Goal: Task Accomplishment & Management: Manage account settings

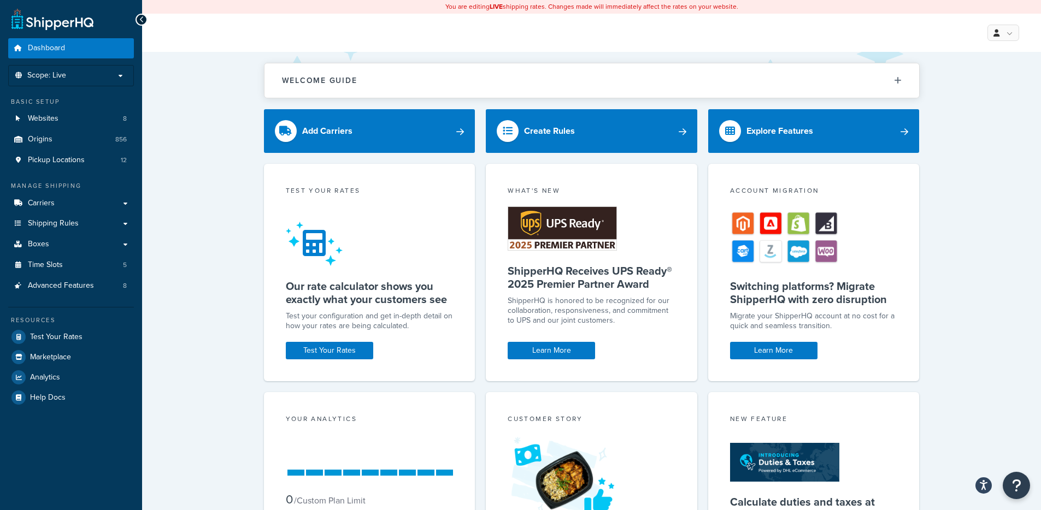
click at [255, 214] on div "Welcome Guide ShipperHQ: An Overview Carrier Setup Shipping Rules Overview Comm…" at bounding box center [591, 354] width 899 height 604
click at [73, 123] on link "Websites 8" at bounding box center [71, 119] width 126 height 20
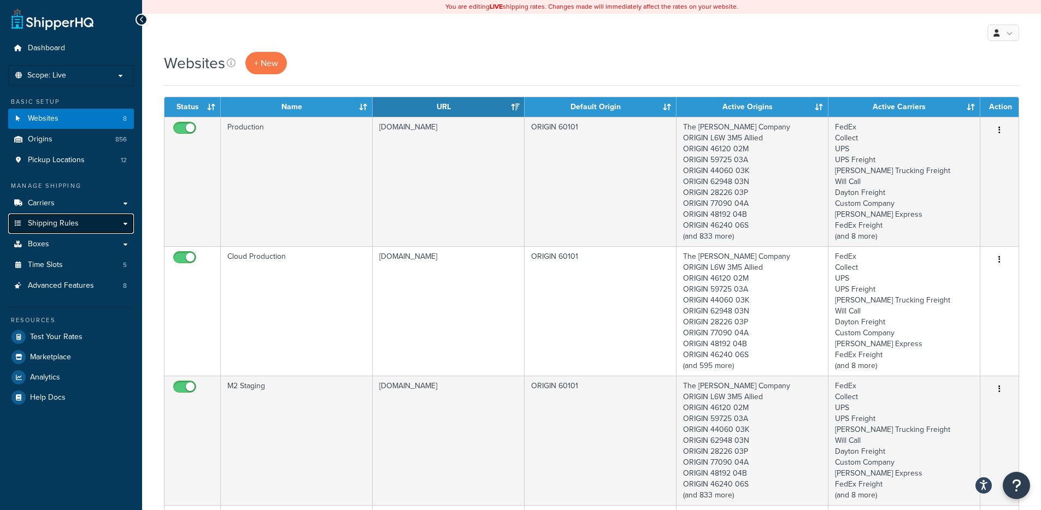
click at [60, 224] on span "Shipping Rules" at bounding box center [53, 223] width 51 height 9
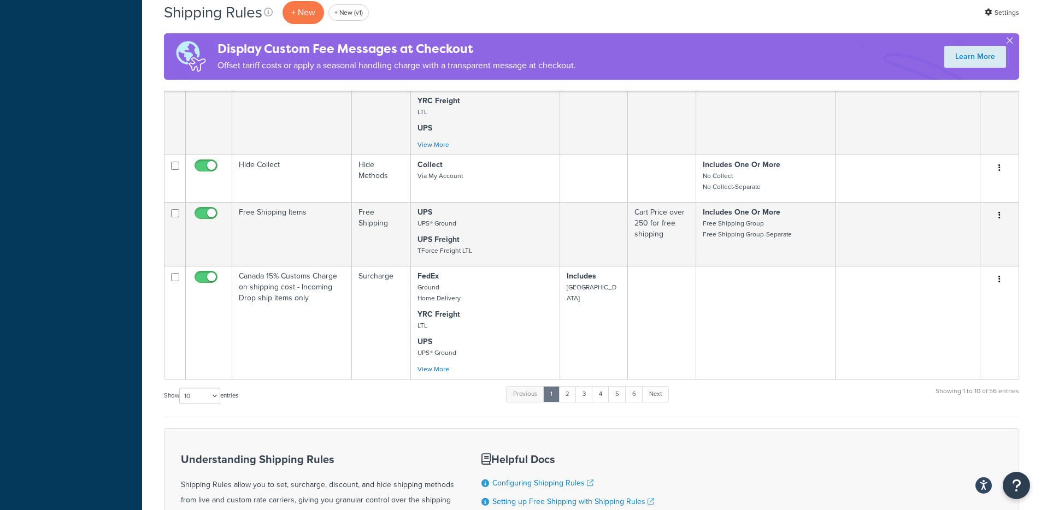
scroll to position [979, 0]
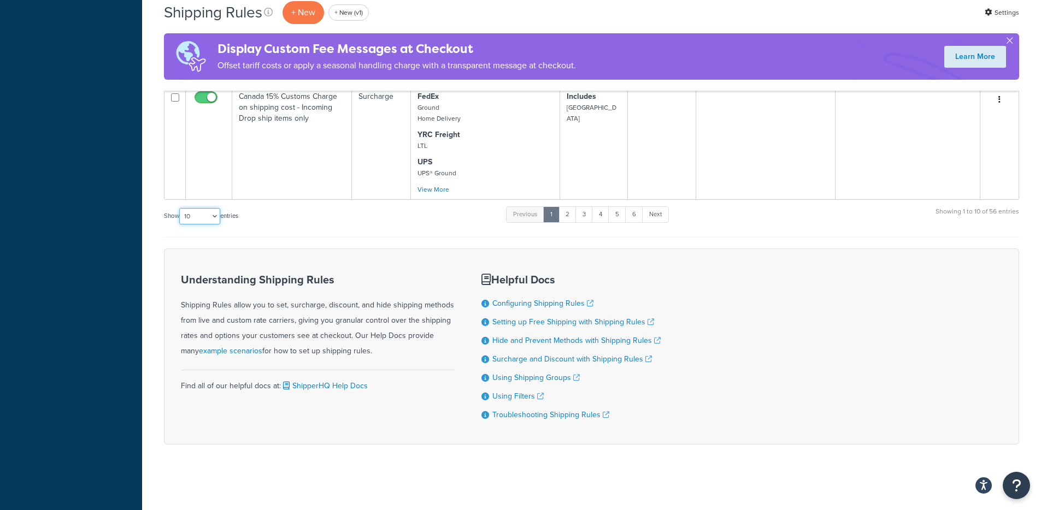
click at [214, 217] on select "10 15 25 50 100 1000" at bounding box center [199, 216] width 41 height 16
select select "1000"
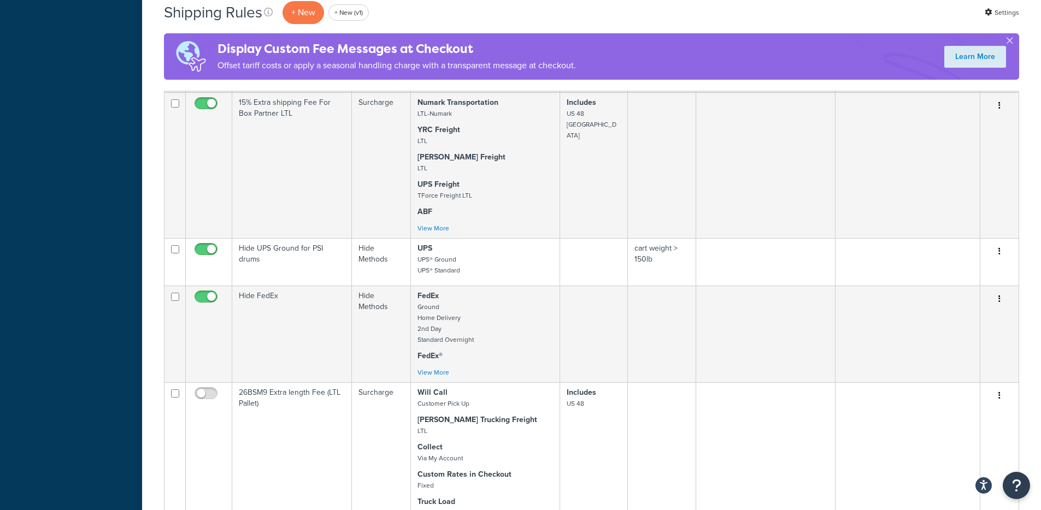
scroll to position [1452, 0]
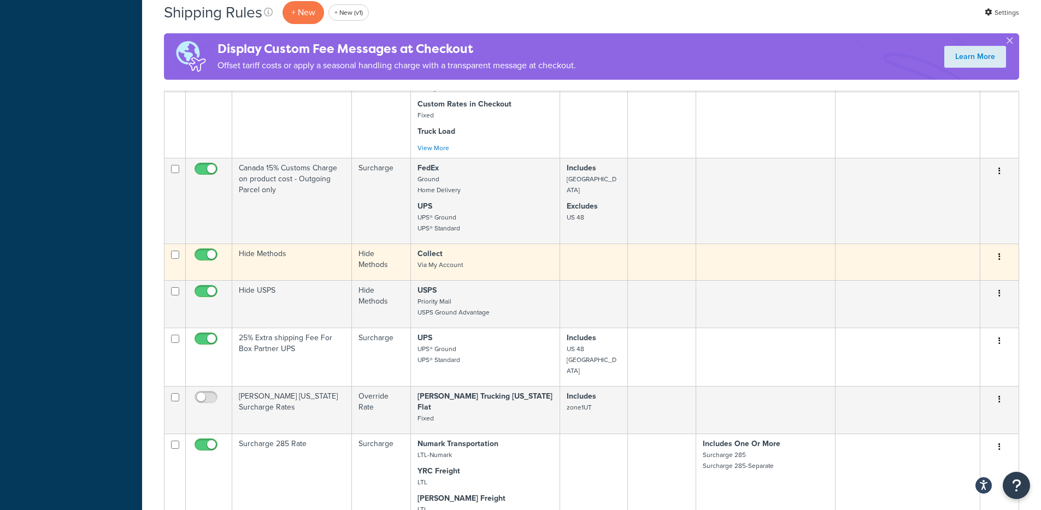
click at [201, 255] on input "checkbox" at bounding box center [207, 258] width 30 height 14
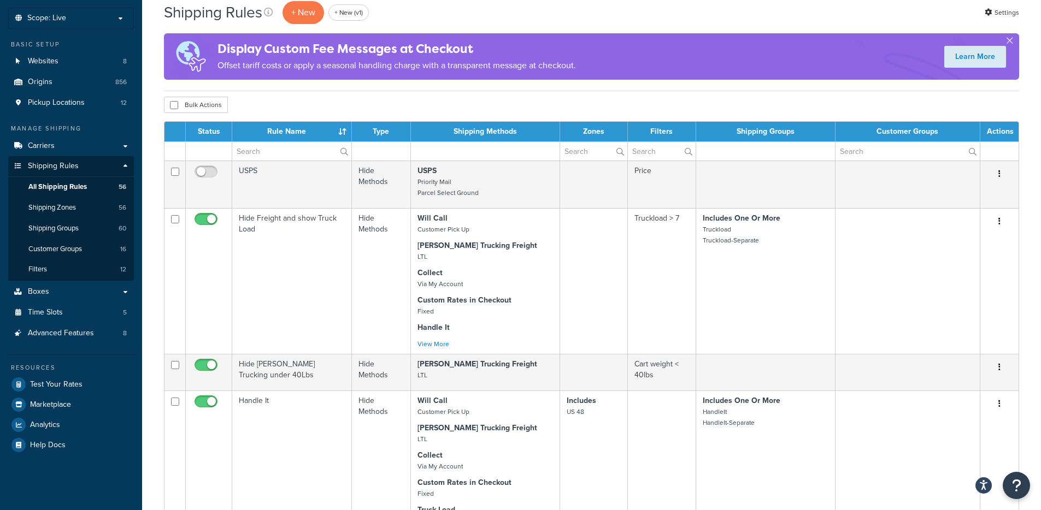
scroll to position [0, 0]
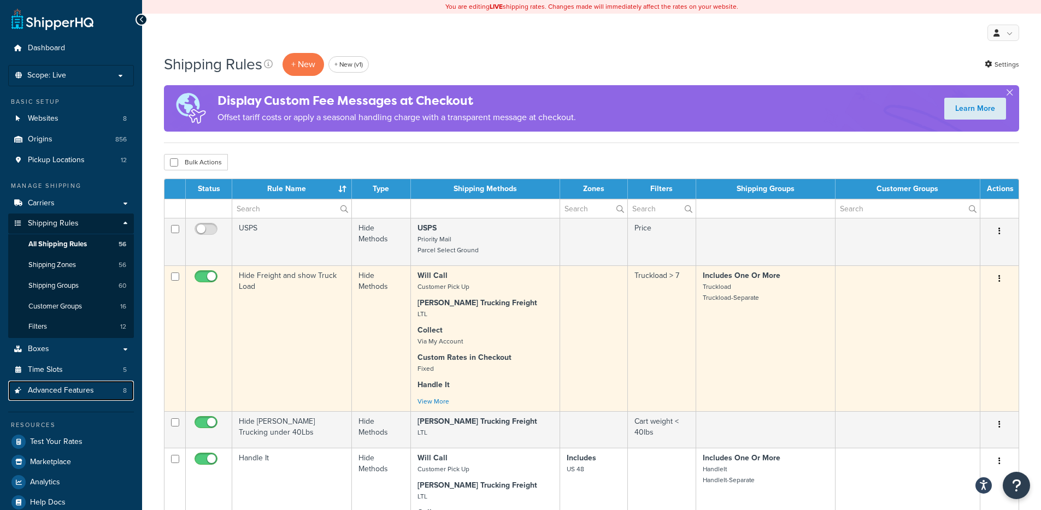
drag, startPoint x: 69, startPoint y: 393, endPoint x: 266, endPoint y: 274, distance: 230.1
click at [70, 393] on span "Advanced Features" at bounding box center [61, 390] width 66 height 9
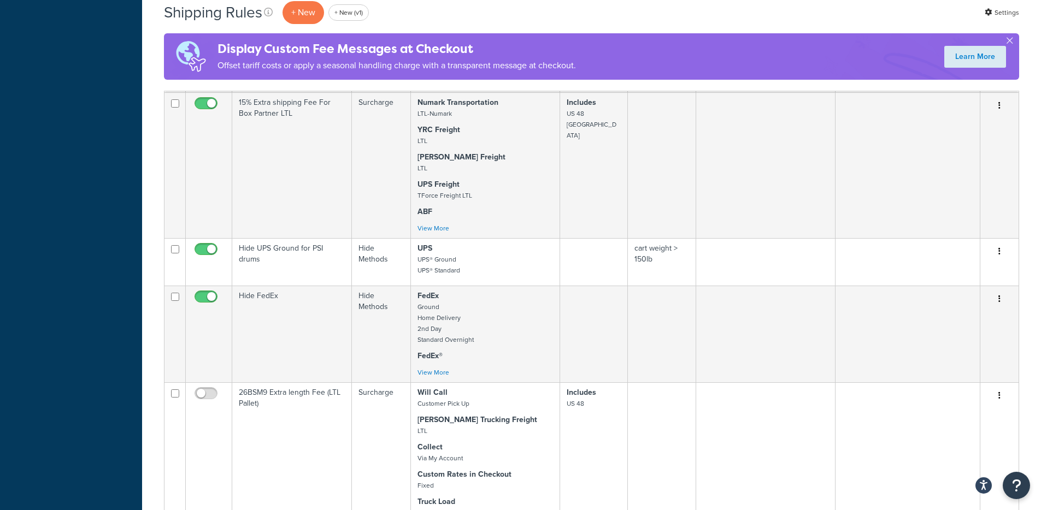
scroll to position [1452, 0]
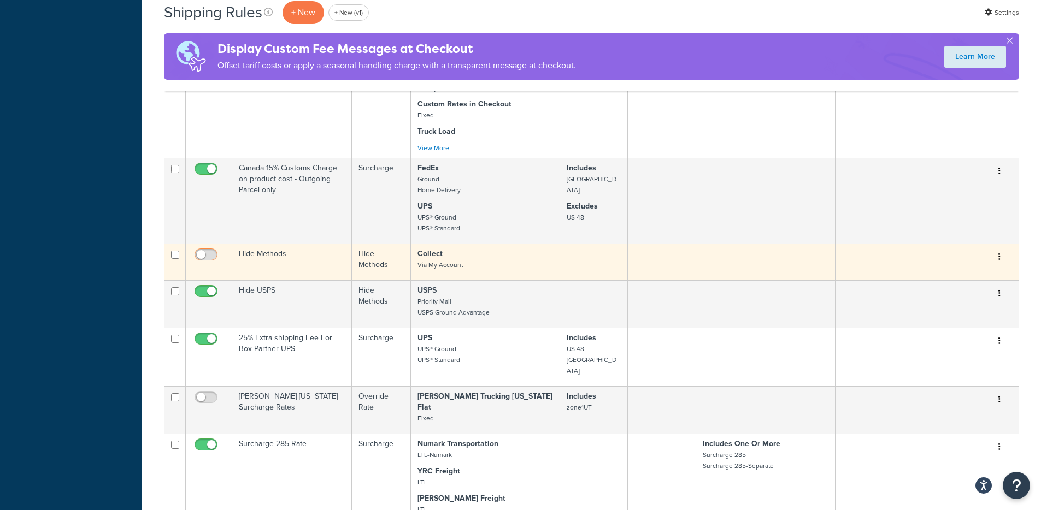
click at [214, 256] on input "checkbox" at bounding box center [207, 258] width 30 height 14
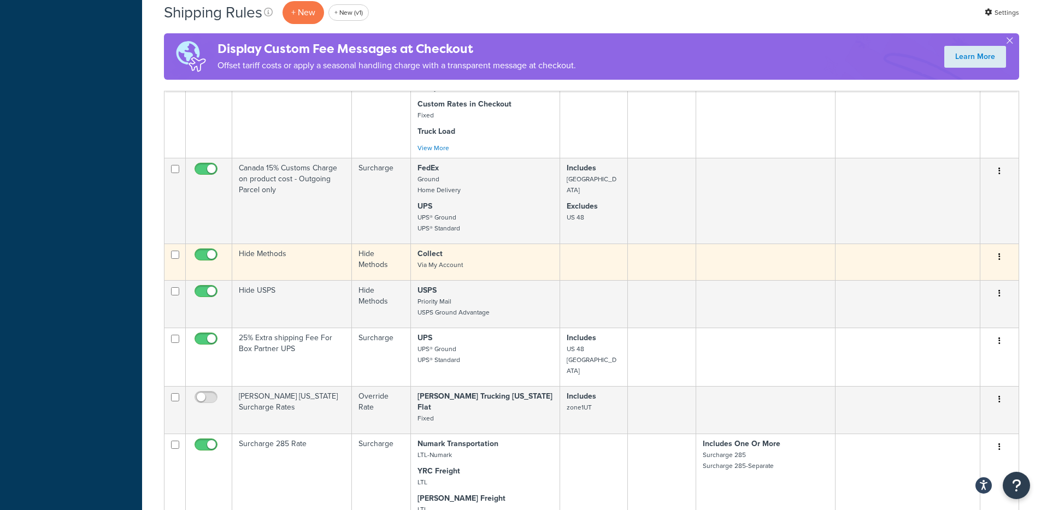
click at [208, 259] on input "checkbox" at bounding box center [207, 258] width 30 height 14
click at [211, 259] on input "checkbox" at bounding box center [207, 258] width 30 height 14
click at [208, 257] on input "checkbox" at bounding box center [207, 258] width 30 height 14
click at [202, 257] on input "checkbox" at bounding box center [207, 258] width 30 height 14
click at [199, 260] on input "checkbox" at bounding box center [207, 258] width 30 height 14
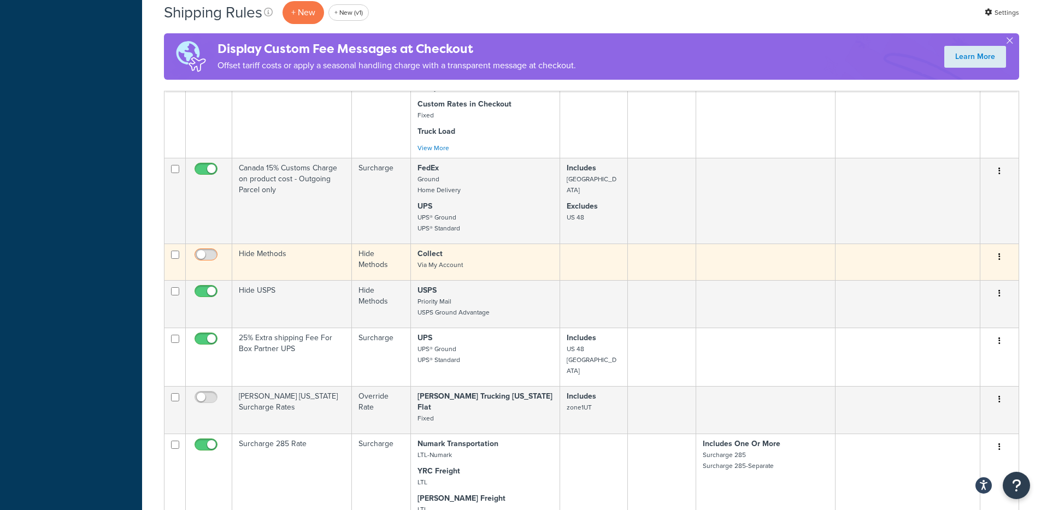
click at [198, 254] on input "checkbox" at bounding box center [207, 258] width 30 height 14
checkbox input "true"
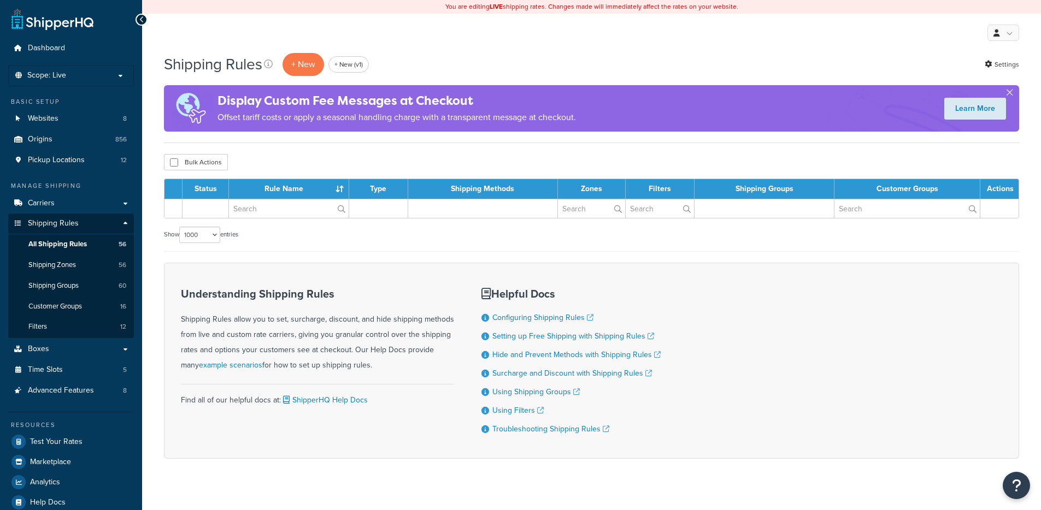
select select "1000"
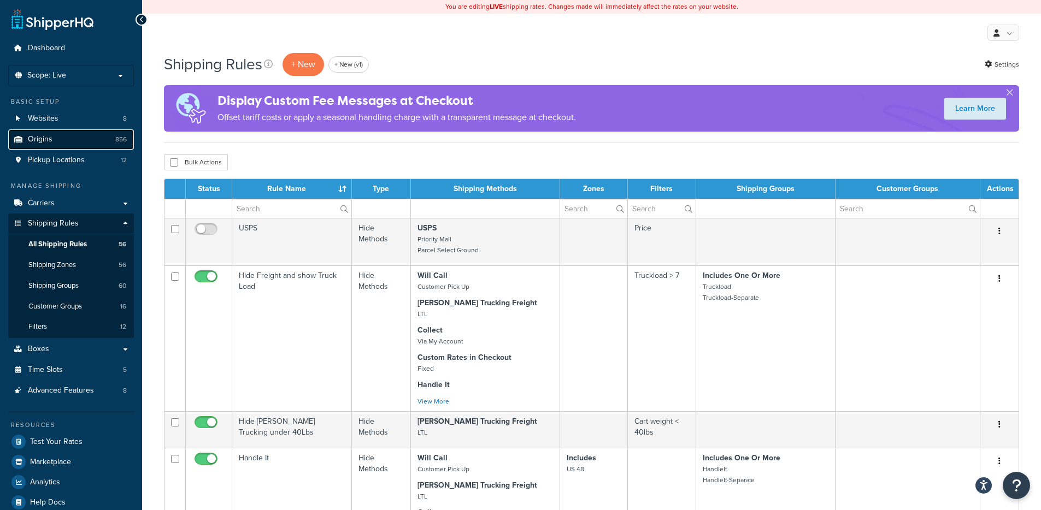
click at [67, 133] on link "Origins 856" at bounding box center [71, 140] width 126 height 20
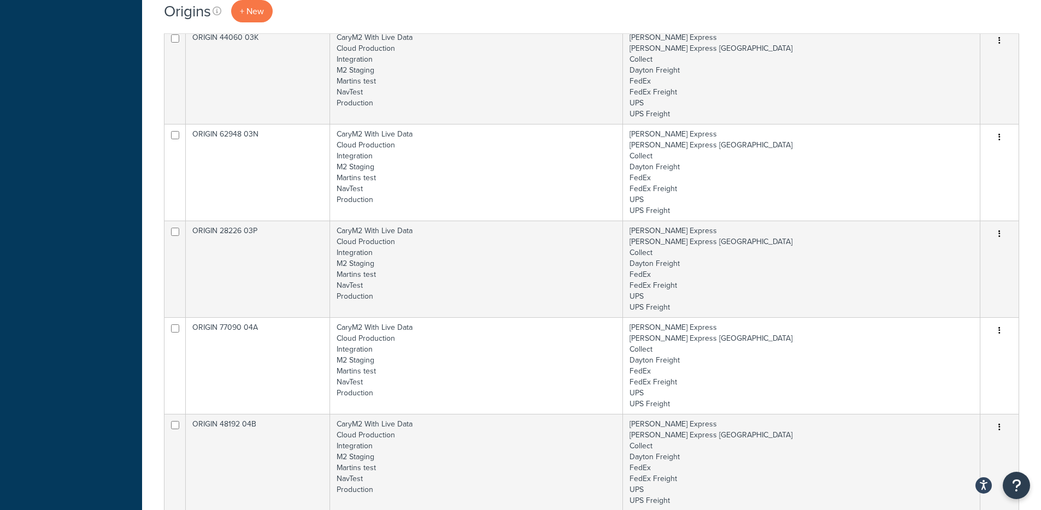
scroll to position [891, 0]
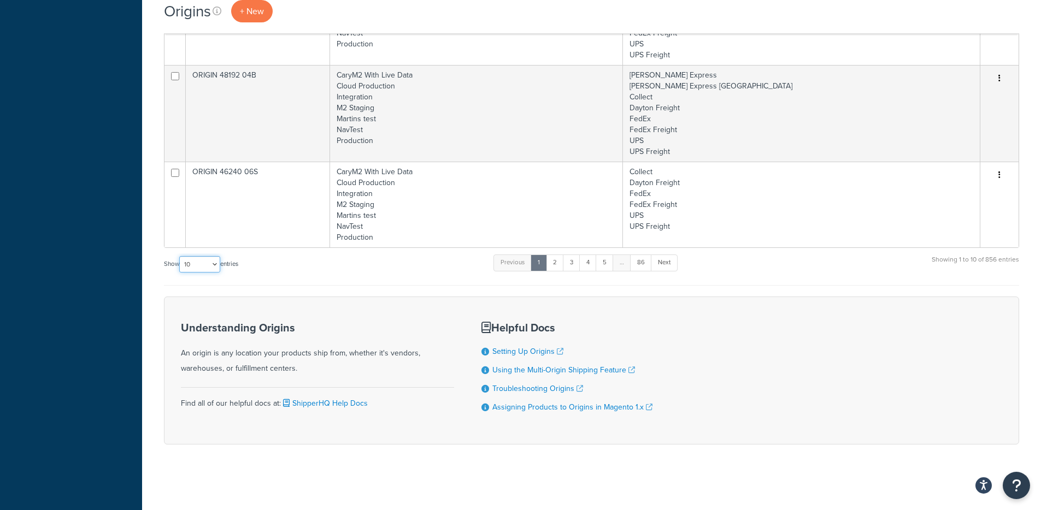
click at [204, 266] on select "10 15 25 50 100 1000" at bounding box center [199, 264] width 41 height 16
select select "1000"
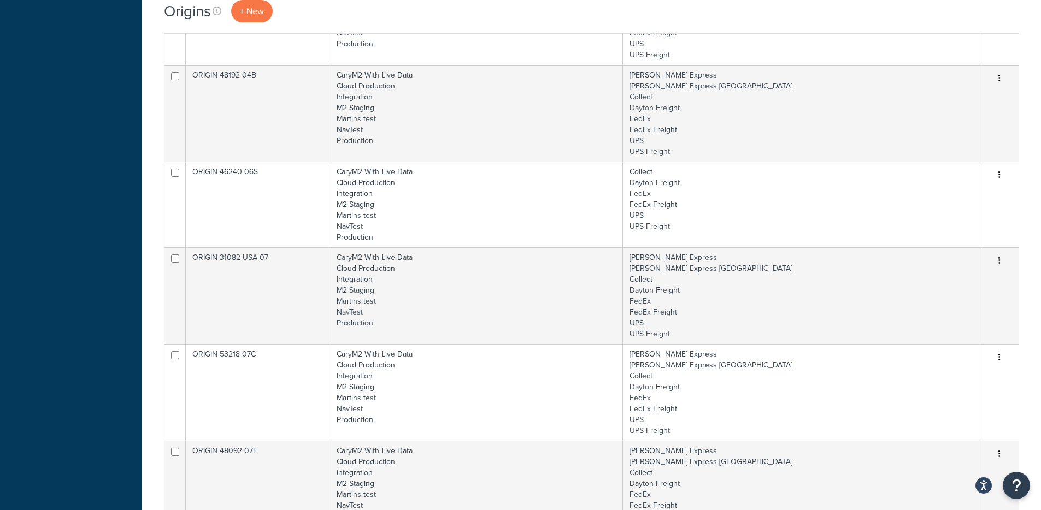
scroll to position [0, 0]
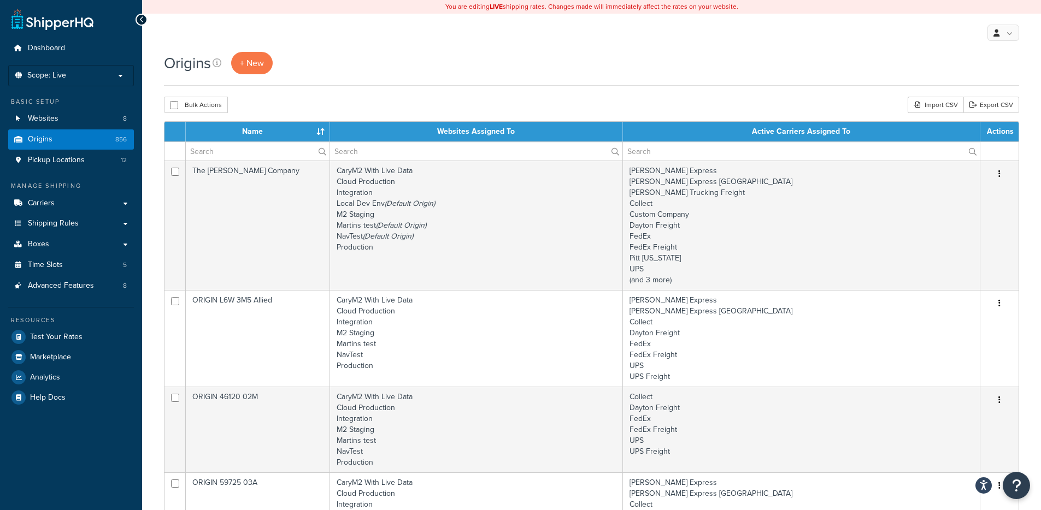
click at [572, 72] on div "Origins + New" at bounding box center [591, 63] width 855 height 22
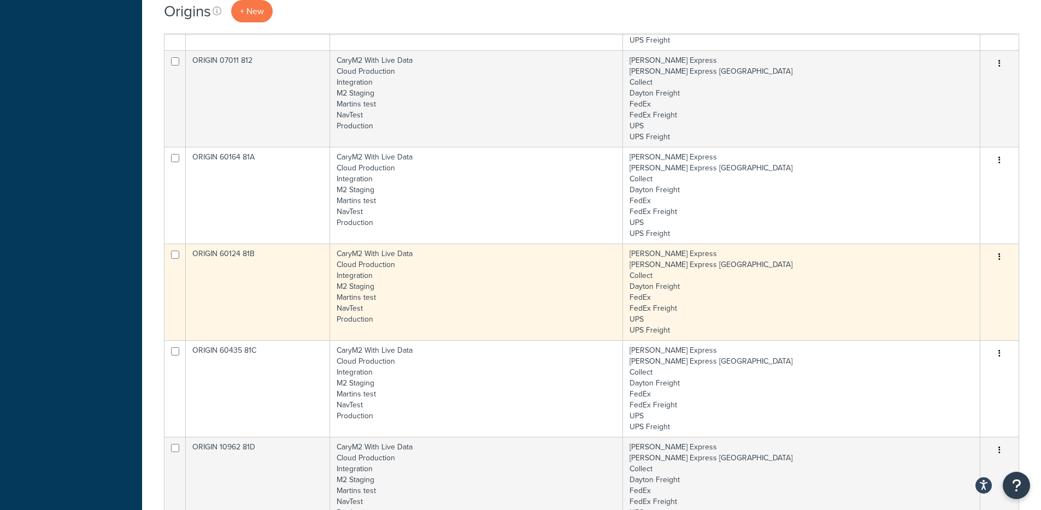
click at [244, 293] on td "ORIGIN 60124 81B" at bounding box center [258, 292] width 144 height 97
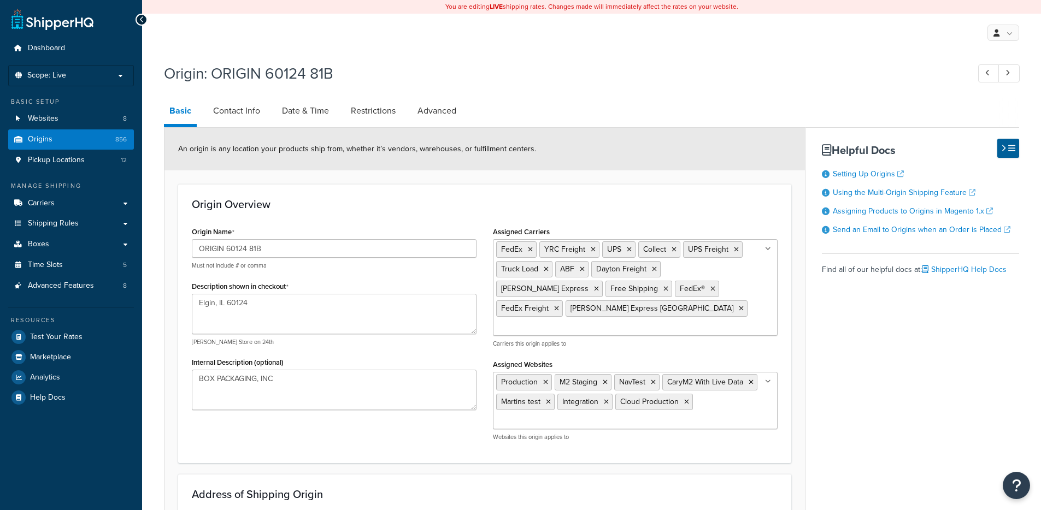
select select "13"
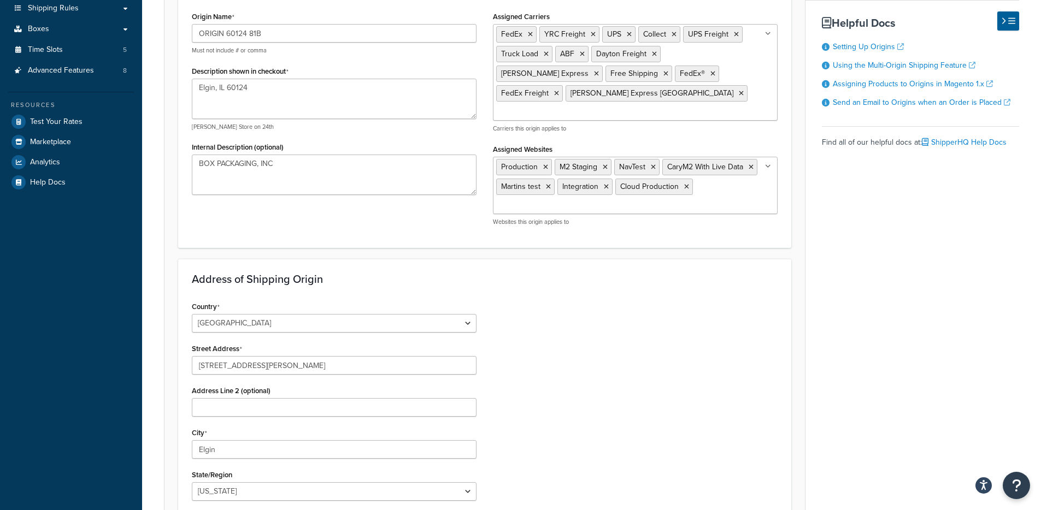
scroll to position [36, 0]
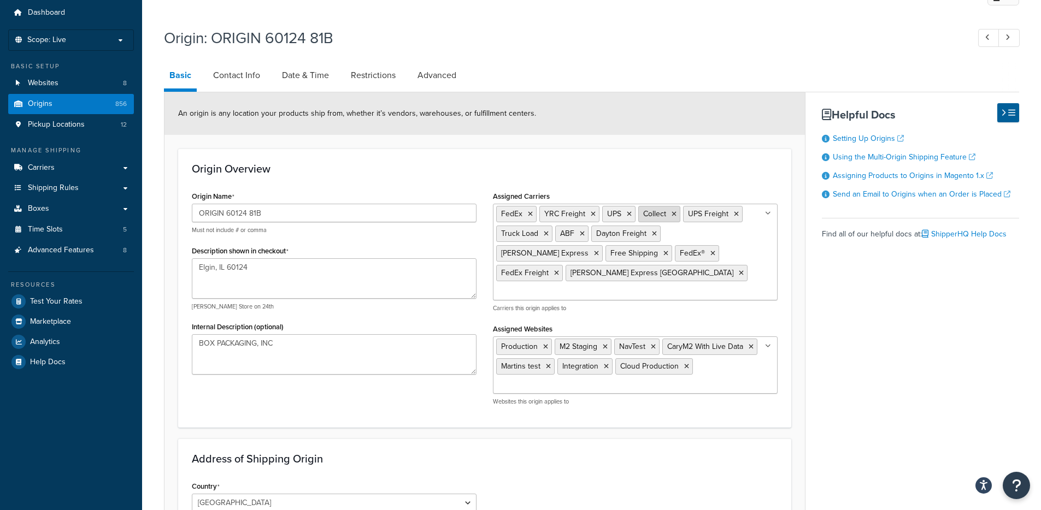
click at [673, 214] on icon at bounding box center [674, 214] width 5 height 7
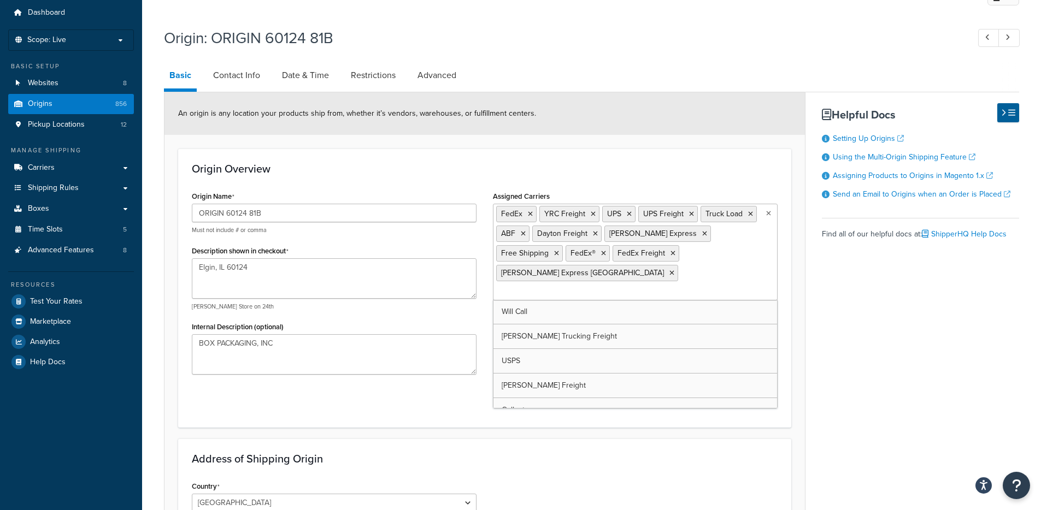
click at [654, 139] on form "An origin is any location your products ship from, whether it’s vendors, wareho…" at bounding box center [484, 453] width 640 height 722
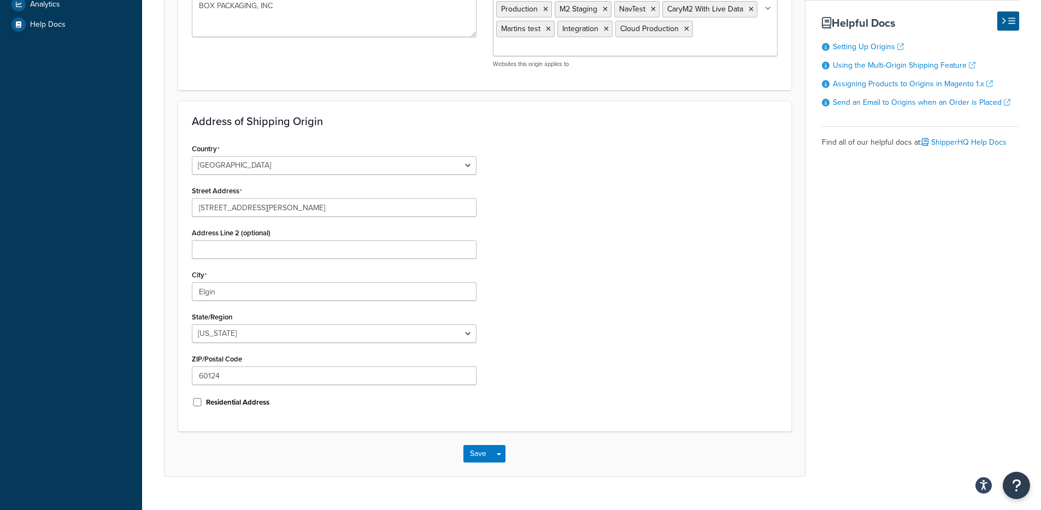
scroll to position [378, 0]
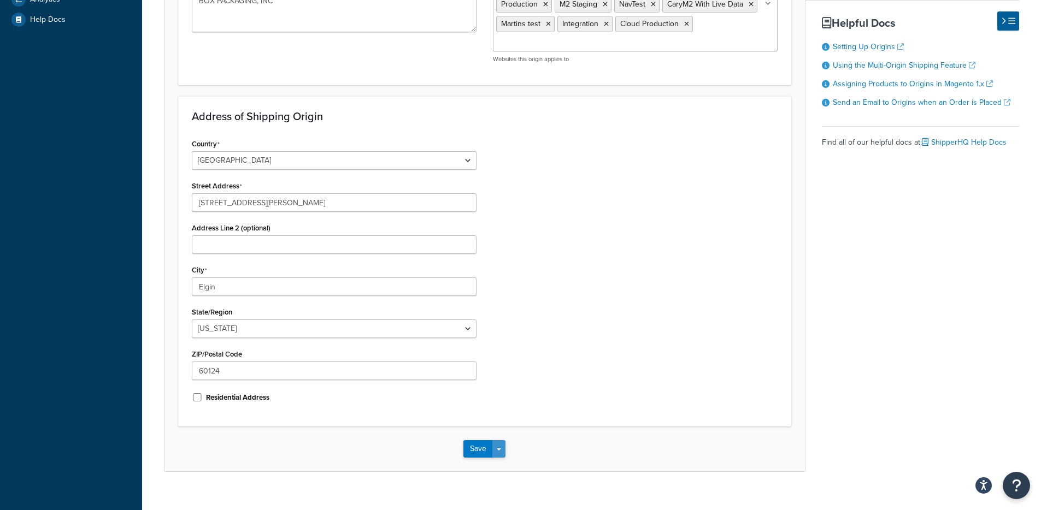
click at [508, 431] on div "Save Save Dropdown Save and Edit Save and Duplicate Save and Create New" at bounding box center [484, 449] width 640 height 45
click at [504, 440] on button "Save Dropdown" at bounding box center [498, 448] width 13 height 17
click at [502, 458] on button "Save and Edit" at bounding box center [515, 469] width 105 height 23
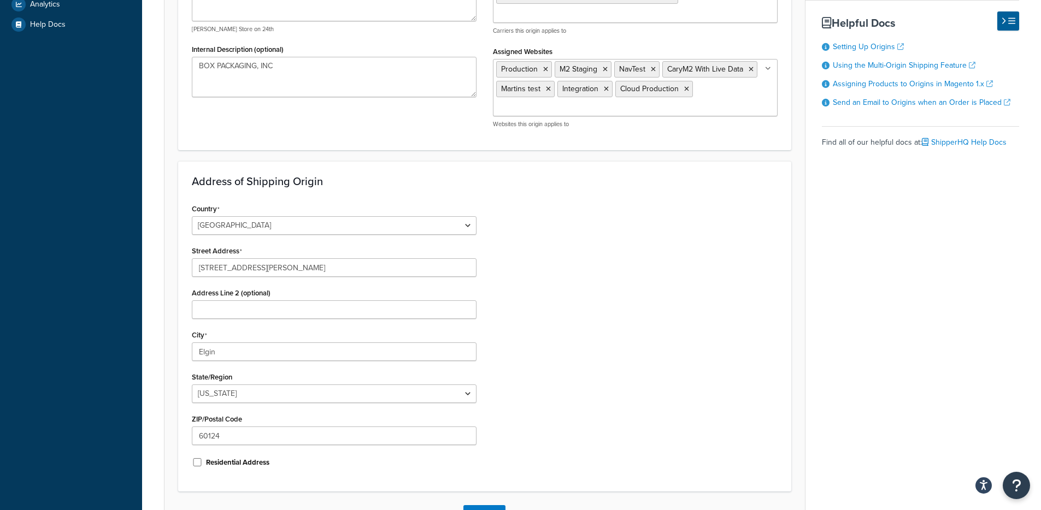
scroll to position [0, 0]
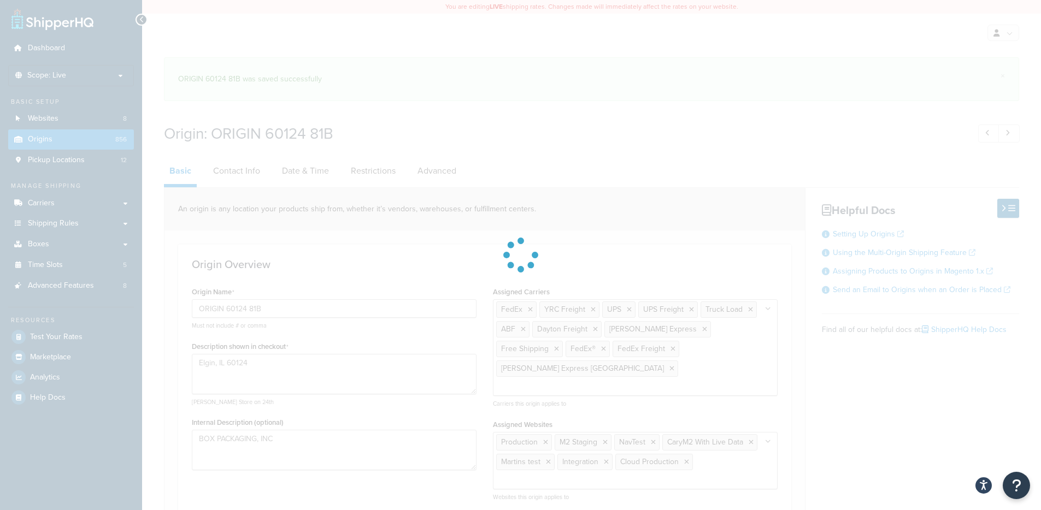
select select "13"
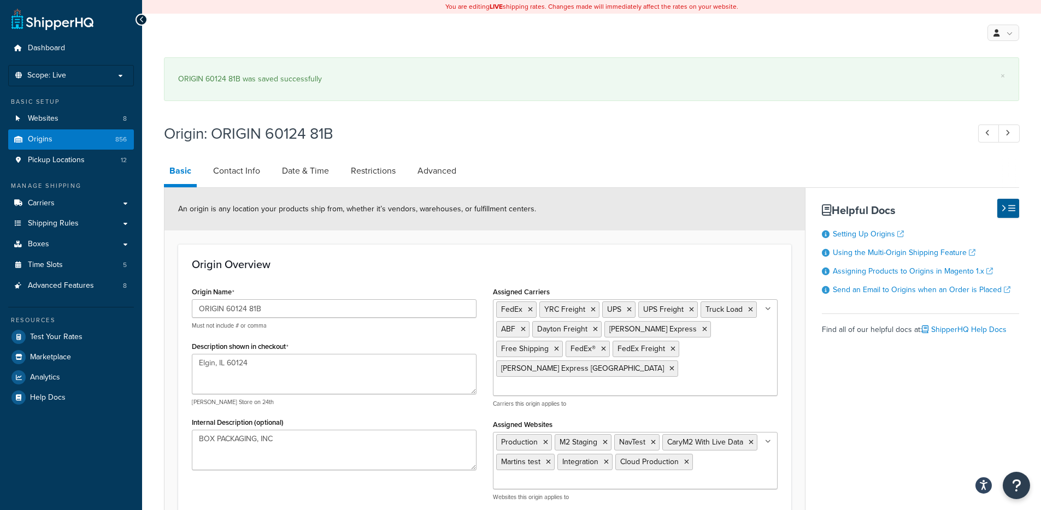
scroll to position [2, 0]
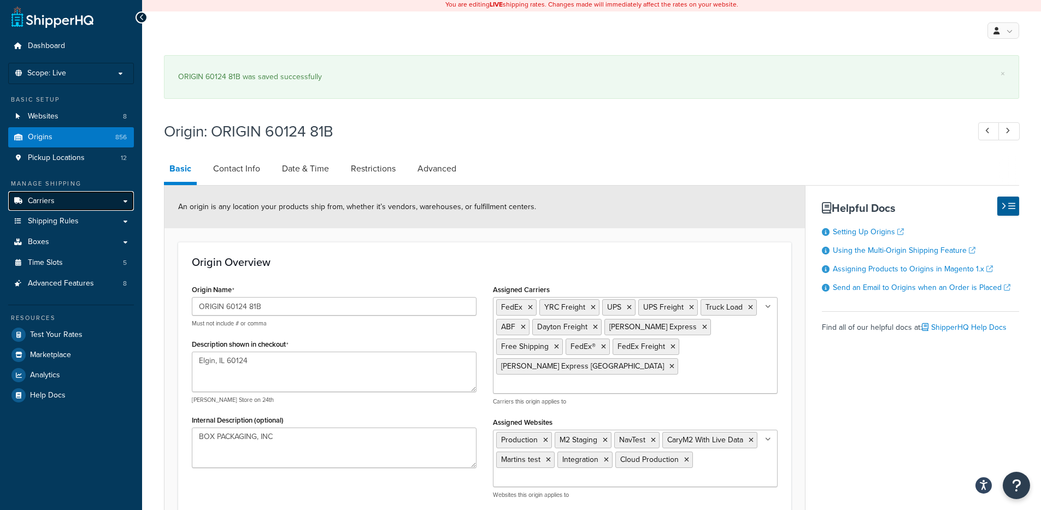
drag, startPoint x: 69, startPoint y: 199, endPoint x: 94, endPoint y: 197, distance: 25.2
click at [69, 199] on link "Carriers" at bounding box center [71, 201] width 126 height 20
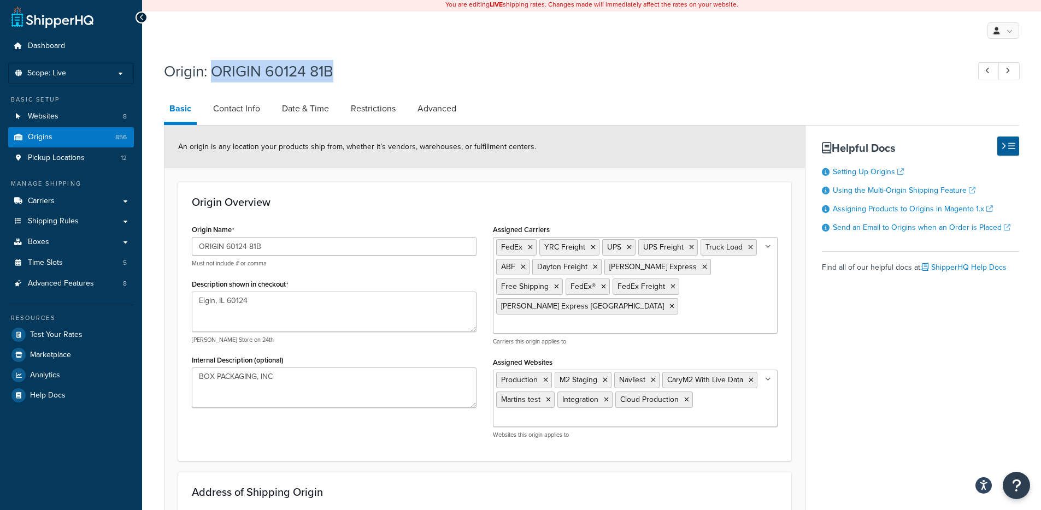
drag, startPoint x: 339, startPoint y: 71, endPoint x: 215, endPoint y: 74, distance: 124.6
click at [215, 74] on h1 "Origin: ORIGIN 60124 81B" at bounding box center [561, 71] width 794 height 21
copy h1 "ORIGIN 60124 81B"
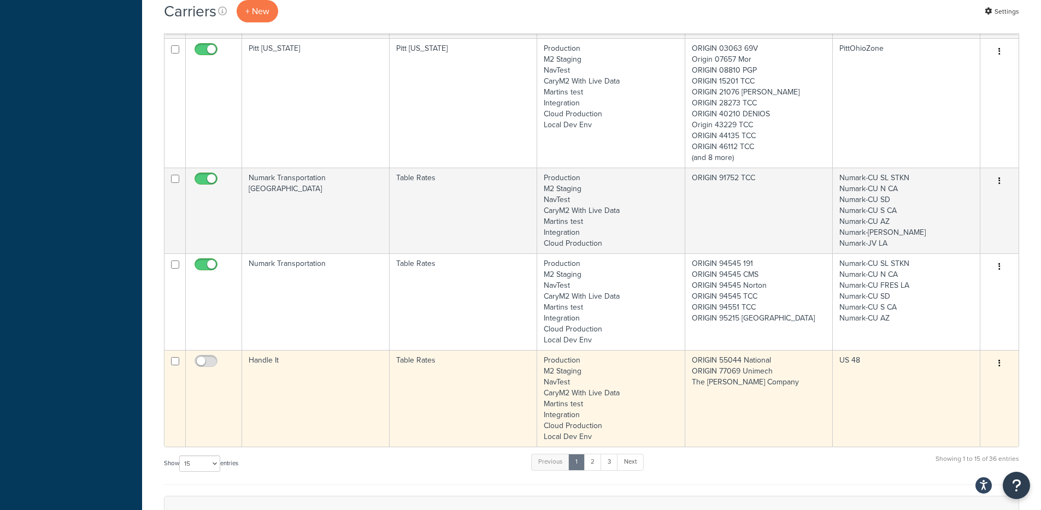
scroll to position [1567, 0]
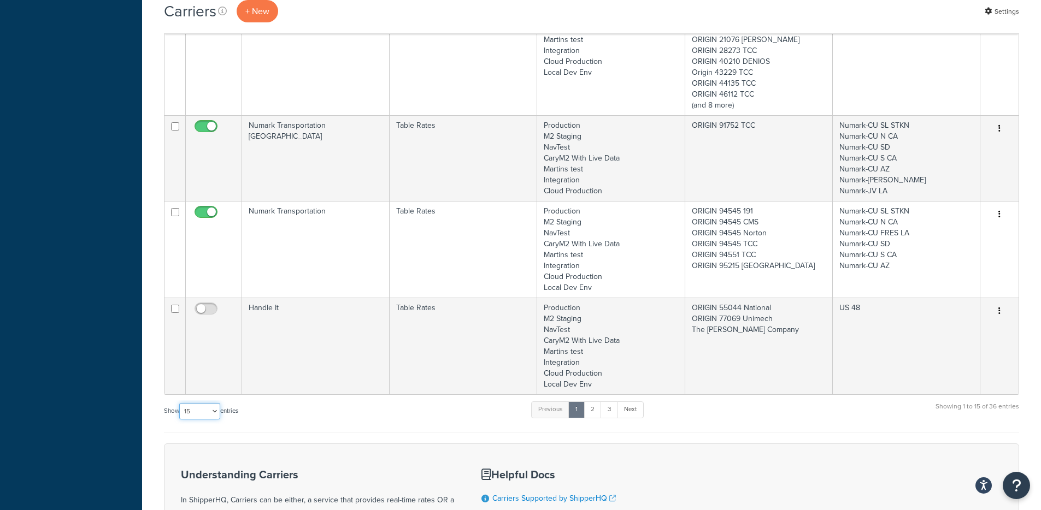
click at [195, 403] on select "10 15 25 50 100" at bounding box center [199, 411] width 41 height 16
select select "100"
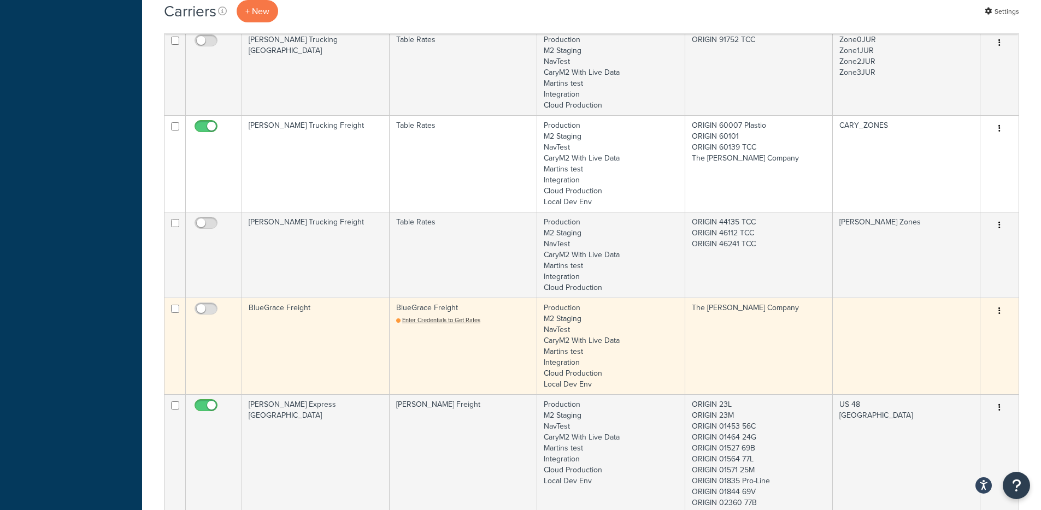
scroll to position [2850, 0]
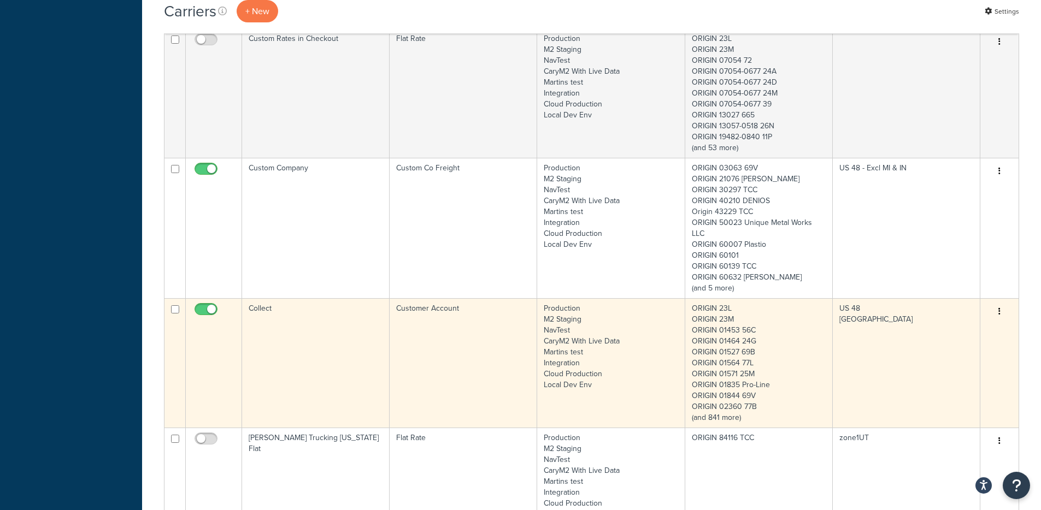
click at [332, 314] on td "Collect" at bounding box center [316, 363] width 148 height 130
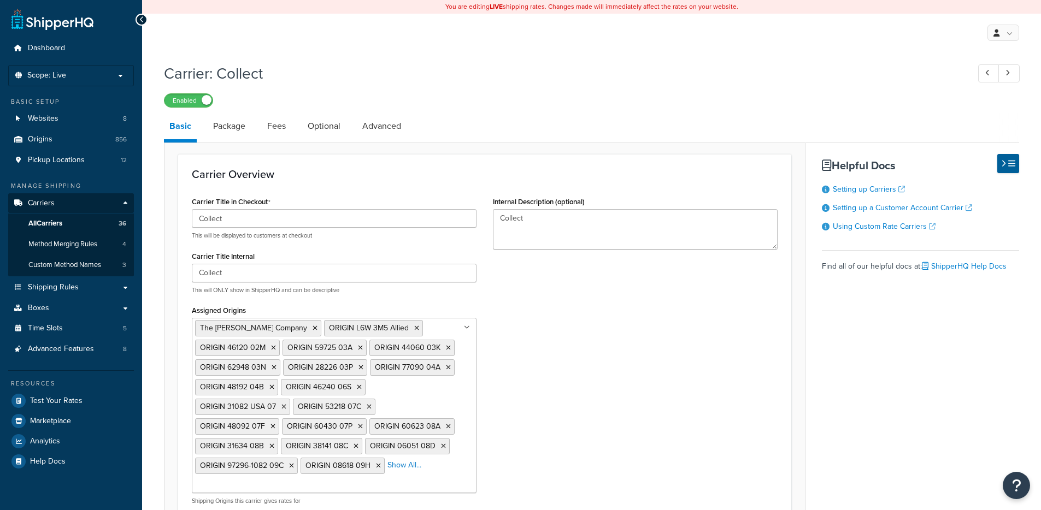
select select "customerAccount"
click at [622, 435] on div "Carrier Title in Checkout Collect This will be displayed to customers at checko…" at bounding box center [485, 381] width 602 height 374
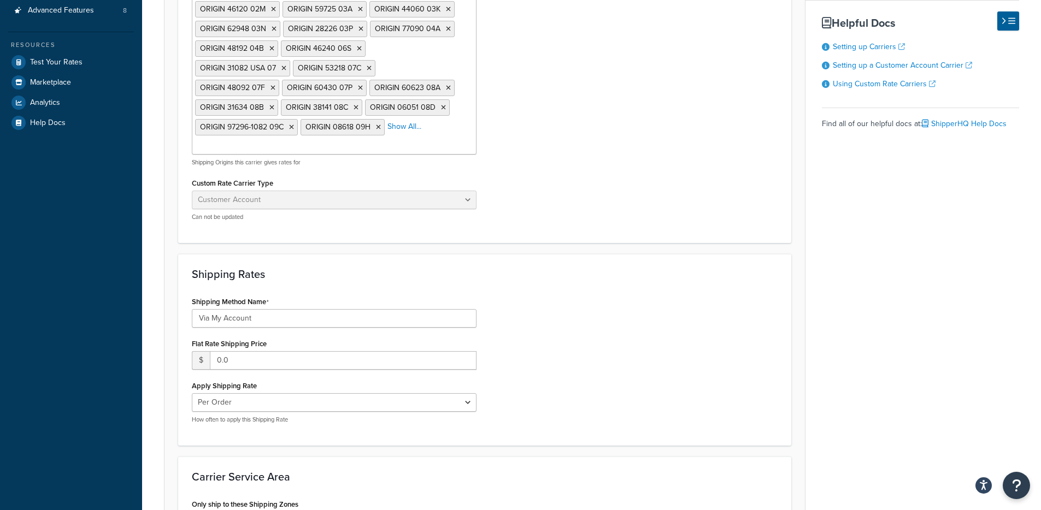
scroll to position [343, 0]
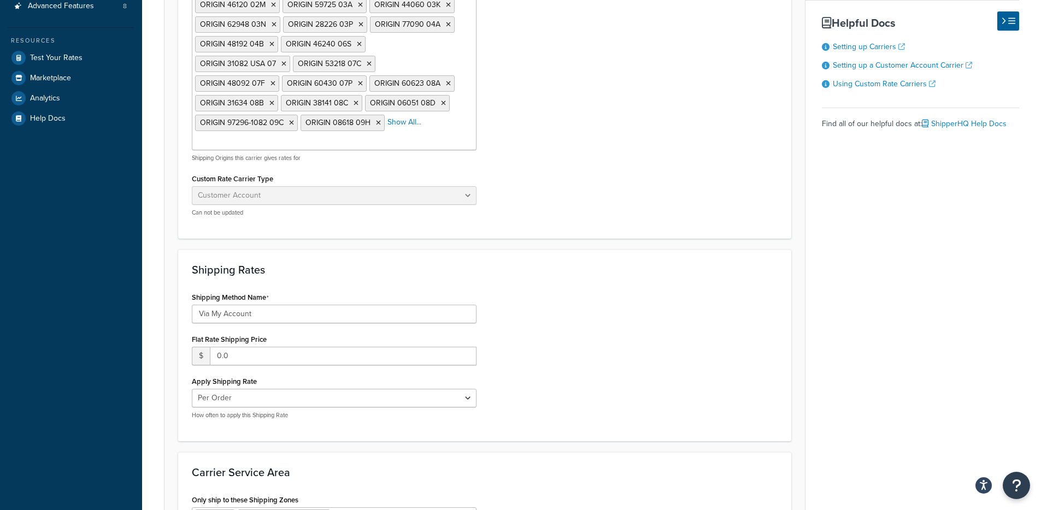
click at [411, 130] on li "Show All..." at bounding box center [404, 122] width 34 height 15
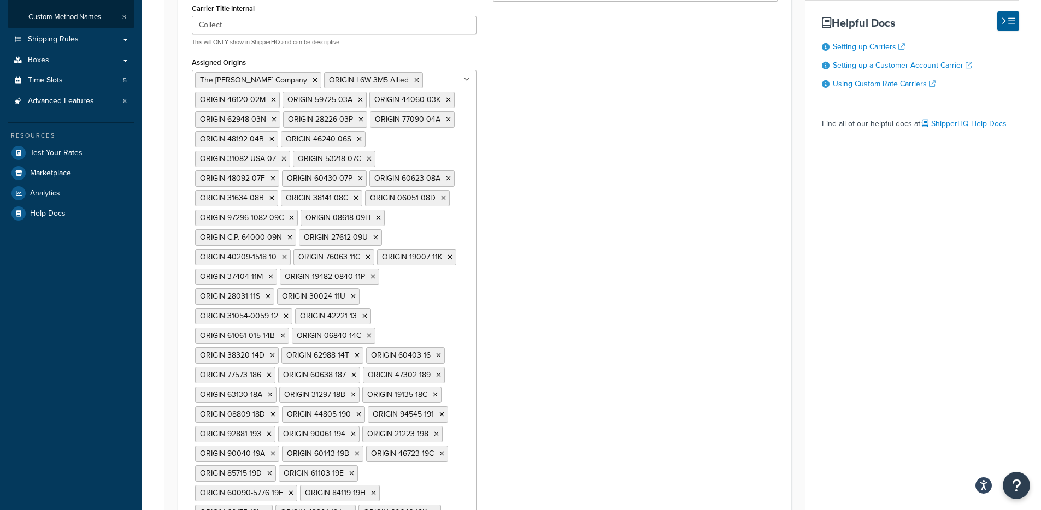
scroll to position [0, 0]
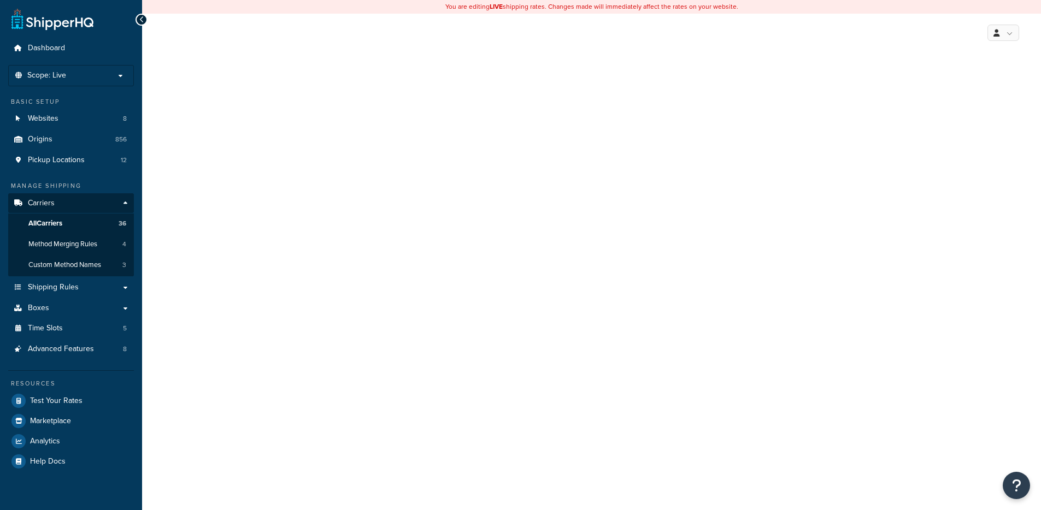
select select "customerAccount"
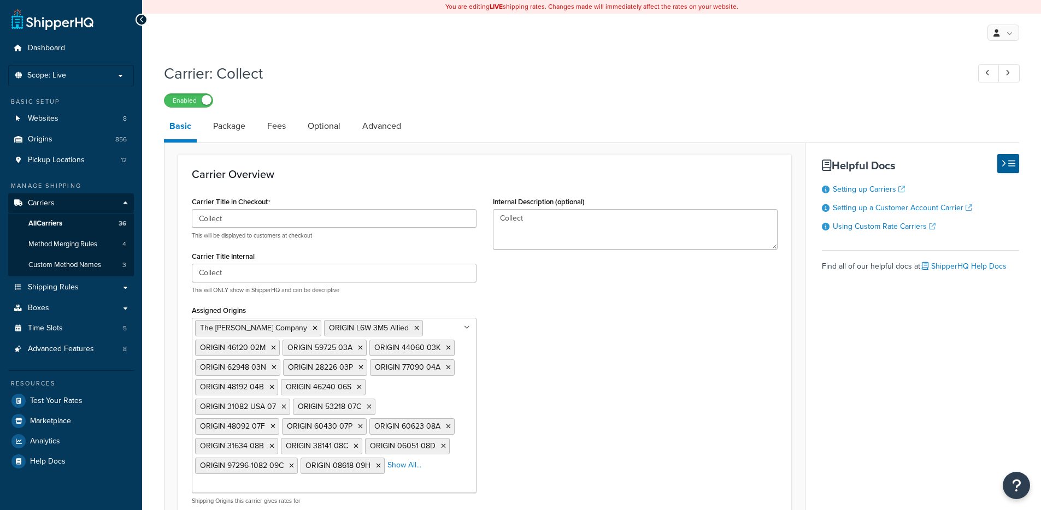
click at [619, 311] on div "Carrier Title in Checkout Collect This will be displayed to customers at checko…" at bounding box center [485, 381] width 602 height 374
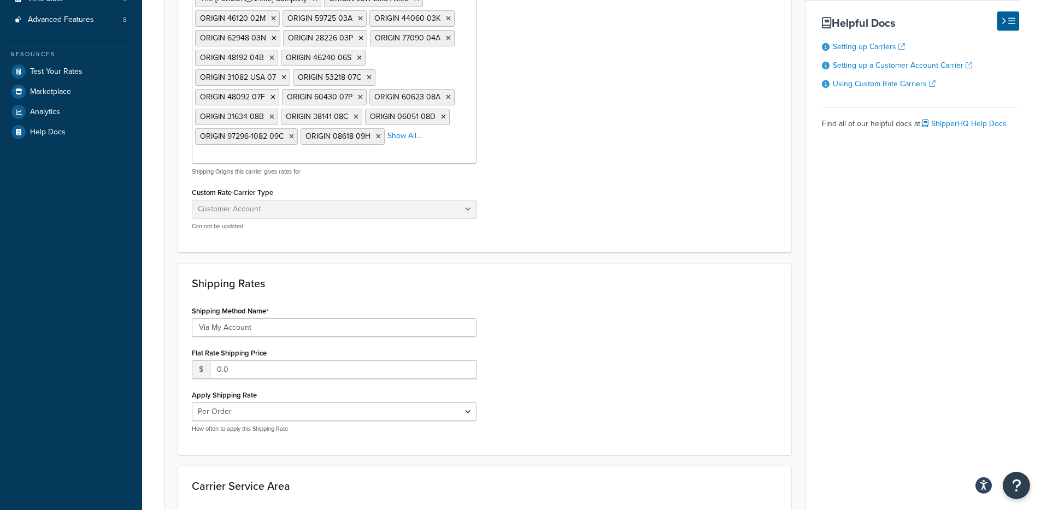
scroll to position [231, 0]
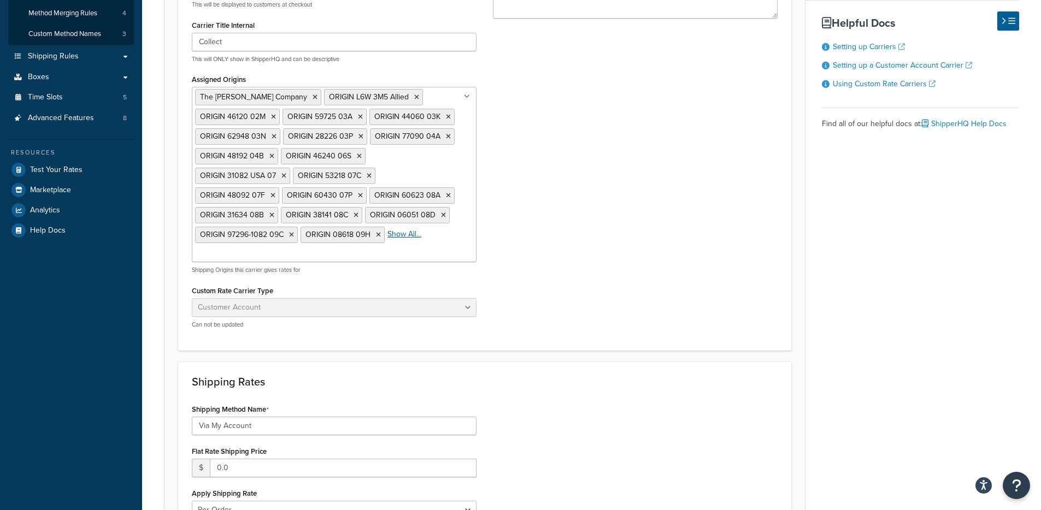
drag, startPoint x: 397, startPoint y: 238, endPoint x: 637, endPoint y: 237, distance: 240.4
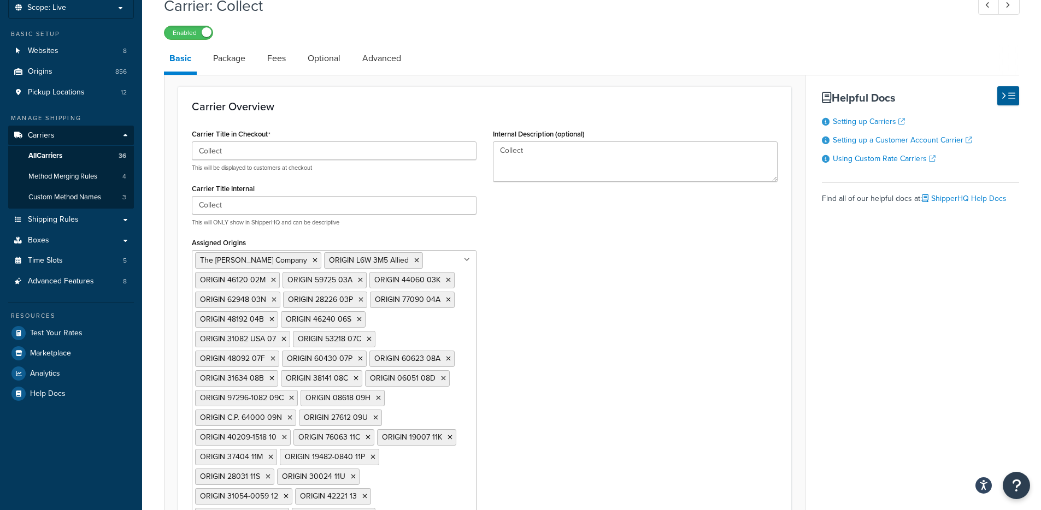
scroll to position [0, 0]
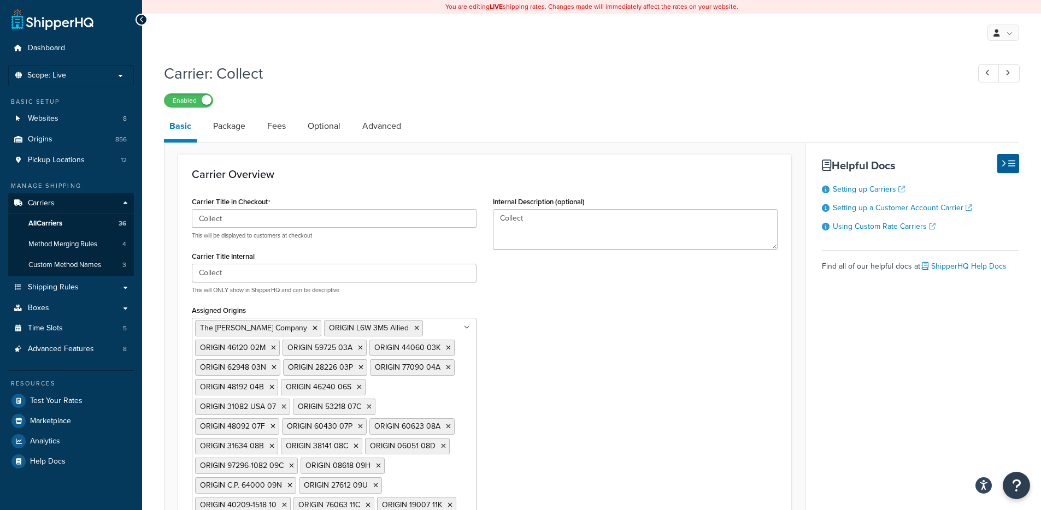
click at [80, 287] on link "Shipping Rules" at bounding box center [71, 288] width 126 height 20
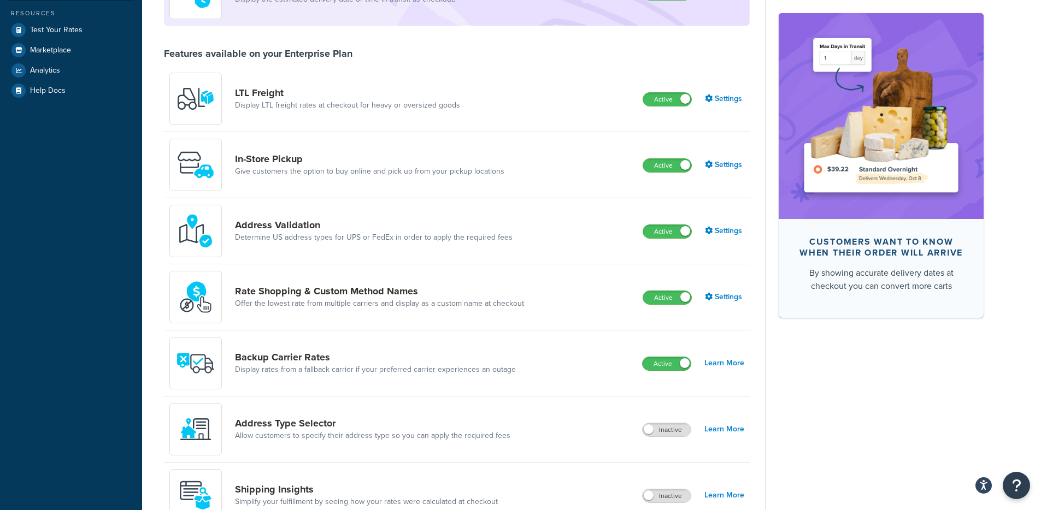
scroll to position [308, 0]
click at [672, 298] on label "Active" at bounding box center [667, 297] width 48 height 13
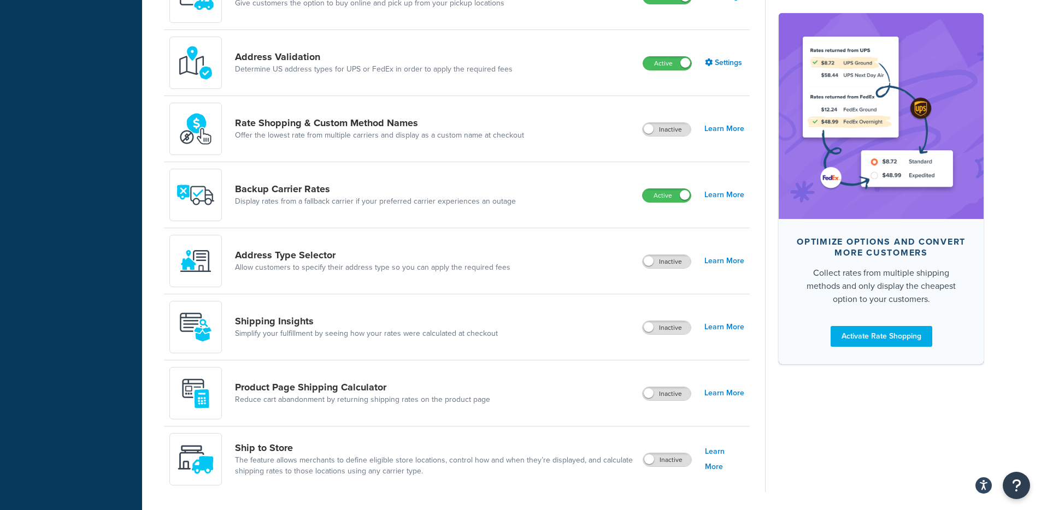
scroll to position [512, 0]
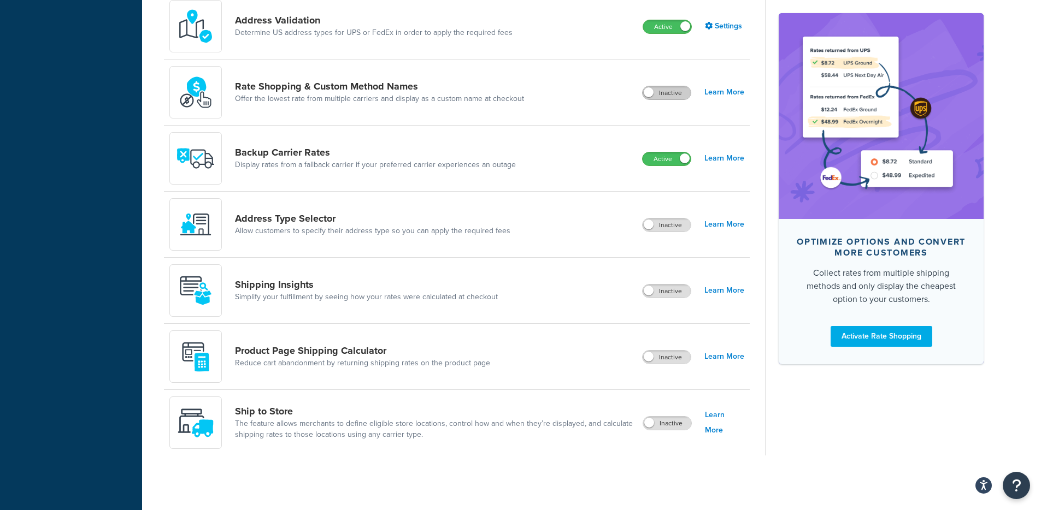
click at [657, 98] on label "Inactive" at bounding box center [667, 92] width 48 height 13
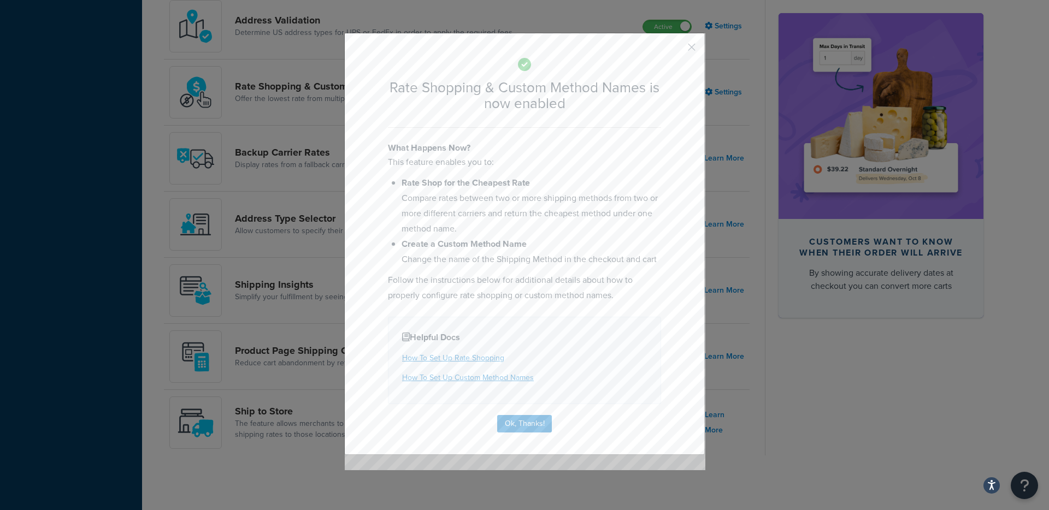
click at [523, 437] on div "Rate Shopping & Custom Method Names is now enabled What Happens Now? This featu…" at bounding box center [524, 244] width 361 height 422
click at [524, 426] on button "Ok, Thanks!" at bounding box center [524, 423] width 55 height 17
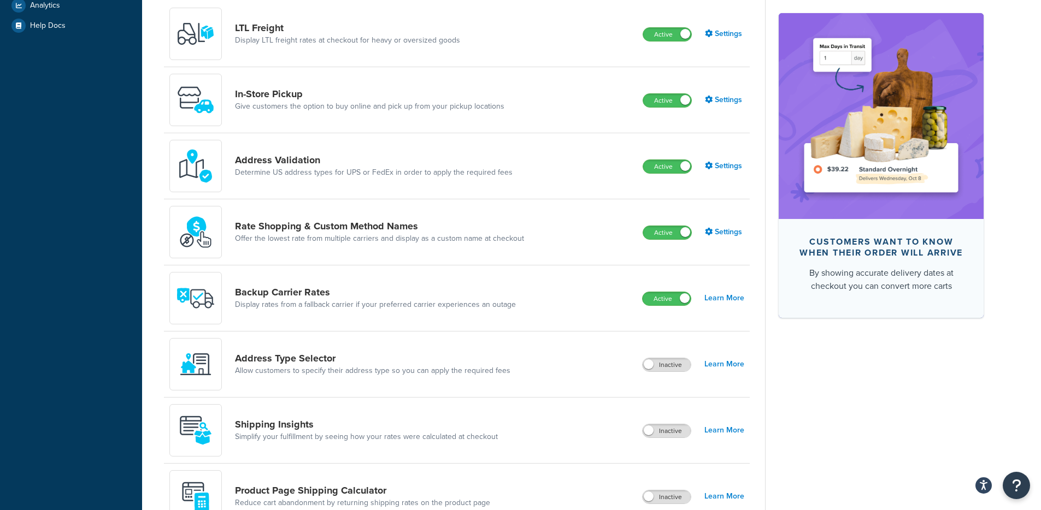
scroll to position [358, 0]
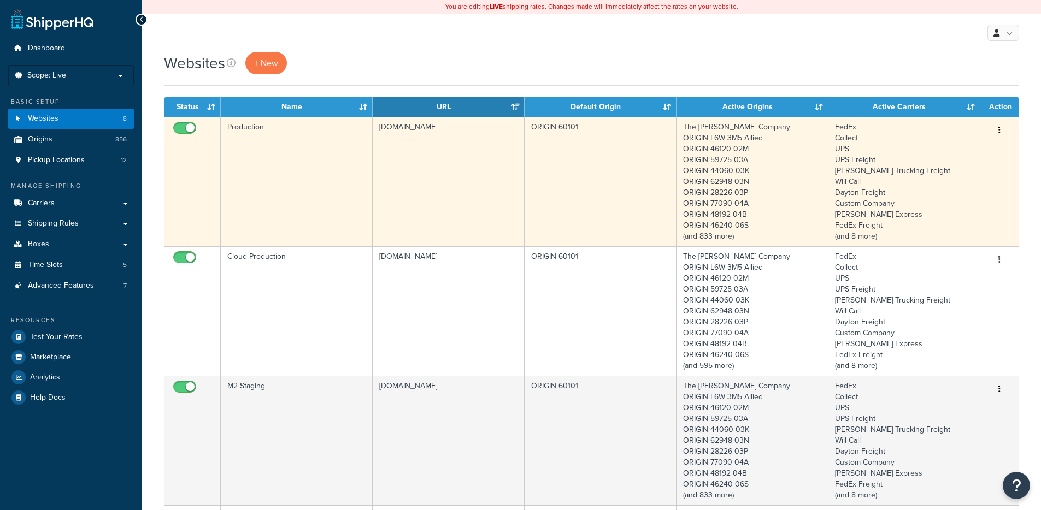
click at [421, 213] on td "[DOMAIN_NAME]" at bounding box center [449, 182] width 152 height 130
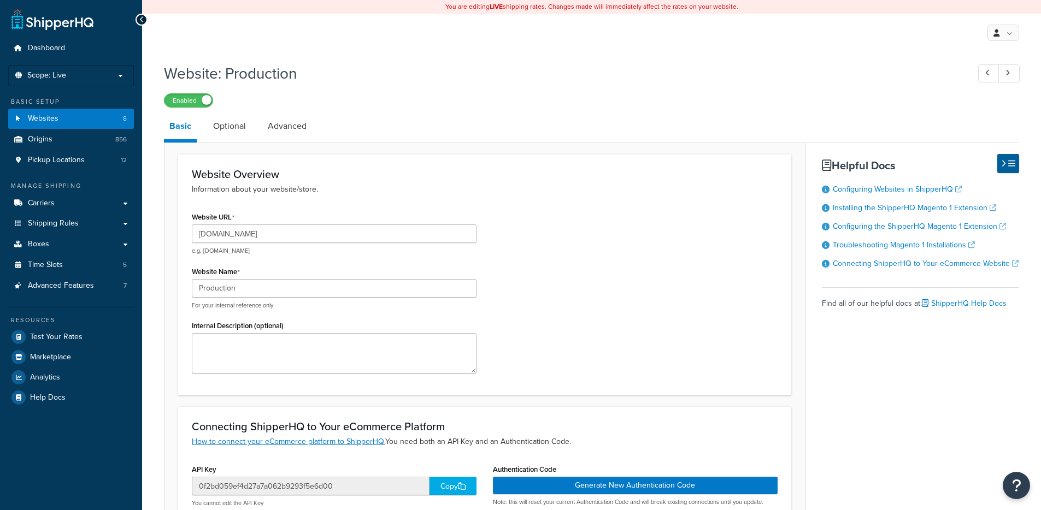
select select "5179"
click at [283, 127] on link "Advanced" at bounding box center [287, 126] width 50 height 26
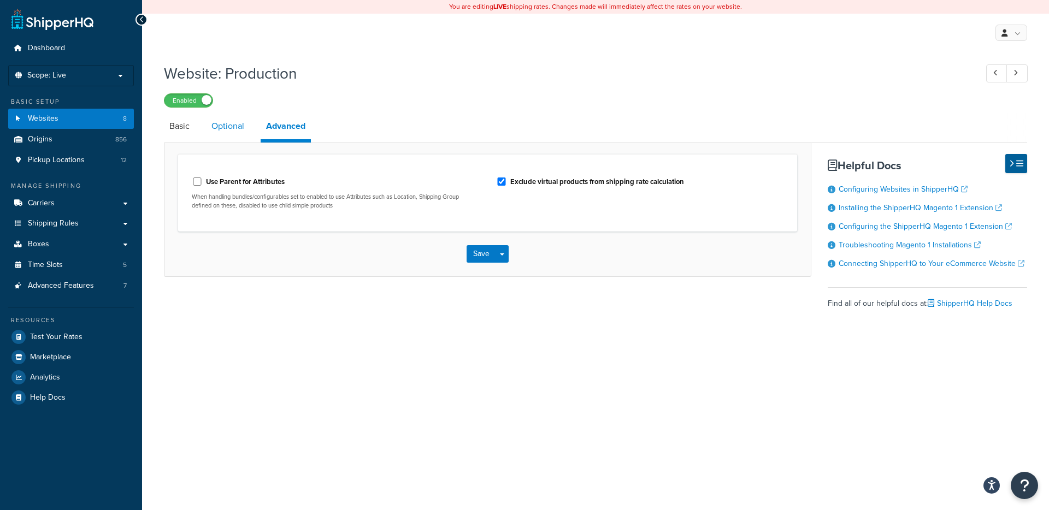
click at [249, 128] on link "Optional" at bounding box center [228, 126] width 44 height 26
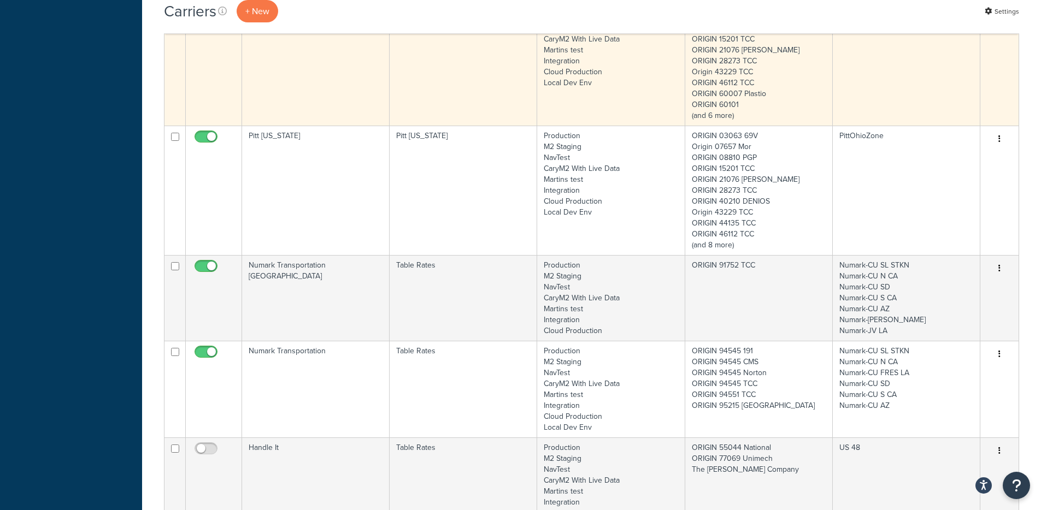
scroll to position [1742, 0]
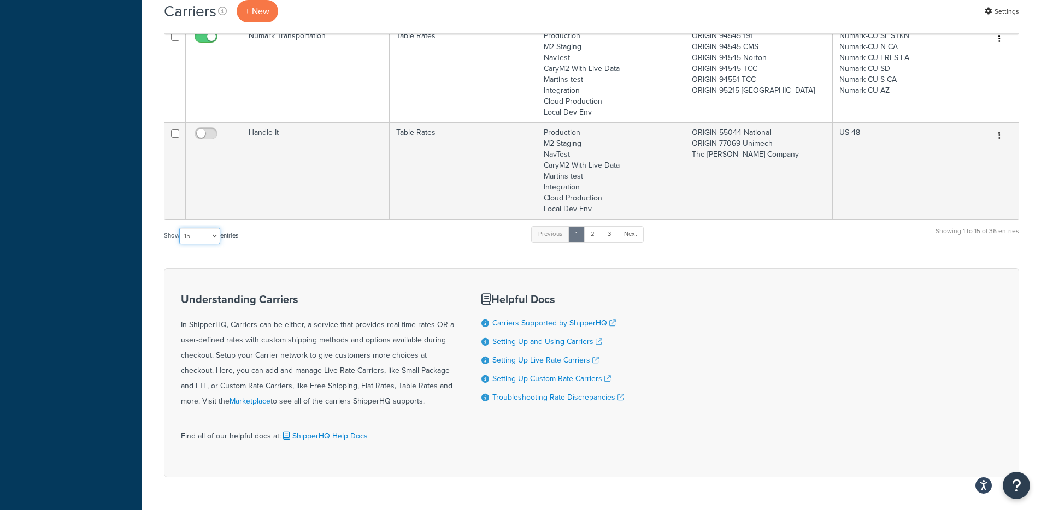
click at [191, 228] on select "10 15 25 50 100" at bounding box center [199, 236] width 41 height 16
select select "100"
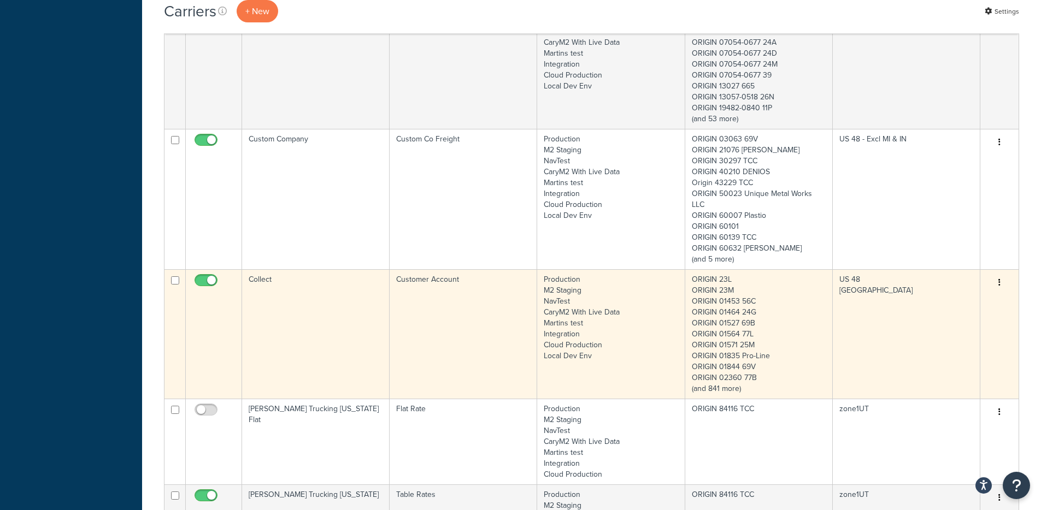
scroll to position [2867, 0]
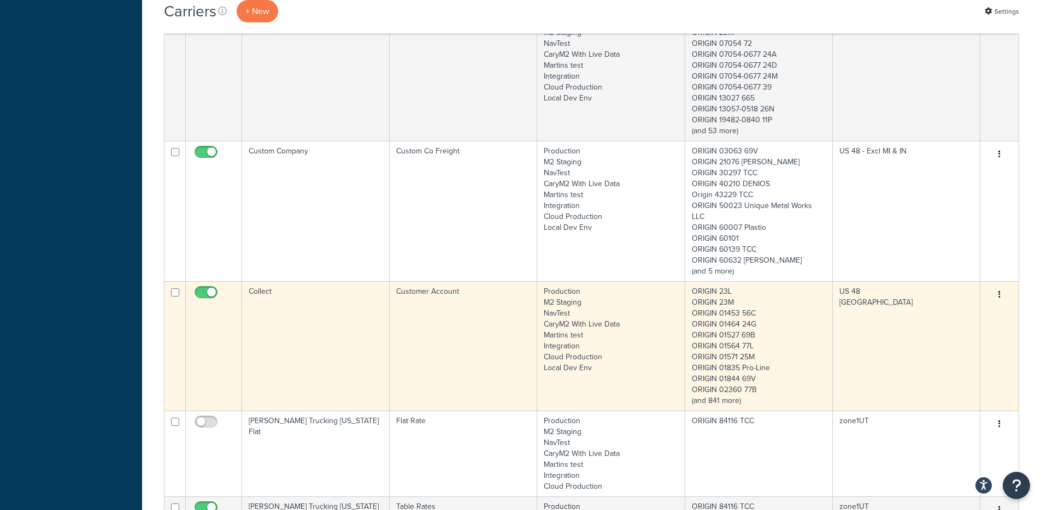
click at [211, 289] on input "checkbox" at bounding box center [207, 296] width 30 height 14
click at [208, 289] on input "checkbox" at bounding box center [207, 296] width 30 height 14
checkbox input "true"
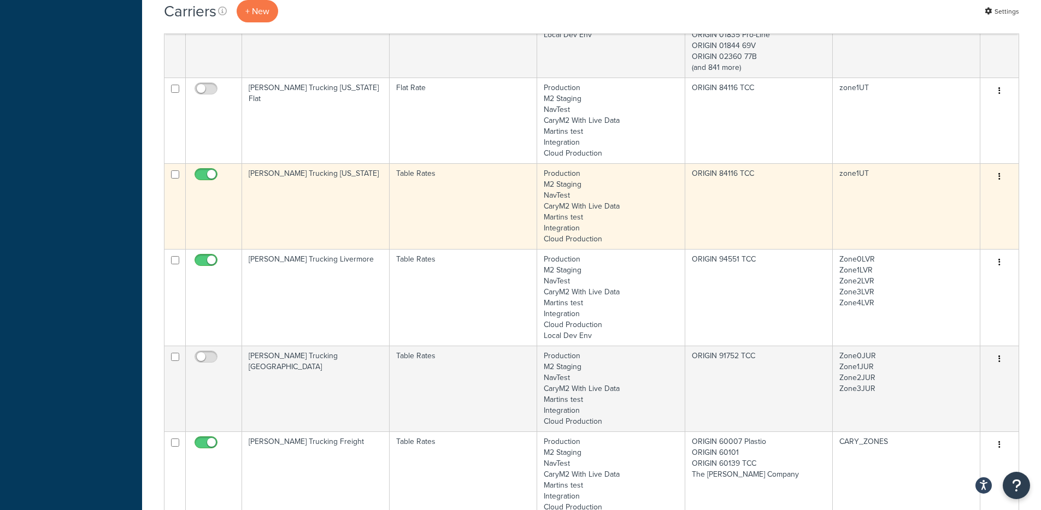
scroll to position [3198, 0]
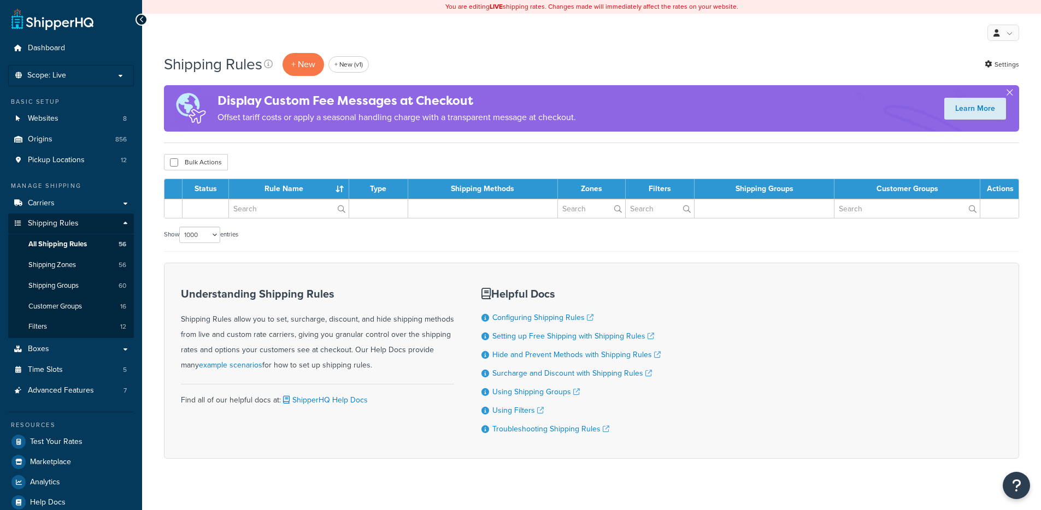
select select "1000"
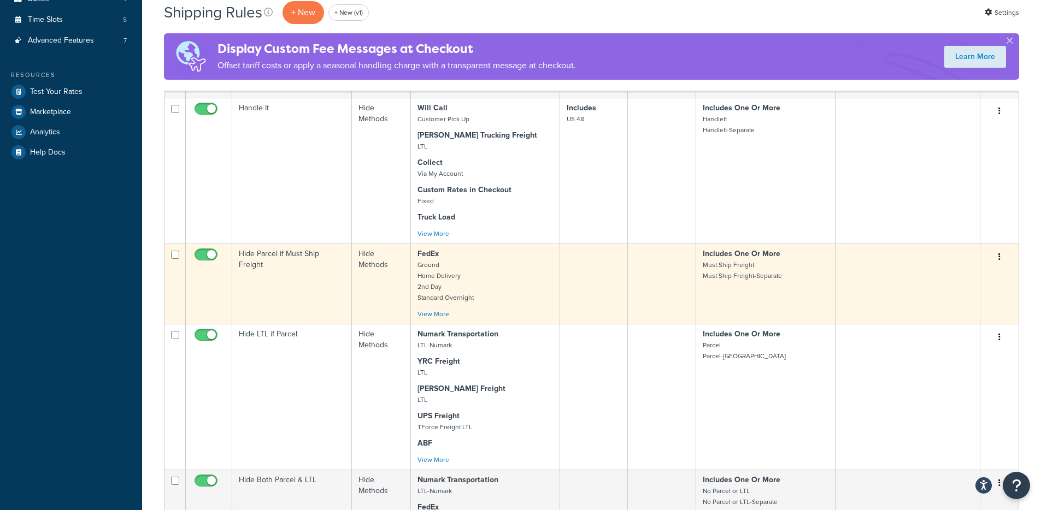
click at [213, 254] on input "checkbox" at bounding box center [207, 258] width 30 height 14
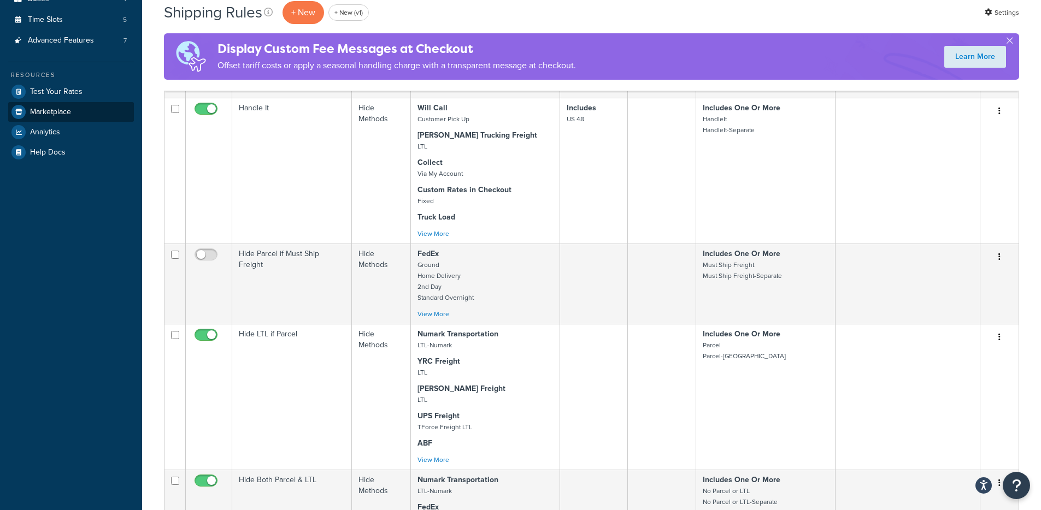
scroll to position [348, 0]
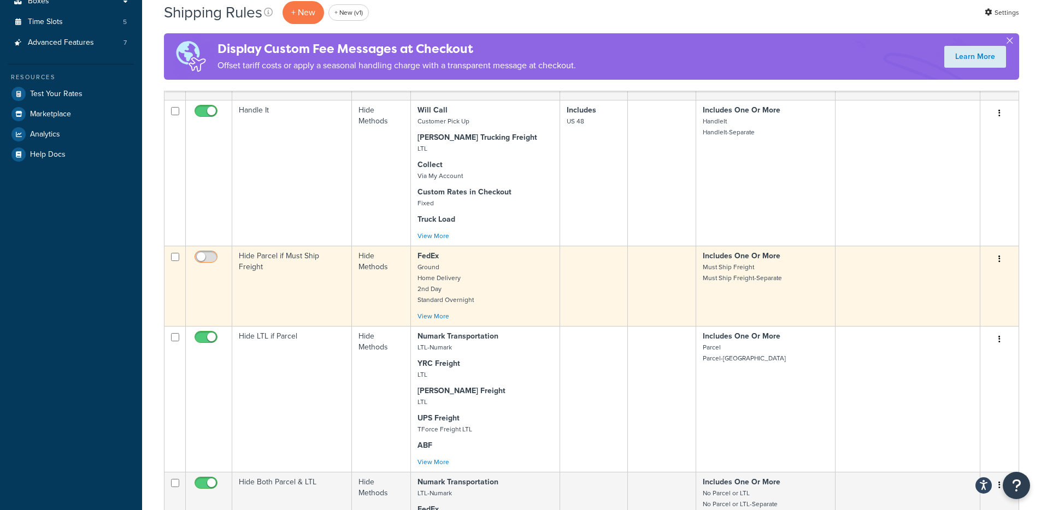
click at [204, 252] on span at bounding box center [206, 257] width 23 height 13
click at [204, 253] on input "checkbox" at bounding box center [207, 260] width 30 height 14
click at [209, 256] on input "checkbox" at bounding box center [207, 260] width 30 height 14
checkbox input "false"
click at [425, 320] on link "View More" at bounding box center [433, 316] width 32 height 10
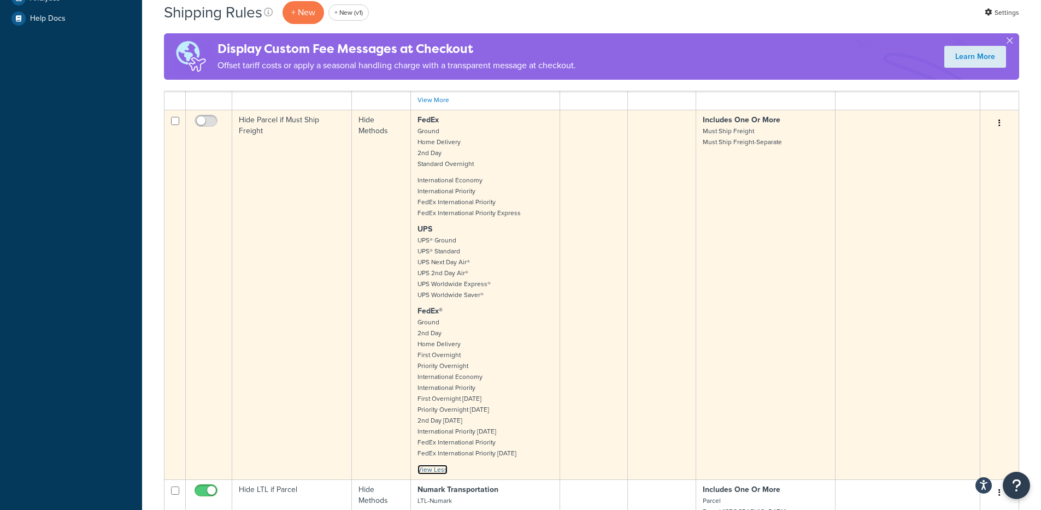
scroll to position [491, 0]
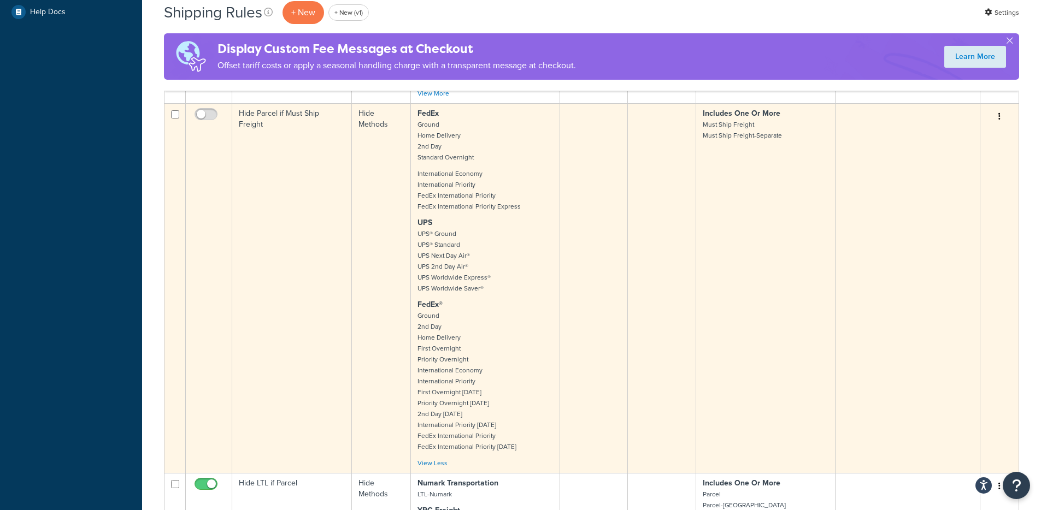
click at [566, 239] on td at bounding box center [594, 288] width 68 height 370
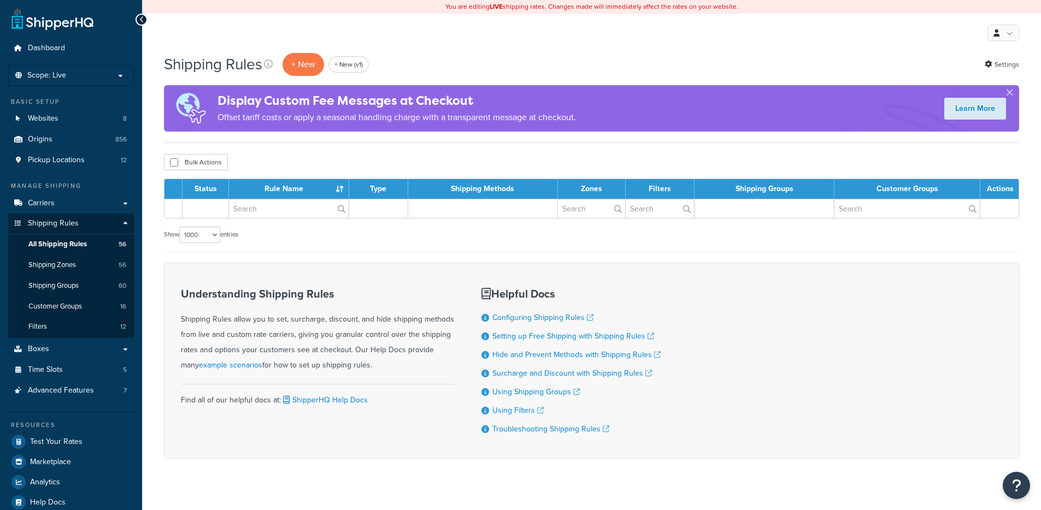
select select "1000"
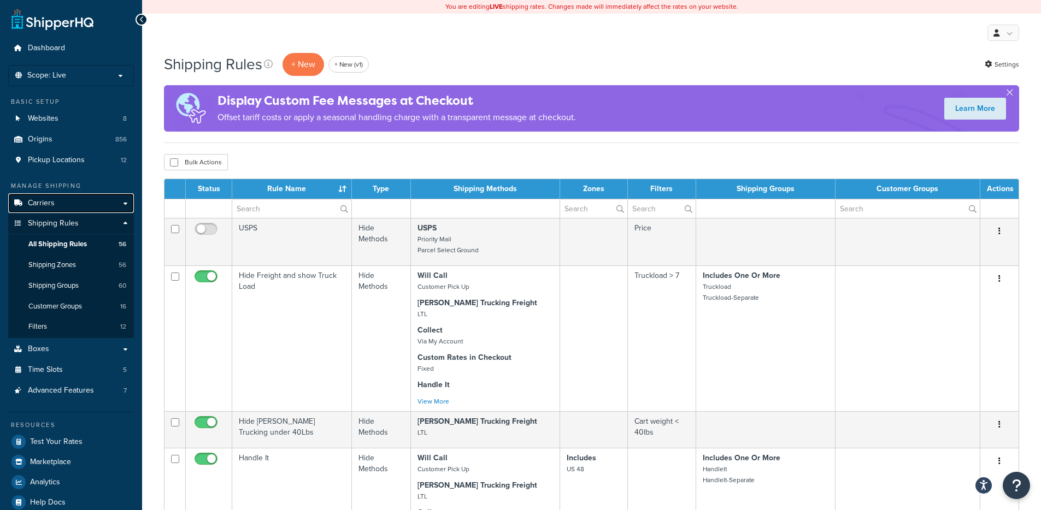
click at [76, 205] on link "Carriers" at bounding box center [71, 203] width 126 height 20
click at [101, 203] on link "Carriers" at bounding box center [71, 203] width 126 height 20
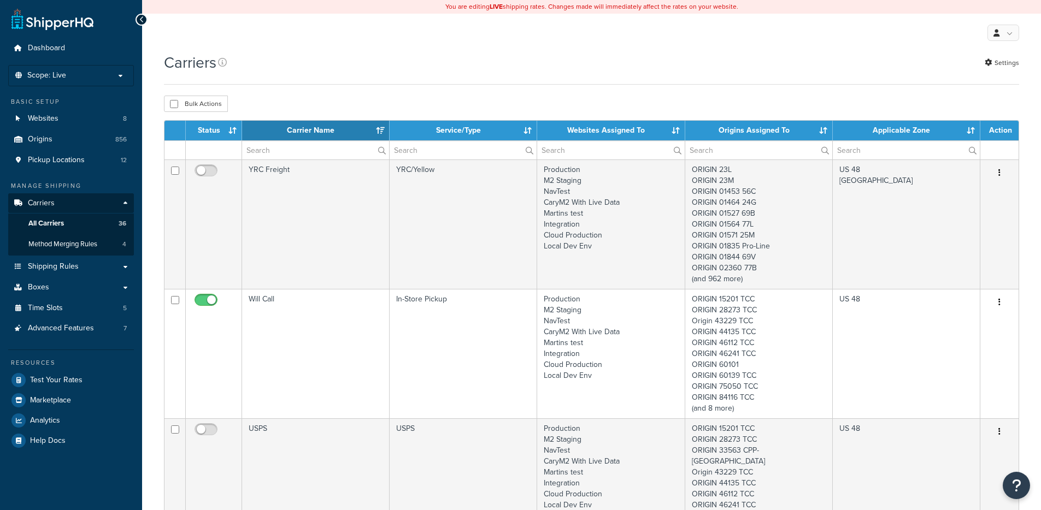
select select "15"
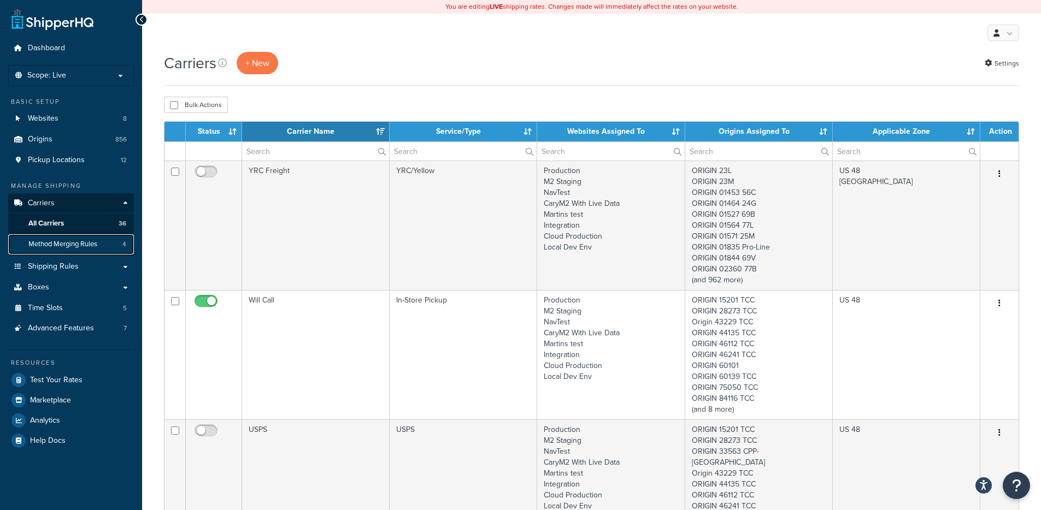
click at [96, 243] on span "Method Merging Rules" at bounding box center [62, 244] width 69 height 9
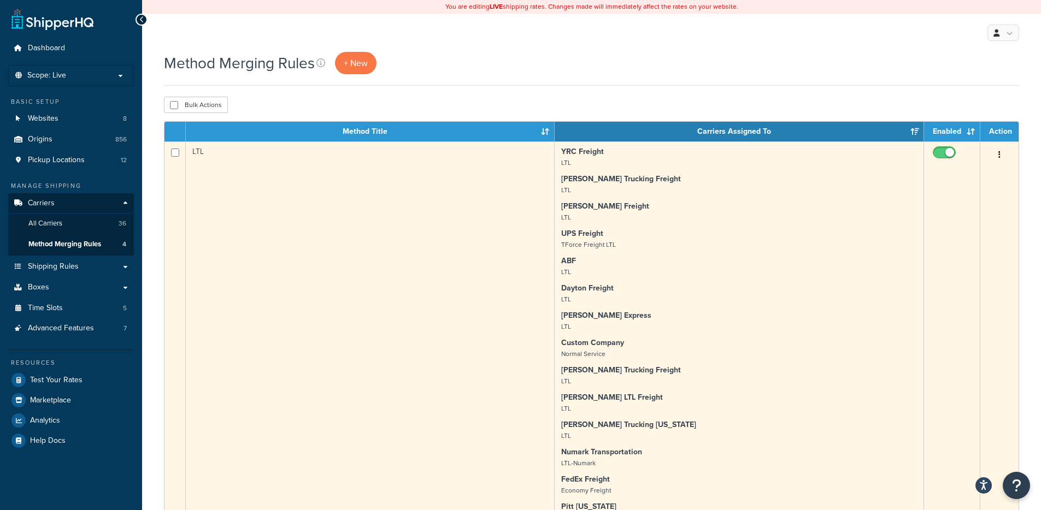
click at [953, 153] on input "checkbox" at bounding box center [946, 156] width 30 height 14
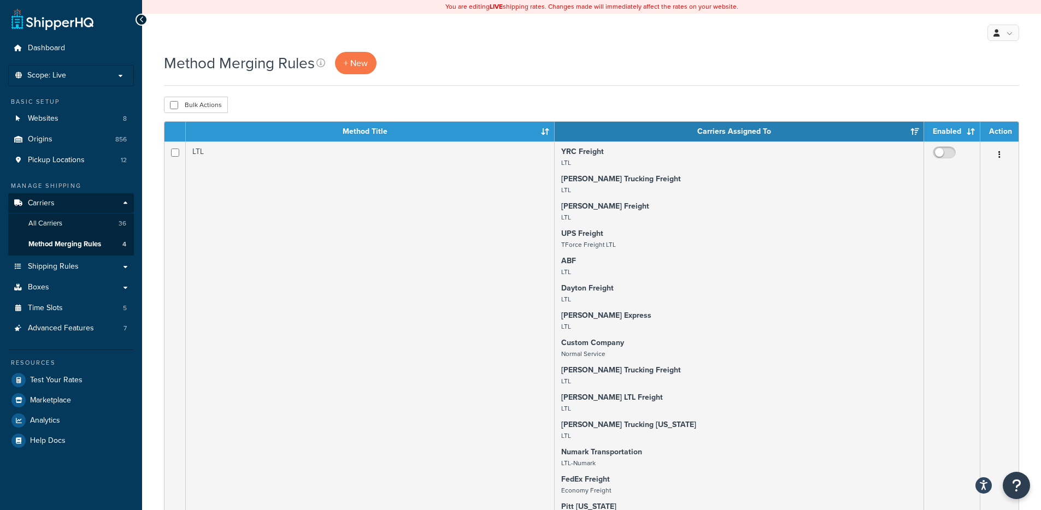
click at [629, 76] on div "Method Merging Rules + New" at bounding box center [591, 69] width 855 height 34
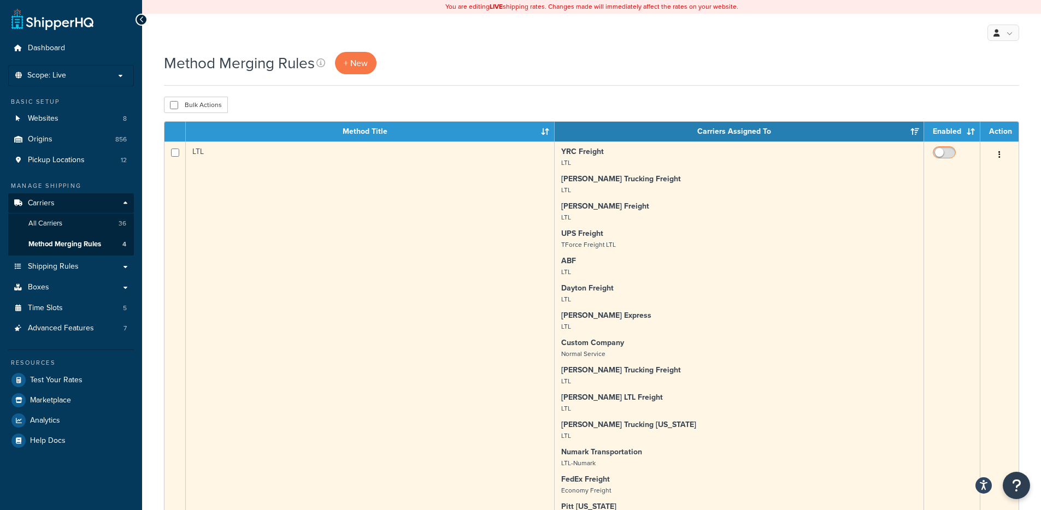
click at [942, 154] on input "checkbox" at bounding box center [946, 156] width 30 height 14
checkbox input "true"
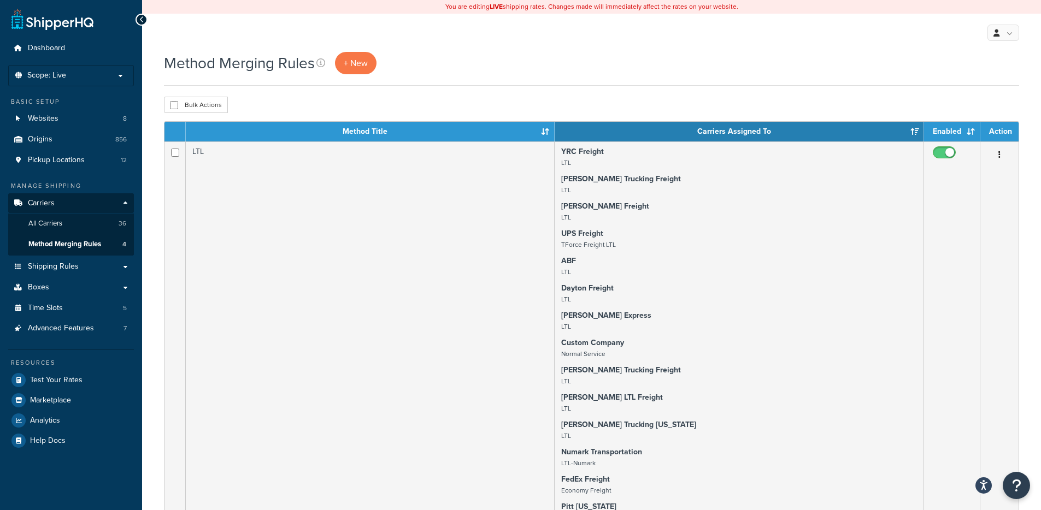
drag, startPoint x: 842, startPoint y: 80, endPoint x: 834, endPoint y: 79, distance: 8.2
click at [842, 80] on div "Method Merging Rules + New" at bounding box center [591, 69] width 855 height 34
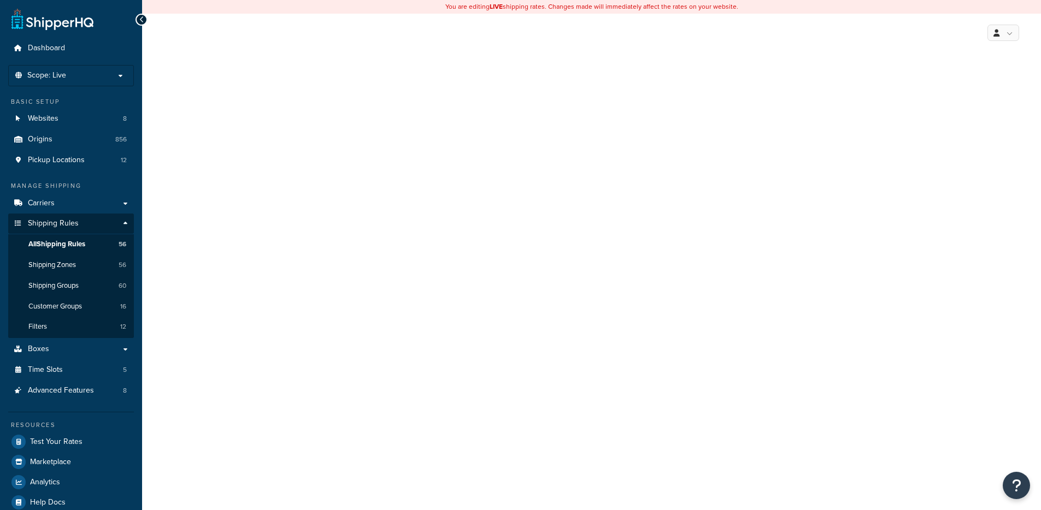
select select "HIDE"
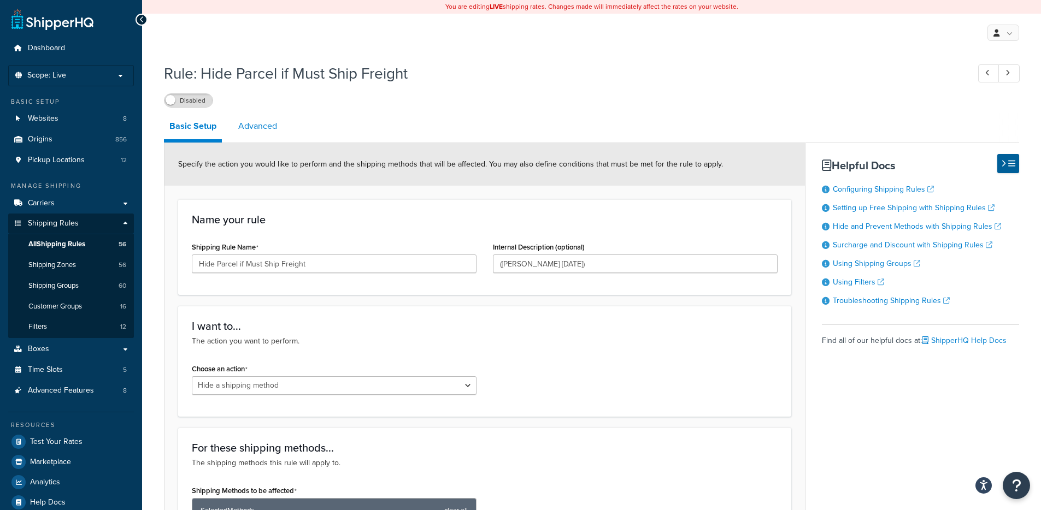
click at [272, 124] on link "Advanced" at bounding box center [258, 126] width 50 height 26
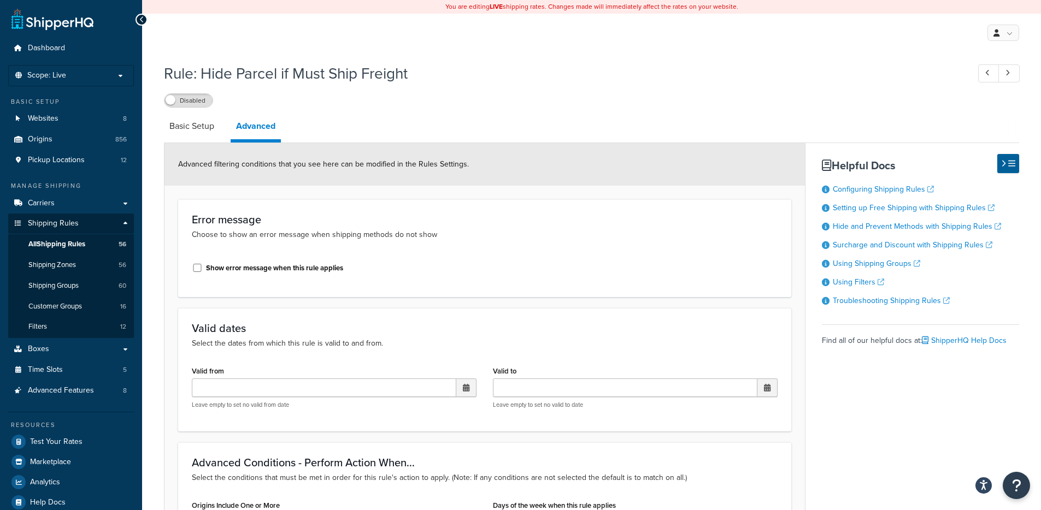
scroll to position [1, 0]
drag, startPoint x: 186, startPoint y: 131, endPoint x: 691, endPoint y: 0, distance: 521.5
click at [186, 131] on link "Basic Setup" at bounding box center [192, 126] width 56 height 26
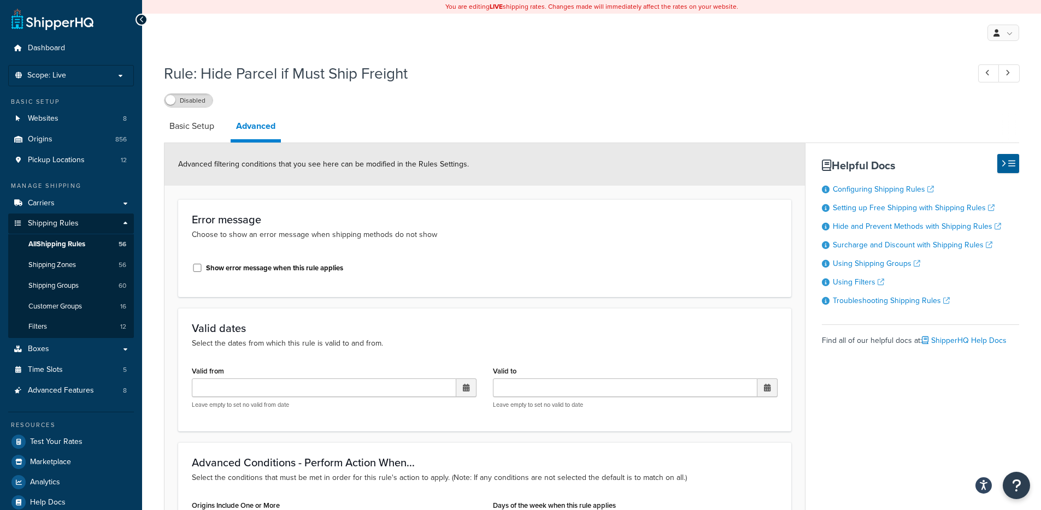
click at [192, 128] on link "Basic Setup" at bounding box center [192, 126] width 56 height 26
select select "HIDE"
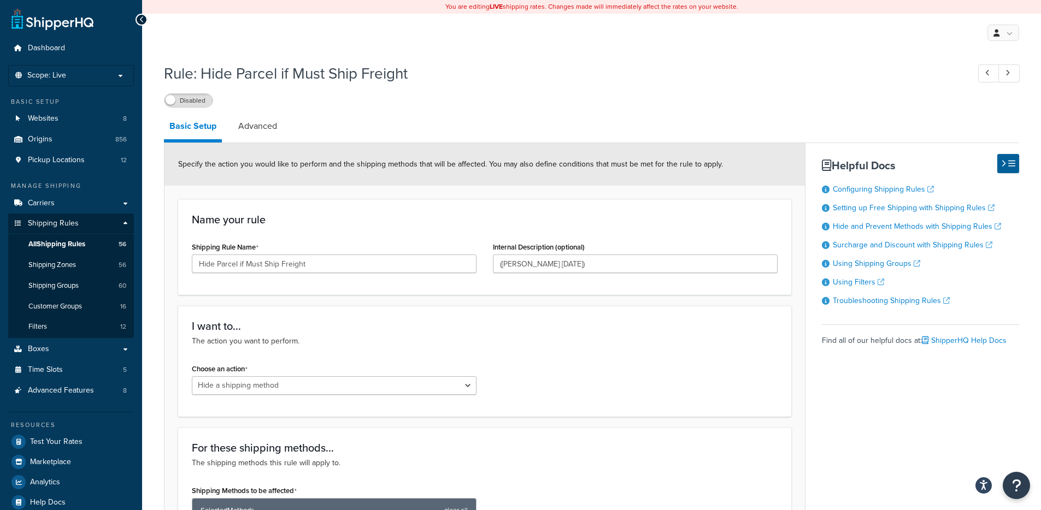
scroll to position [2, 0]
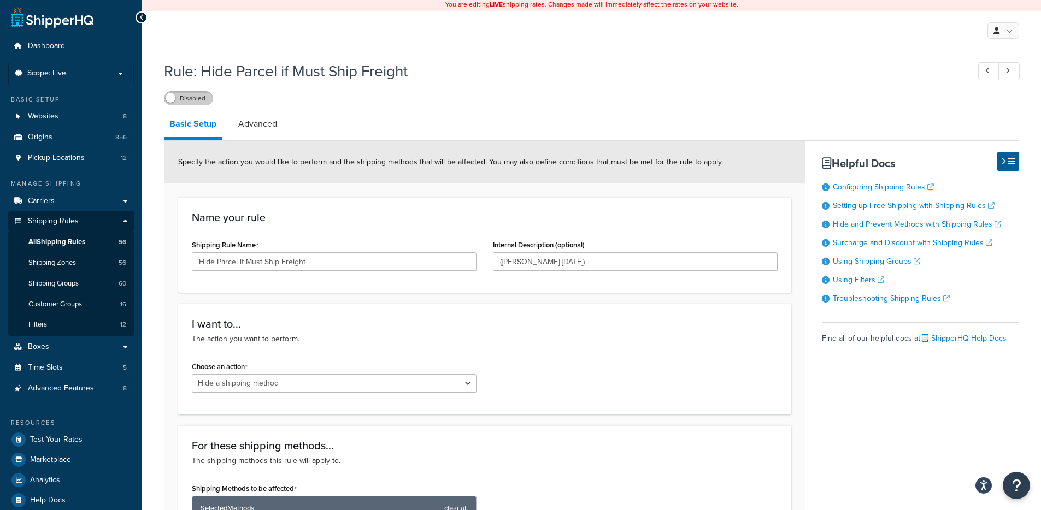
click at [198, 97] on label "Disabled" at bounding box center [188, 98] width 48 height 13
click at [191, 97] on label "Enabled" at bounding box center [188, 98] width 48 height 13
drag, startPoint x: 209, startPoint y: 69, endPoint x: 427, endPoint y: 69, distance: 218.6
click at [427, 69] on h1 "Rule: Hide Parcel if Must Ship Freight" at bounding box center [561, 71] width 794 height 21
click at [181, 96] on label "Disabled" at bounding box center [188, 98] width 48 height 13
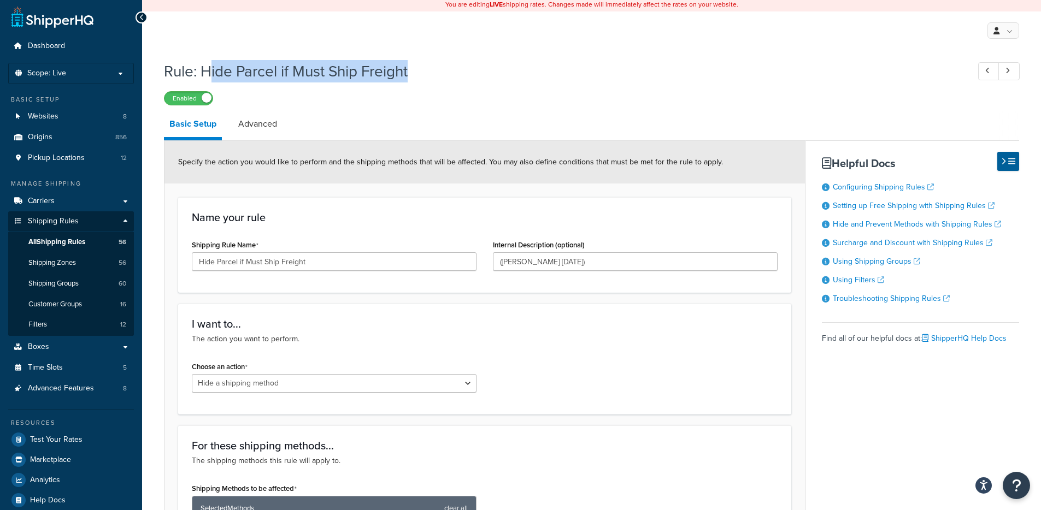
click at [443, 62] on h1 "Rule: Hide Parcel if Must Ship Freight" at bounding box center [561, 71] width 794 height 21
drag, startPoint x: 433, startPoint y: 66, endPoint x: 204, endPoint y: 63, distance: 229.5
click at [204, 63] on h1 "Rule: Hide Parcel if Must Ship Freight" at bounding box center [561, 71] width 794 height 21
copy h1 "Hide Parcel if Must Ship Freight"
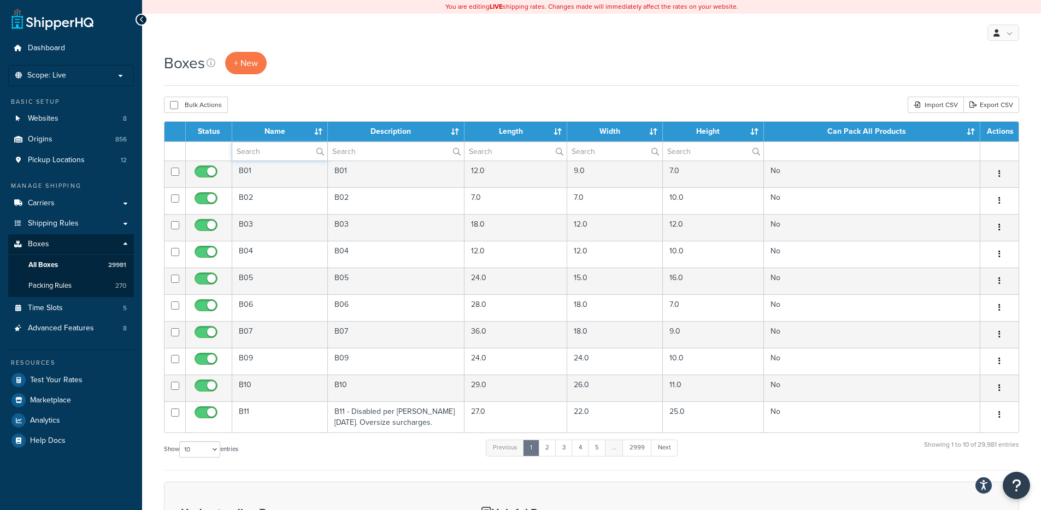
click at [275, 152] on input "text" at bounding box center [279, 151] width 95 height 19
paste input ""siteDetails" : { "ecommerceCart" : "Magento 2 Community Enhanced Checkout", "e…"
type input ""siteDetails" : { "ecommerceCart" : "Magento 2 Community Enhanced Checkout", "e…"
click at [348, 75] on div "Boxes + New" at bounding box center [591, 69] width 855 height 34
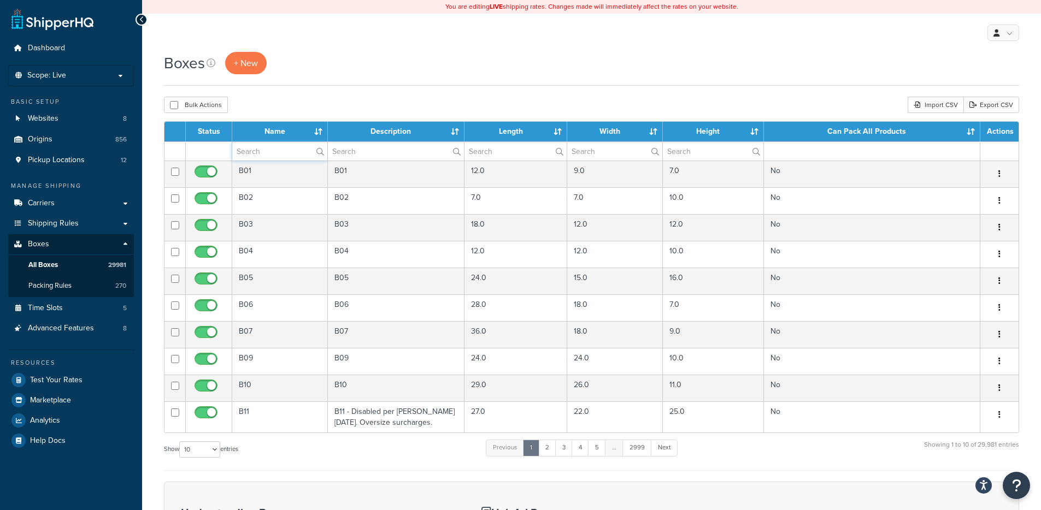
click at [270, 148] on input "text" at bounding box center [279, 151] width 95 height 19
paste input "30BSAC_CASE_PACKAGE"
type input "30BSAC_CASE_PACKAGE"
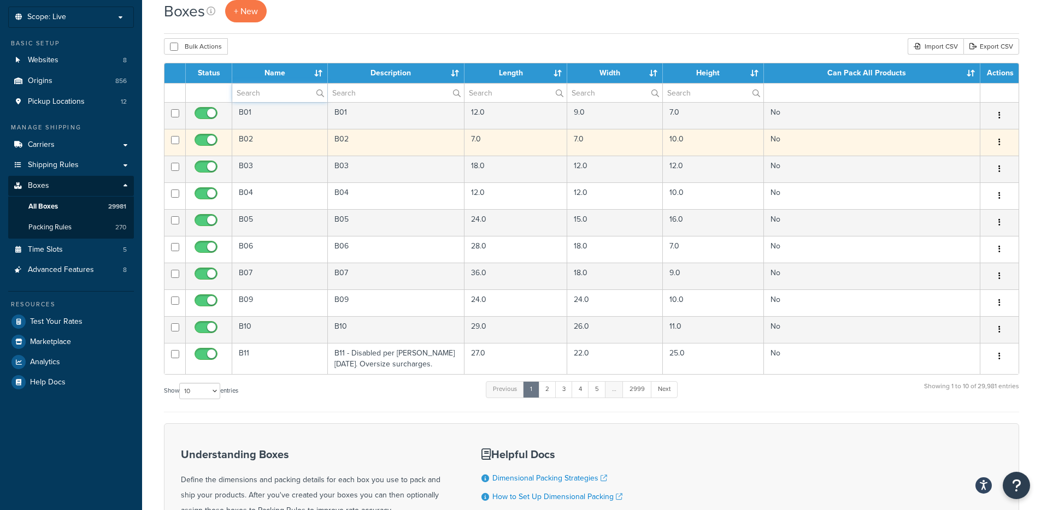
scroll to position [5, 0]
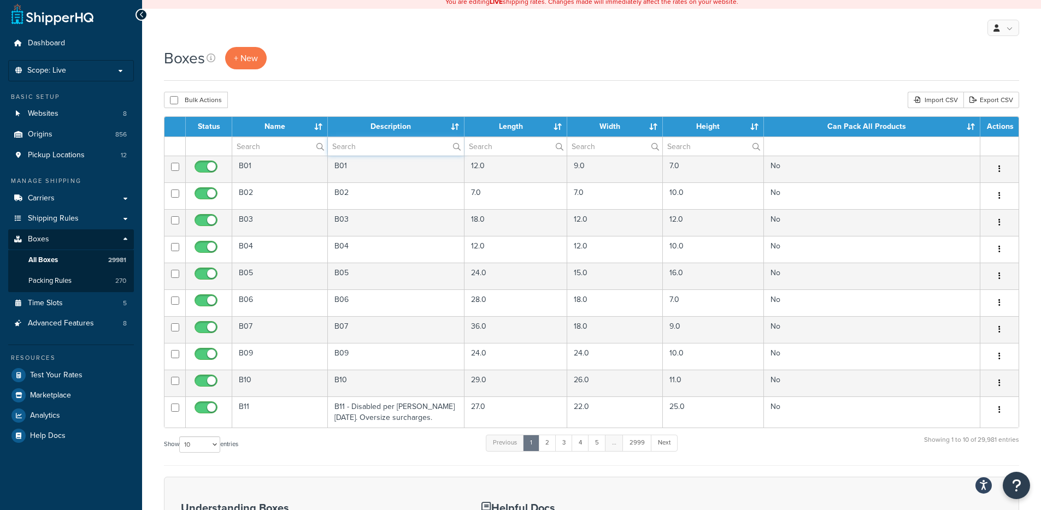
click at [386, 143] on input "text" at bounding box center [396, 146] width 137 height 19
paste input "30BSAC_CASE_PACKAGE"
type input "30BSAC_CASE_PACKAGE"
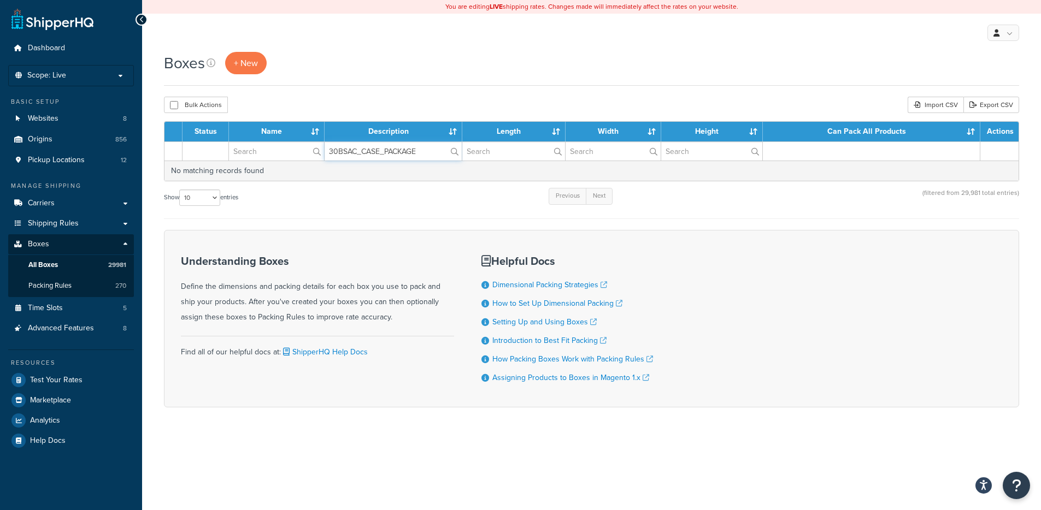
scroll to position [0, 0]
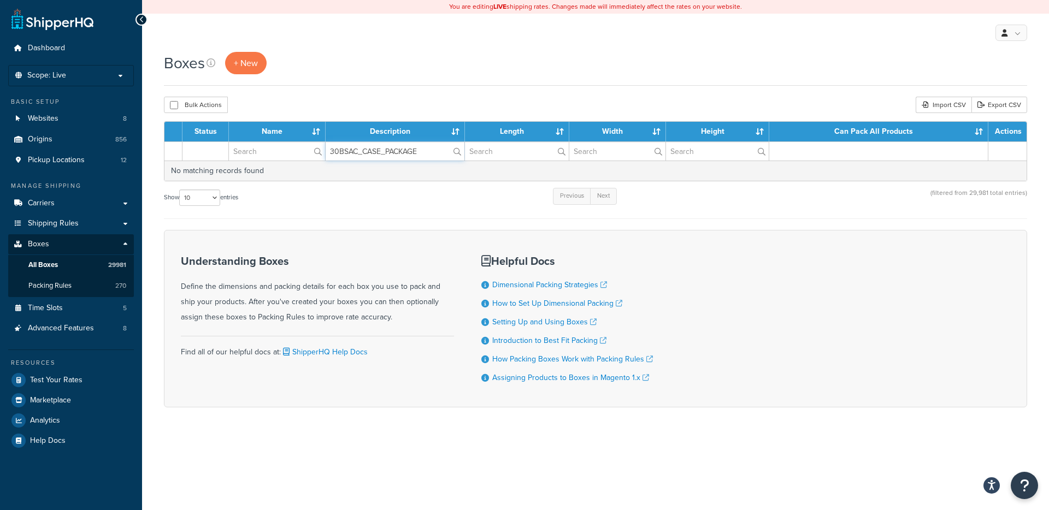
click at [421, 156] on input "30BSAC_CASE_PACKAGE" at bounding box center [395, 151] width 138 height 19
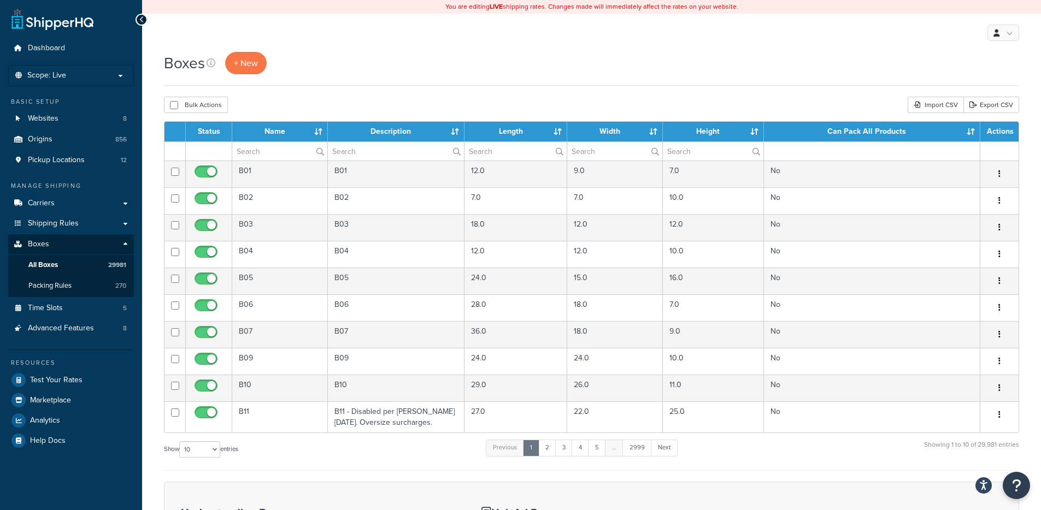
click at [882, 63] on div "Boxes + New" at bounding box center [591, 63] width 855 height 22
click at [1010, 110] on link "Export CSV" at bounding box center [991, 105] width 56 height 16
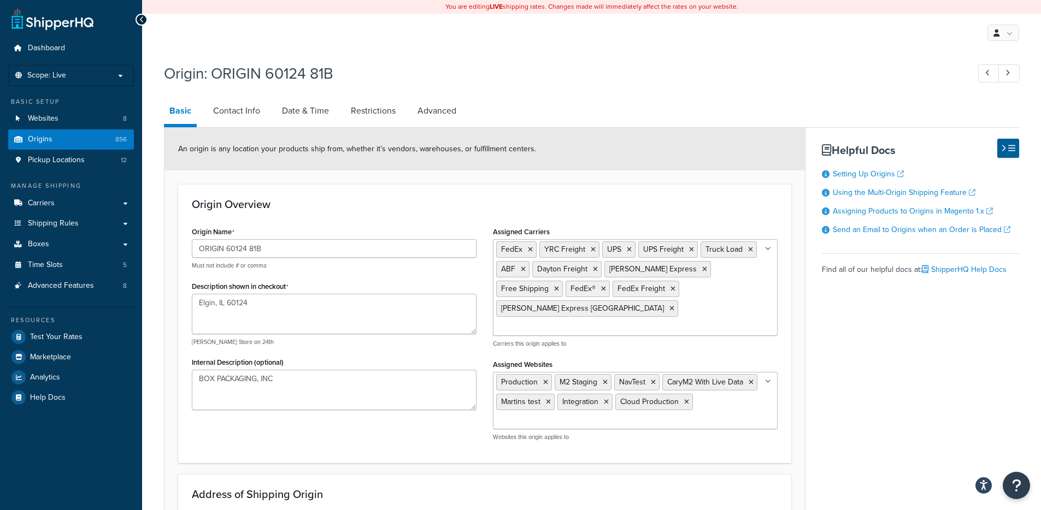
select select "13"
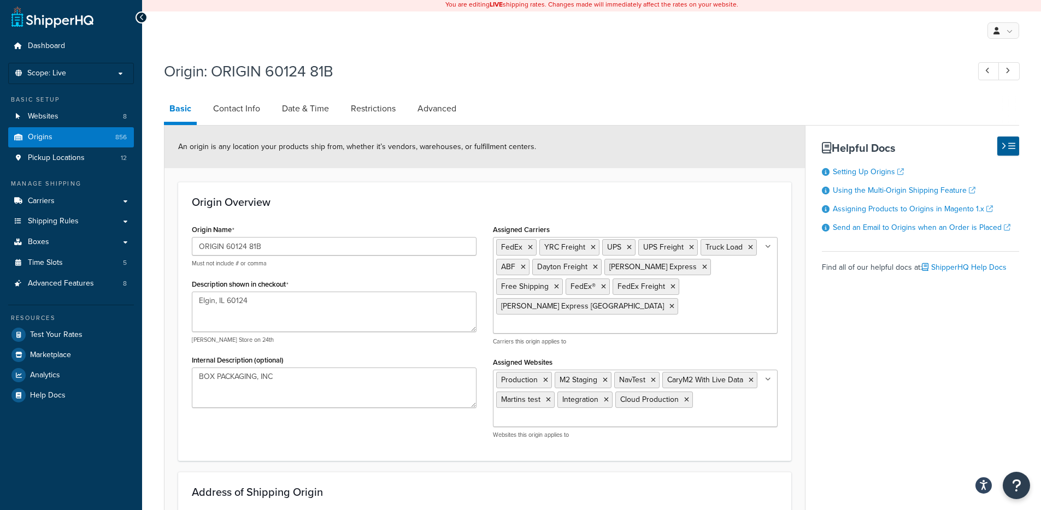
click at [755, 286] on ul "FedEx YRC Freight UPS UPS Freight Truck Load ABF Dayton Freight [PERSON_NAME] E…" at bounding box center [635, 285] width 285 height 97
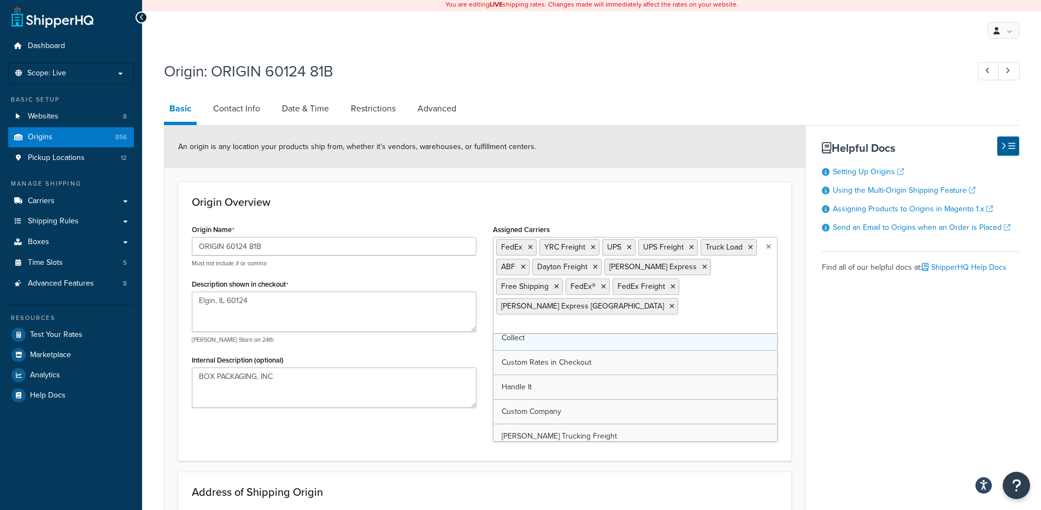
scroll to position [81, 0]
click at [823, 360] on div "Basic Contact Info Date & Time Restrictions Advanced An origin is any location …" at bounding box center [591, 472] width 855 height 752
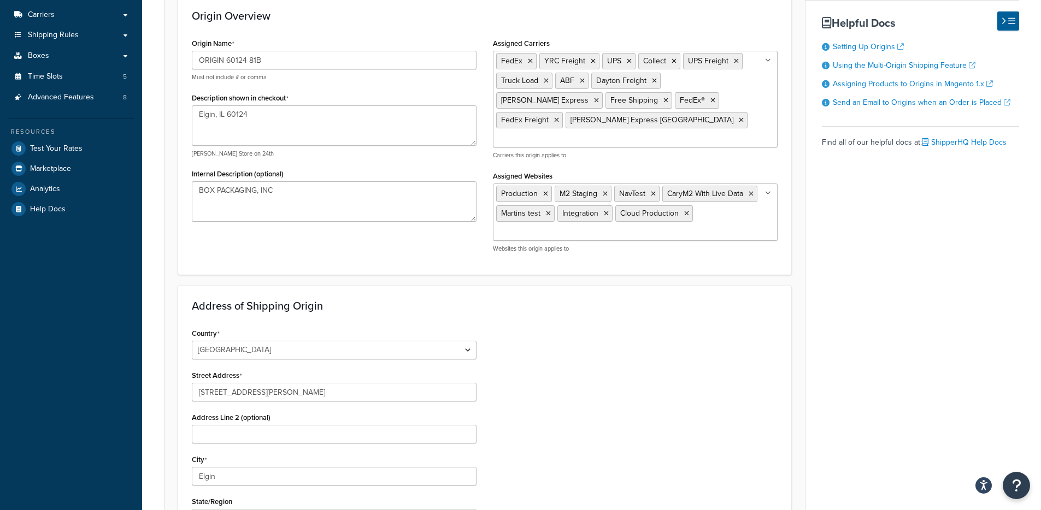
scroll to position [381, 0]
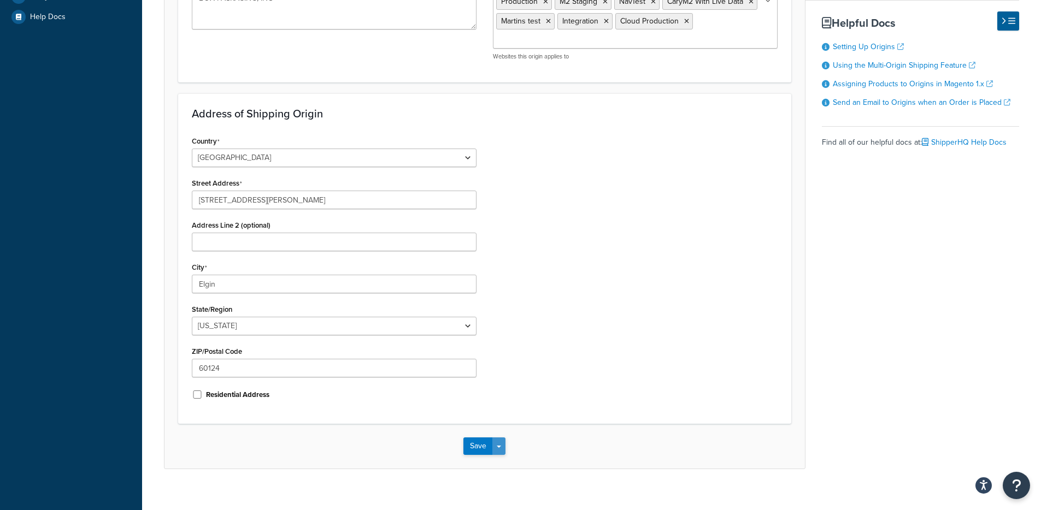
click at [498, 438] on button "Save Dropdown" at bounding box center [498, 446] width 13 height 17
click at [501, 455] on button "Save and Edit" at bounding box center [515, 466] width 105 height 23
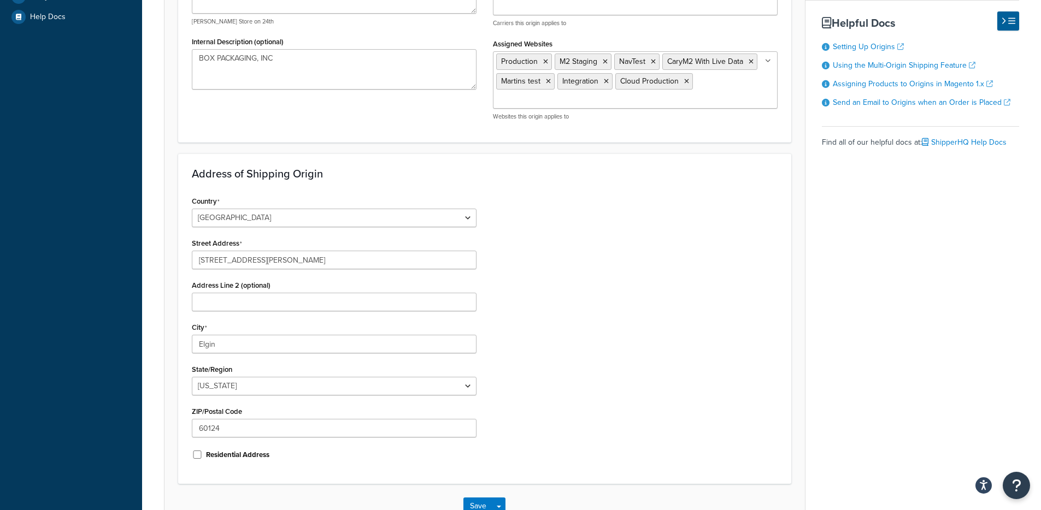
scroll to position [0, 0]
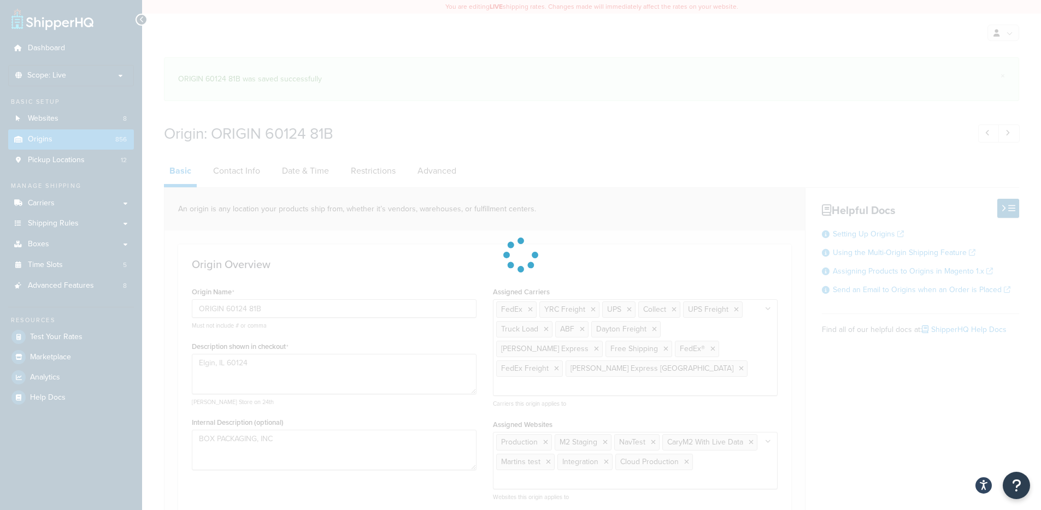
select select "13"
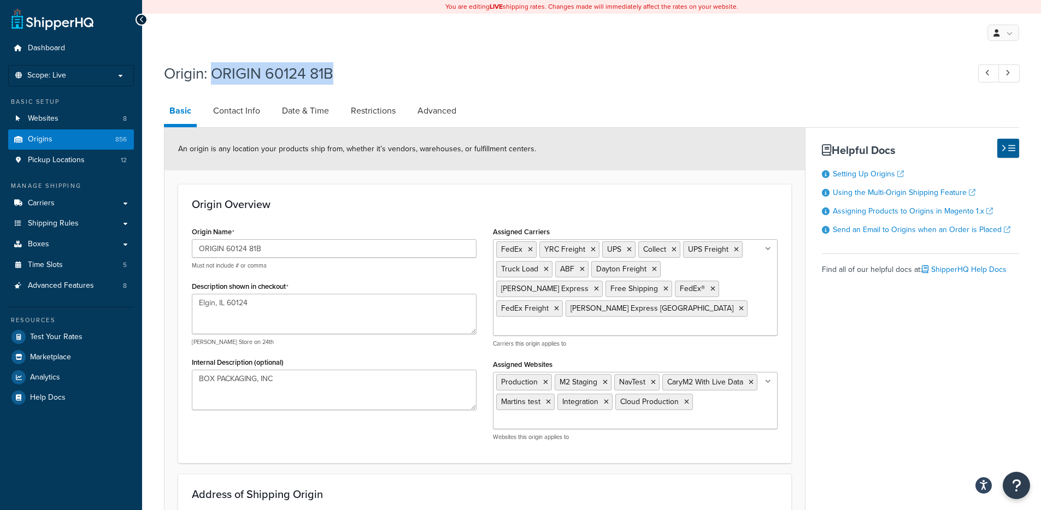
drag, startPoint x: 342, startPoint y: 73, endPoint x: 211, endPoint y: 72, distance: 131.1
click at [211, 72] on h1 "Origin: ORIGIN 60124 81B" at bounding box center [561, 73] width 794 height 21
copy h1 "ORIGIN 60124 81B"
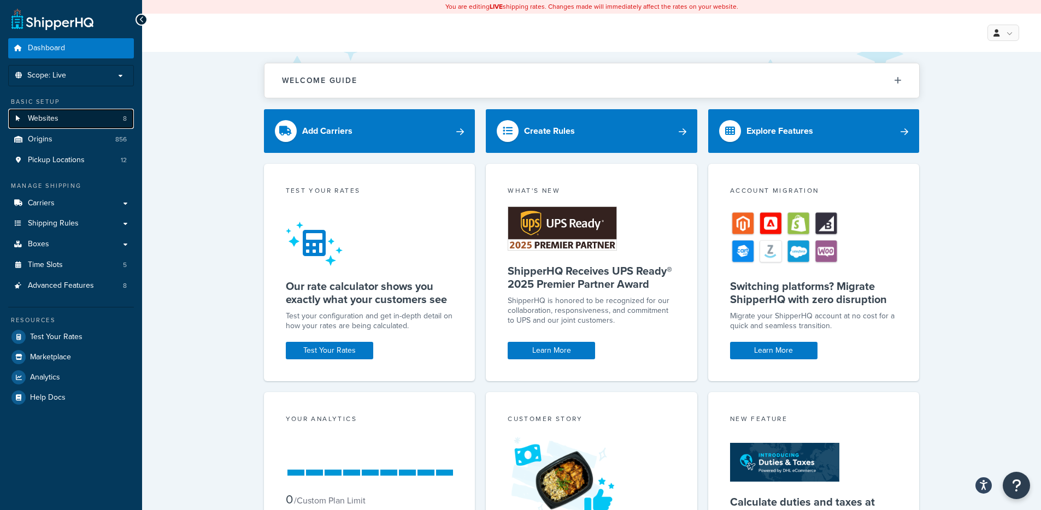
click at [78, 117] on link "Websites 8" at bounding box center [71, 119] width 126 height 20
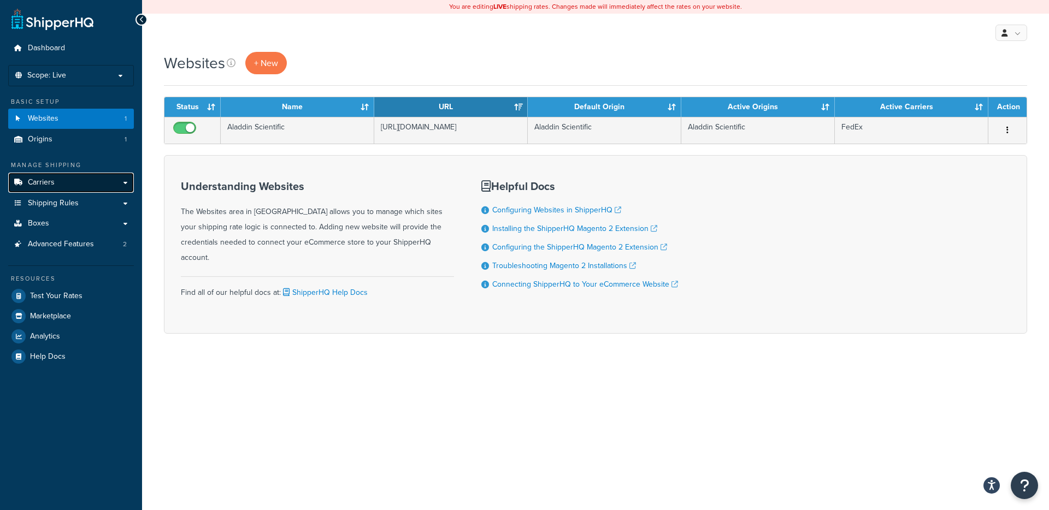
click at [79, 181] on link "Carriers" at bounding box center [71, 183] width 126 height 20
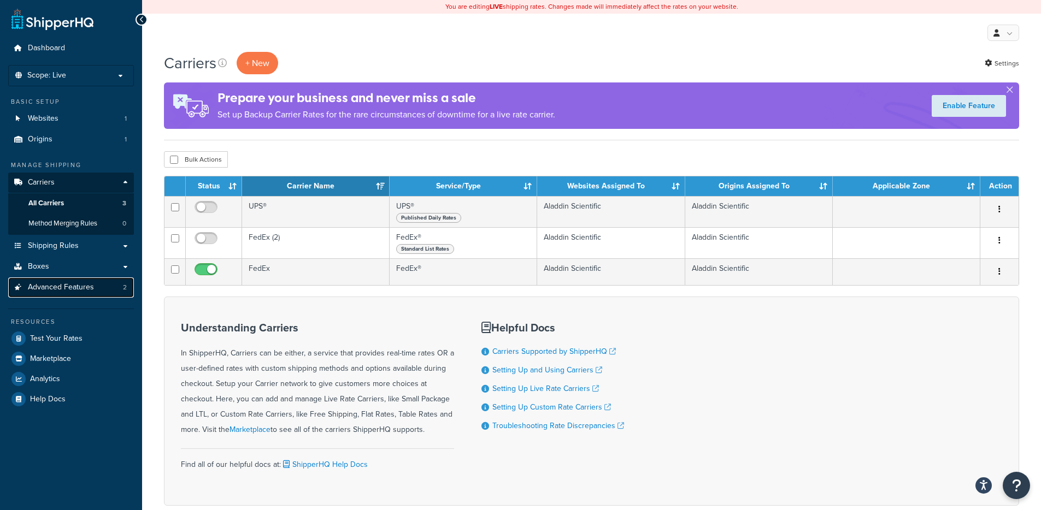
click at [70, 285] on span "Advanced Features" at bounding box center [61, 287] width 66 height 9
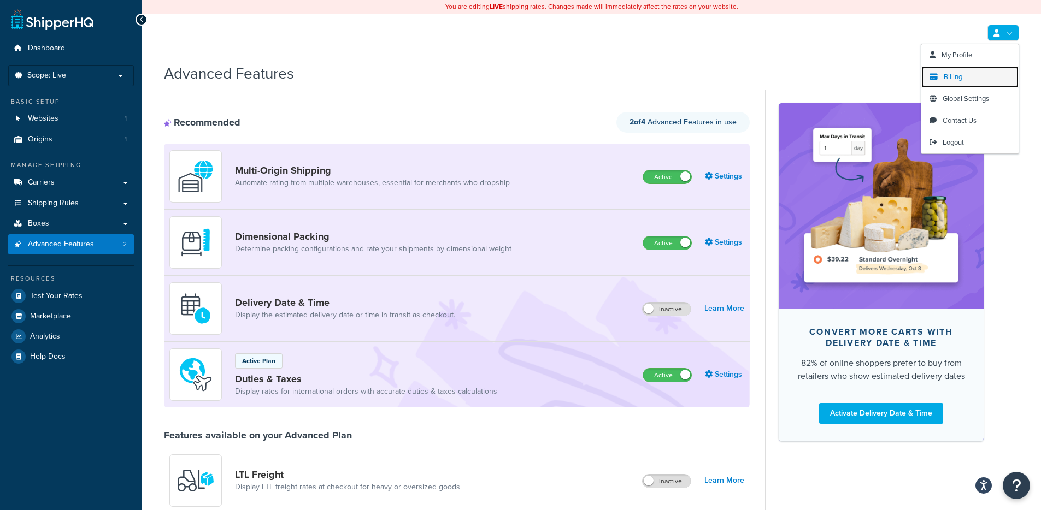
click at [958, 83] on link "Billing" at bounding box center [969, 77] width 97 height 22
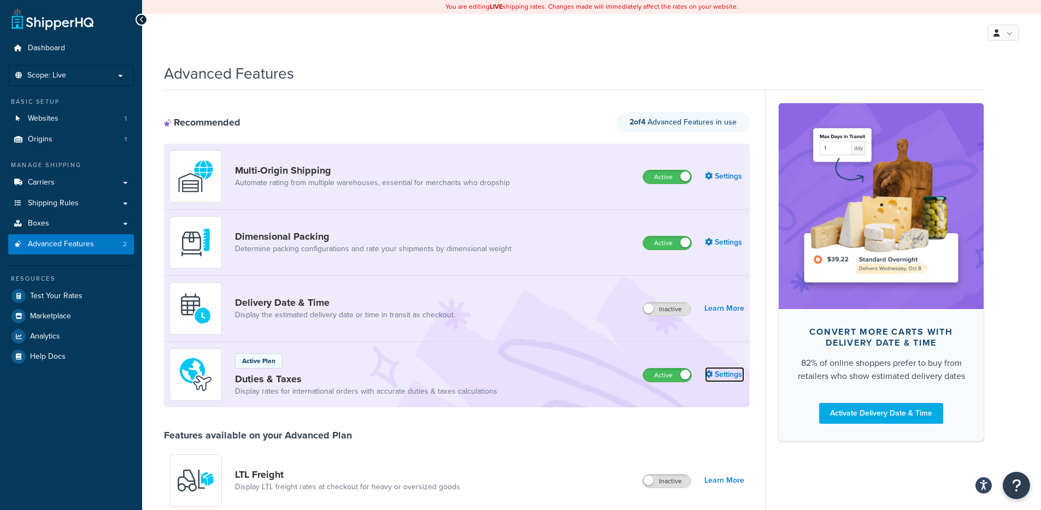
click at [709, 376] on icon at bounding box center [709, 374] width 8 height 8
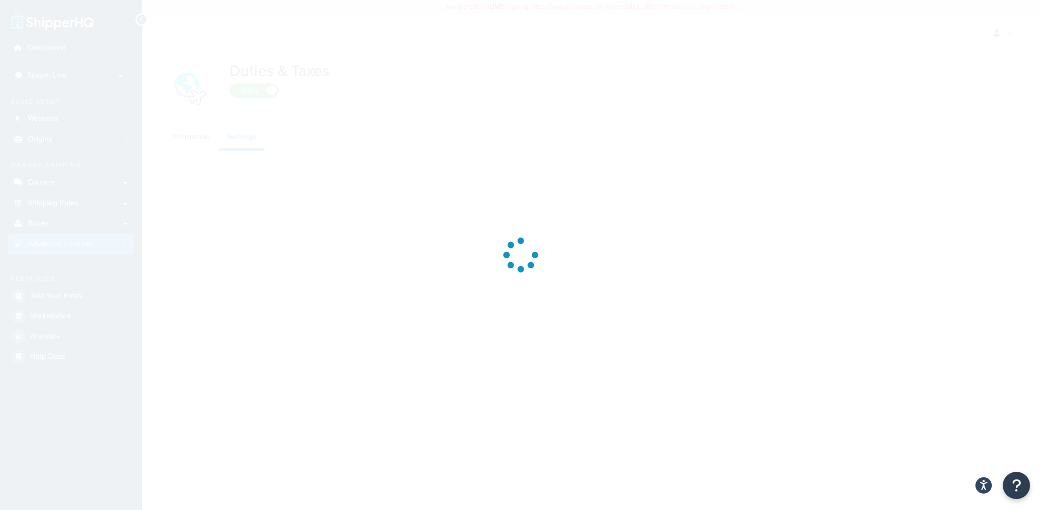
select select "US"
select select "false"
select select "AVERAGE"
select select "BUSINESS"
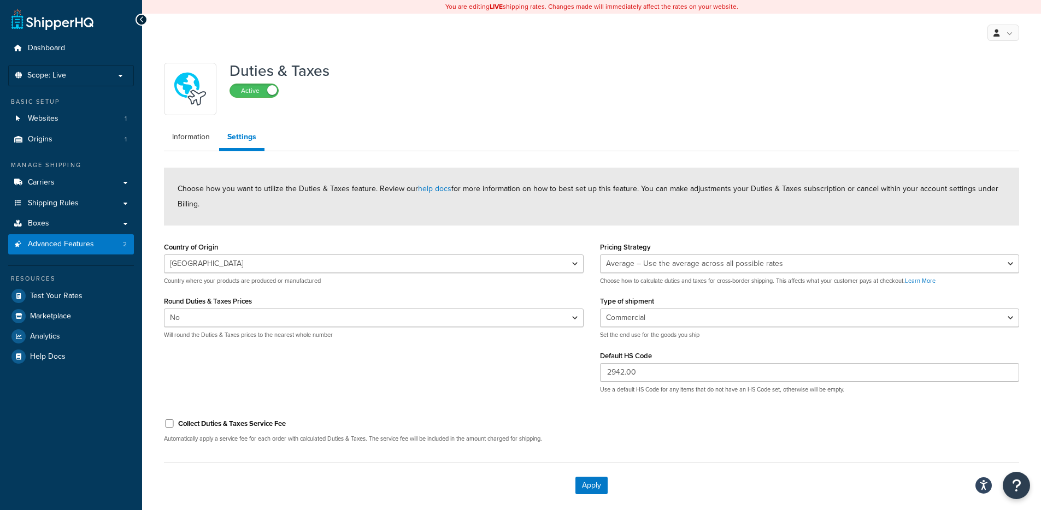
drag, startPoint x: 375, startPoint y: 202, endPoint x: 375, endPoint y: 186, distance: 15.8
click at [375, 186] on div "Choose how you want to utilize the Duties & Taxes feature. Review our help docs…" at bounding box center [591, 197] width 855 height 58
click at [382, 207] on div "Choose how you want to utilize the Duties & Taxes feature. Review our help docs…" at bounding box center [591, 197] width 855 height 58
click at [617, 268] on select "Minimum – Use the lowest estimated duty & tax rate Average – Use the average ac…" at bounding box center [810, 264] width 420 height 19
click at [676, 262] on select "Minimum – Use the lowest estimated duty & tax rate Average – Use the average ac…" at bounding box center [810, 264] width 420 height 19
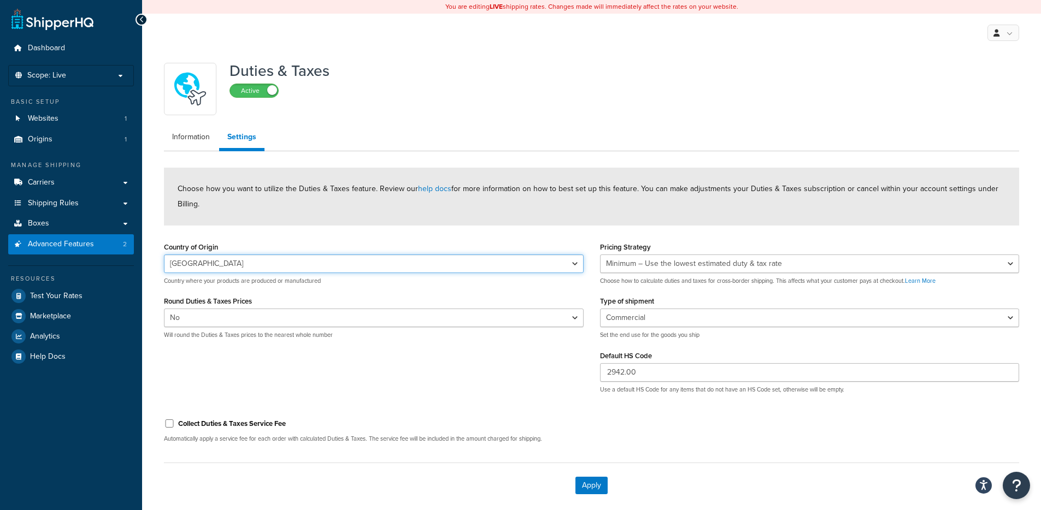
click at [502, 257] on select "Algeria Angola Argentina Austria Australia Azerbaijan Bahamas Bahrain Banglades…" at bounding box center [374, 264] width 420 height 19
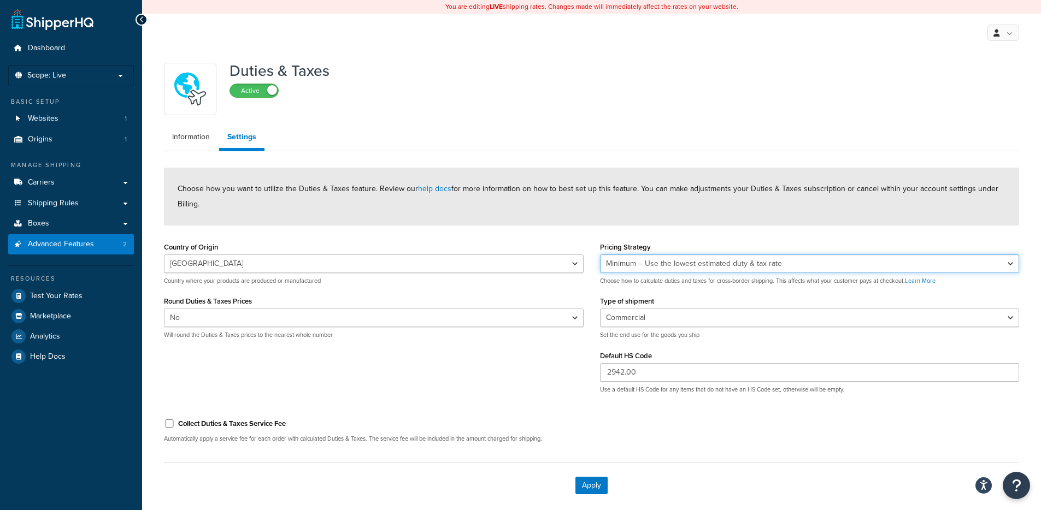
click at [707, 266] on select "Minimum – Use the lowest estimated duty & tax rate Average – Use the average ac…" at bounding box center [810, 264] width 420 height 19
select select "AVERAGE"
click at [189, 140] on link "Information" at bounding box center [191, 137] width 54 height 22
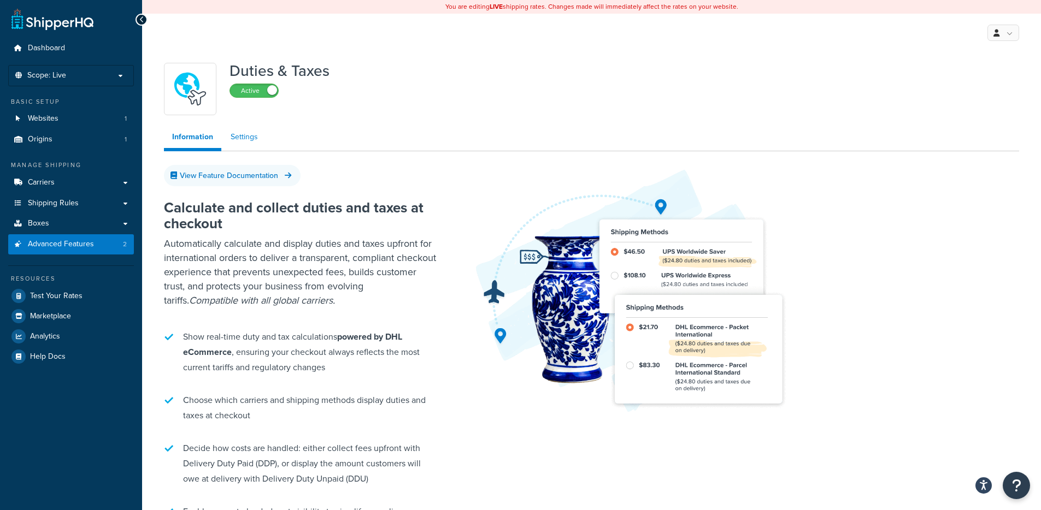
click at [253, 137] on link "Settings" at bounding box center [244, 137] width 44 height 22
select select "US"
select select "false"
select select "AVERAGE"
select select "BUSINESS"
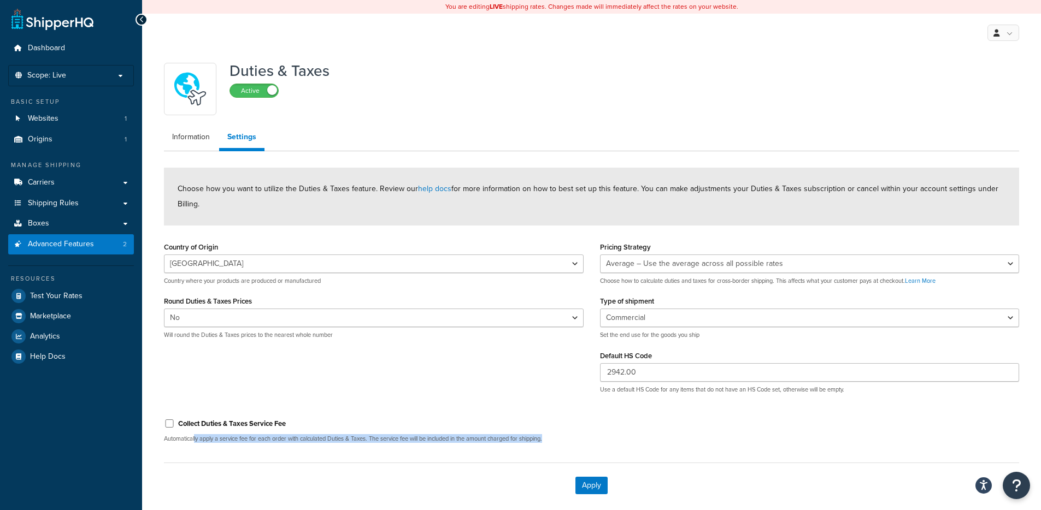
drag, startPoint x: 195, startPoint y: 441, endPoint x: 590, endPoint y: 443, distance: 395.6
click at [590, 443] on div "Collect Duties & Taxes Service Fee Automatically apply a service fee for each o…" at bounding box center [374, 430] width 436 height 41
drag, startPoint x: 590, startPoint y: 443, endPoint x: 581, endPoint y: 443, distance: 8.7
click at [588, 443] on div "Collect Duties & Taxes Service Fee Automatically apply a service fee for each o…" at bounding box center [374, 430] width 436 height 41
click at [185, 422] on label "Collect Duties & Taxes Service Fee" at bounding box center [232, 424] width 108 height 10
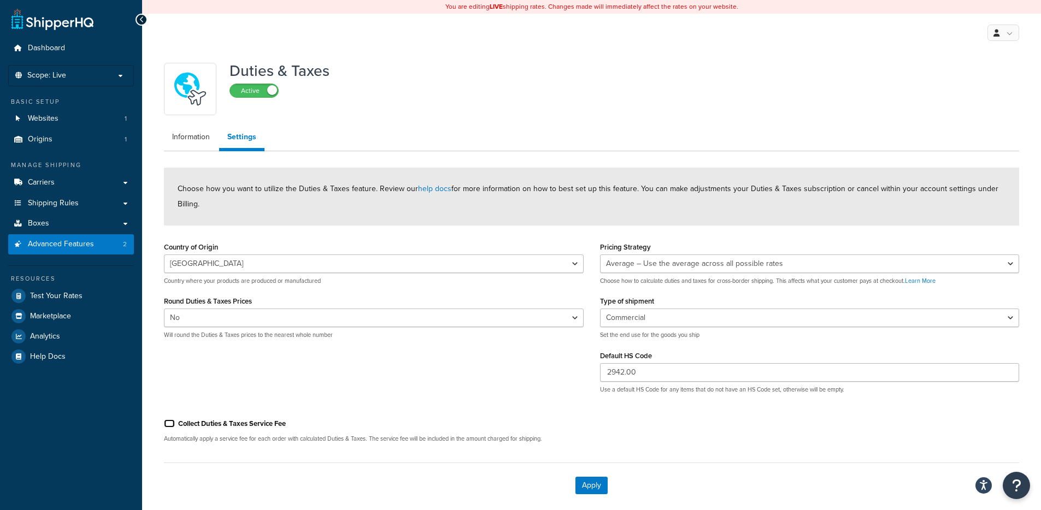
click at [175, 422] on input "Collect Duties & Taxes Service Fee" at bounding box center [169, 424] width 11 height 8
click at [185, 423] on label "Collect Duties & Taxes Service Fee" at bounding box center [232, 424] width 108 height 10
click at [175, 423] on input "Collect Duties & Taxes Service Fee" at bounding box center [169, 424] width 11 height 8
checkbox input "false"
click at [83, 139] on link "Origins 1" at bounding box center [71, 140] width 126 height 20
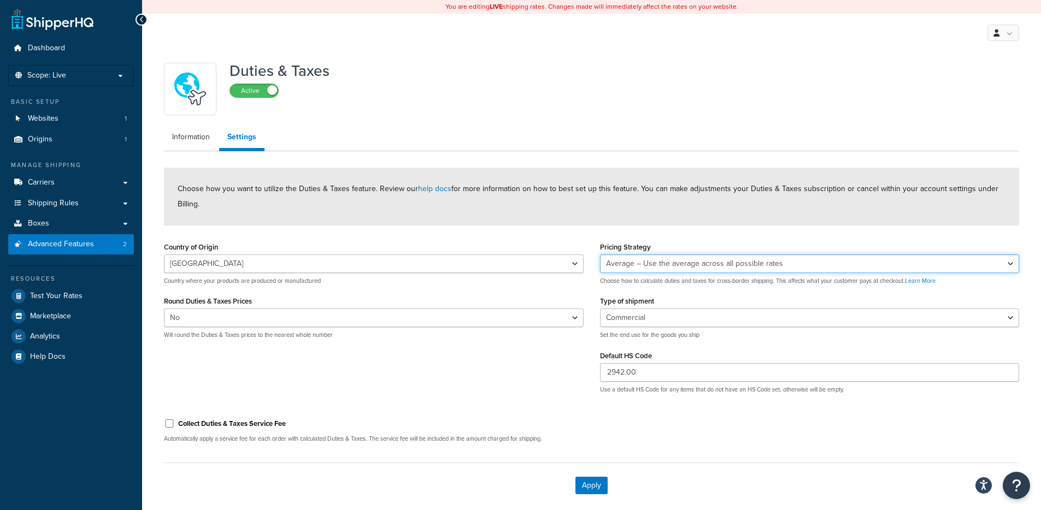
click at [696, 257] on select "Minimum – Use the lowest estimated duty & tax rate Average – Use the average ac…" at bounding box center [810, 264] width 420 height 19
select select "MINIMUM"
click at [582, 474] on div "Apply" at bounding box center [591, 485] width 855 height 45
click at [584, 481] on button "Apply" at bounding box center [591, 485] width 32 height 17
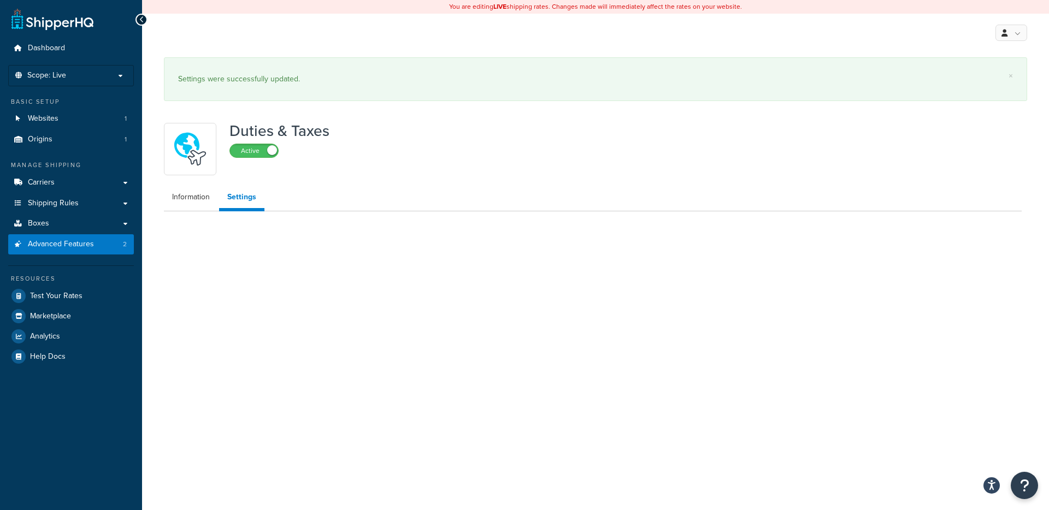
select select "US"
select select "false"
select select "BUSINESS"
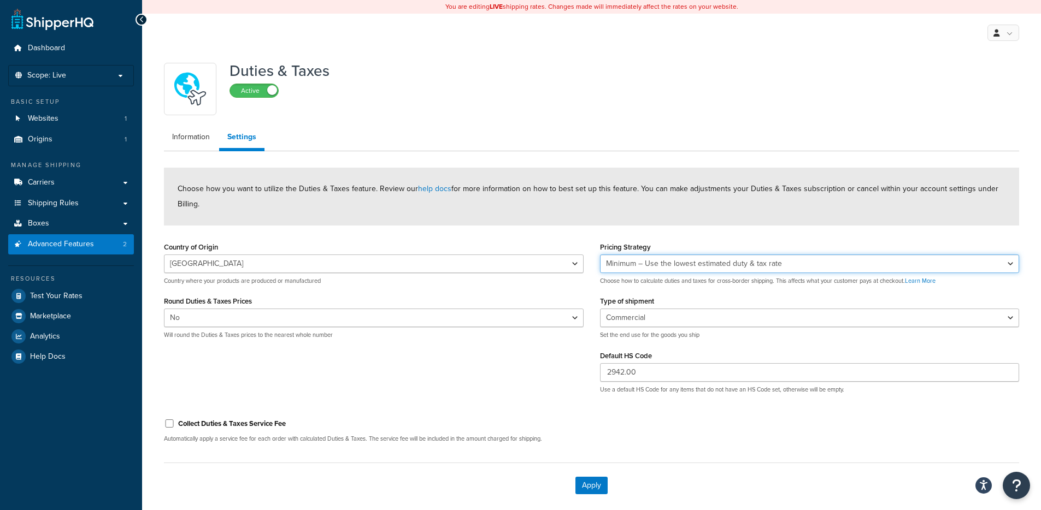
click at [680, 266] on select "Minimum – Use the lowest estimated duty & tax rate Average – Use the average ac…" at bounding box center [810, 264] width 420 height 19
select select "AVERAGE"
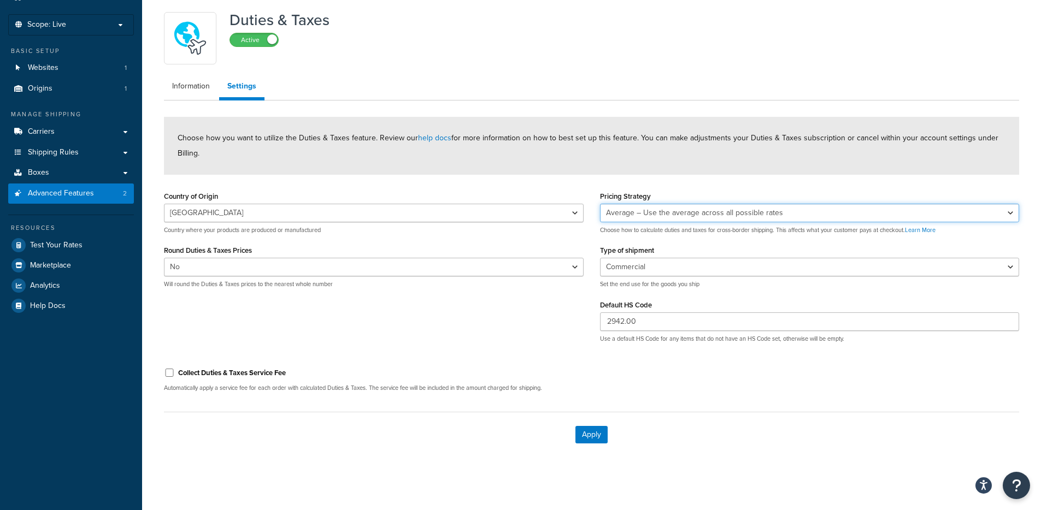
scroll to position [52, 0]
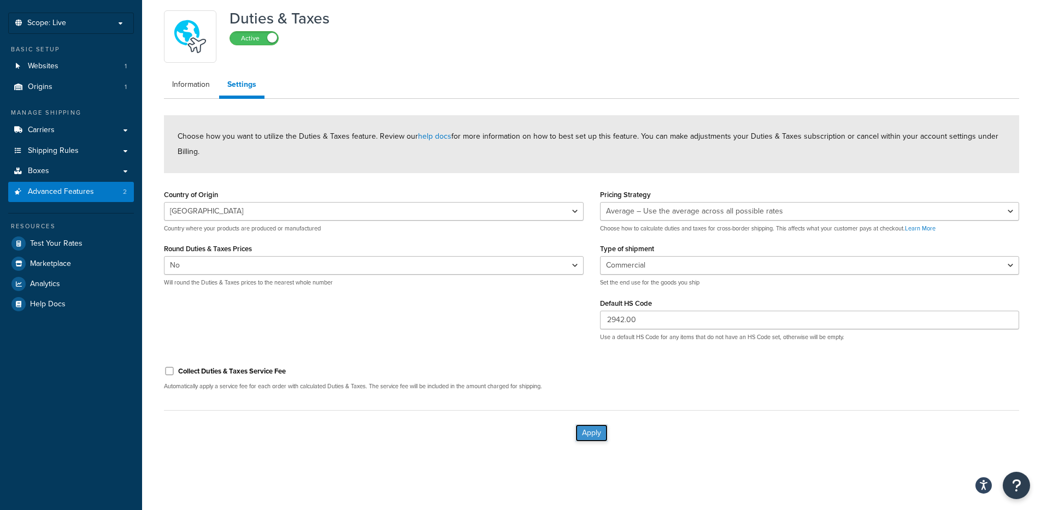
click at [597, 427] on button "Apply" at bounding box center [591, 433] width 32 height 17
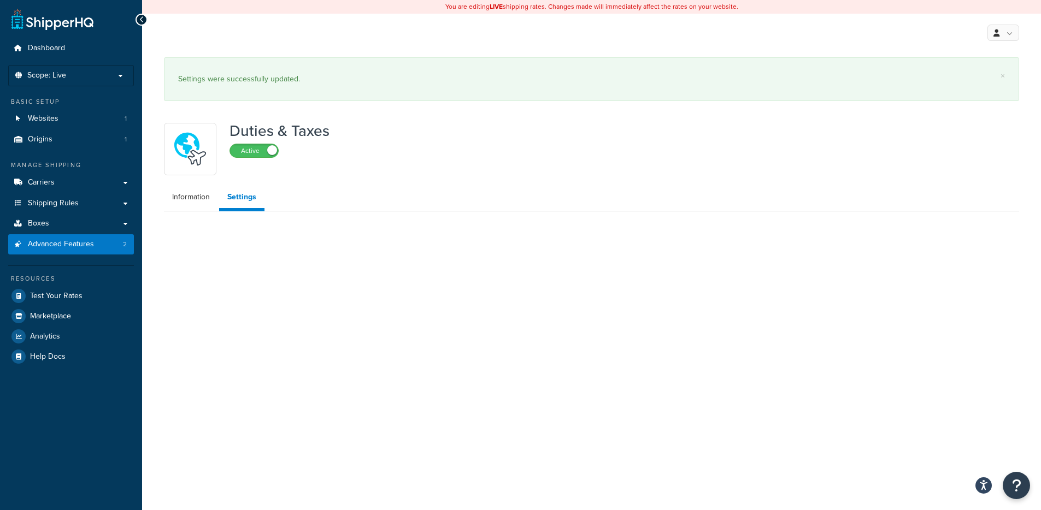
scroll to position [0, 0]
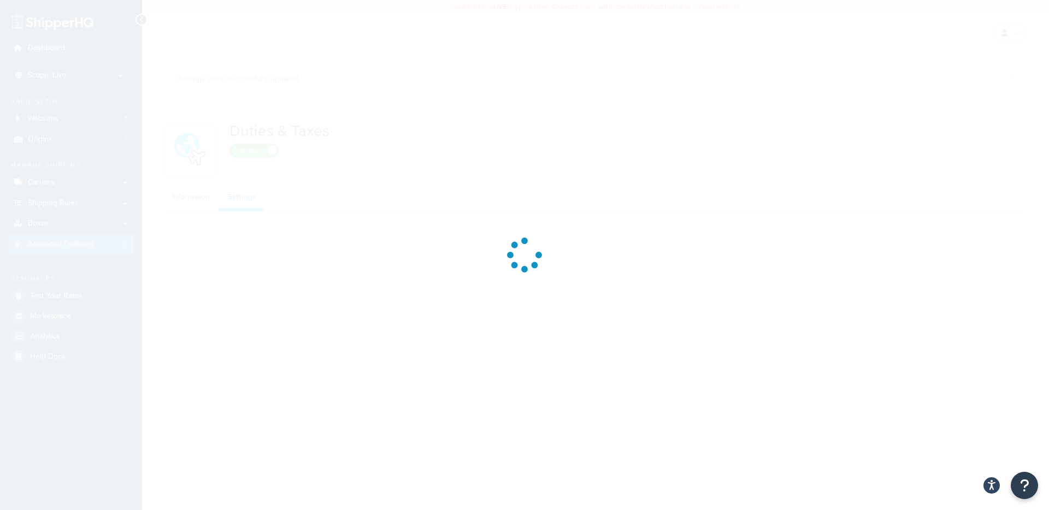
select select "US"
select select "false"
select select "AVERAGE"
select select "BUSINESS"
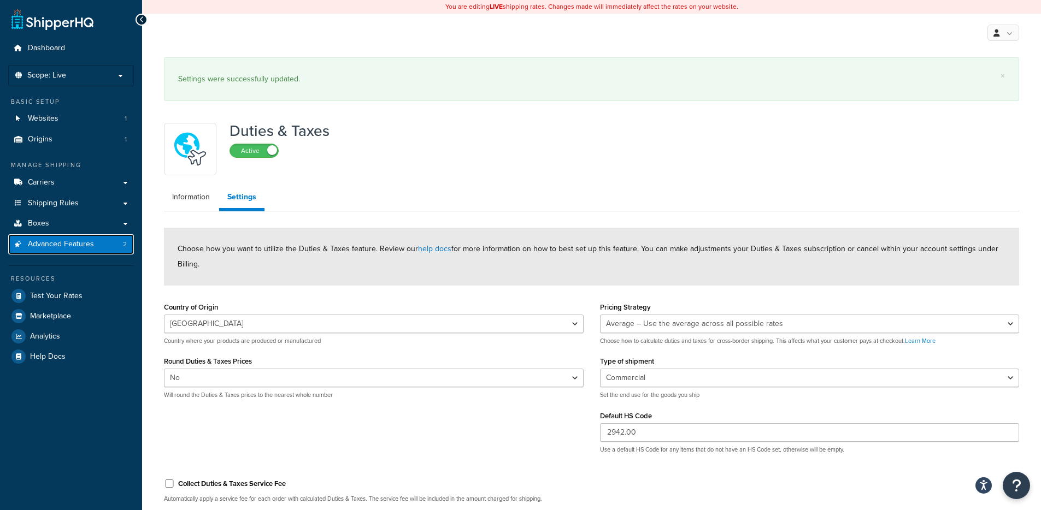
click at [79, 248] on span "Advanced Features" at bounding box center [61, 244] width 66 height 9
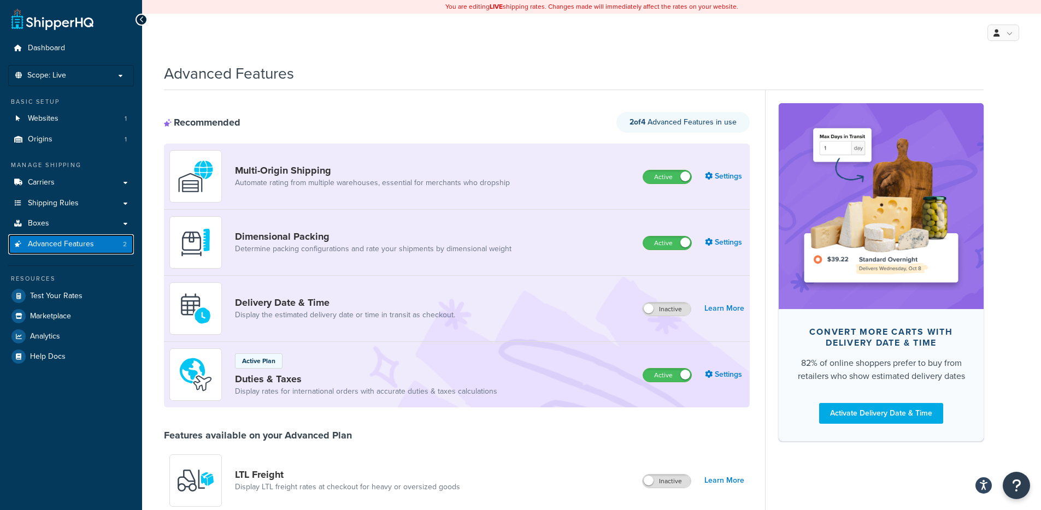
scroll to position [39, 0]
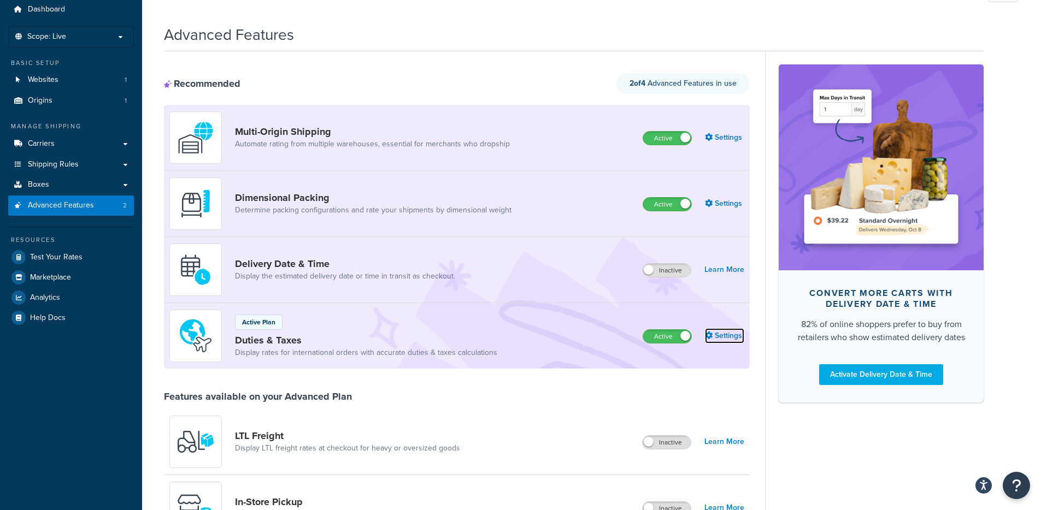
click at [734, 340] on link "Settings" at bounding box center [724, 335] width 39 height 15
select select "US"
select select "false"
select select "AVERAGE"
select select "BUSINESS"
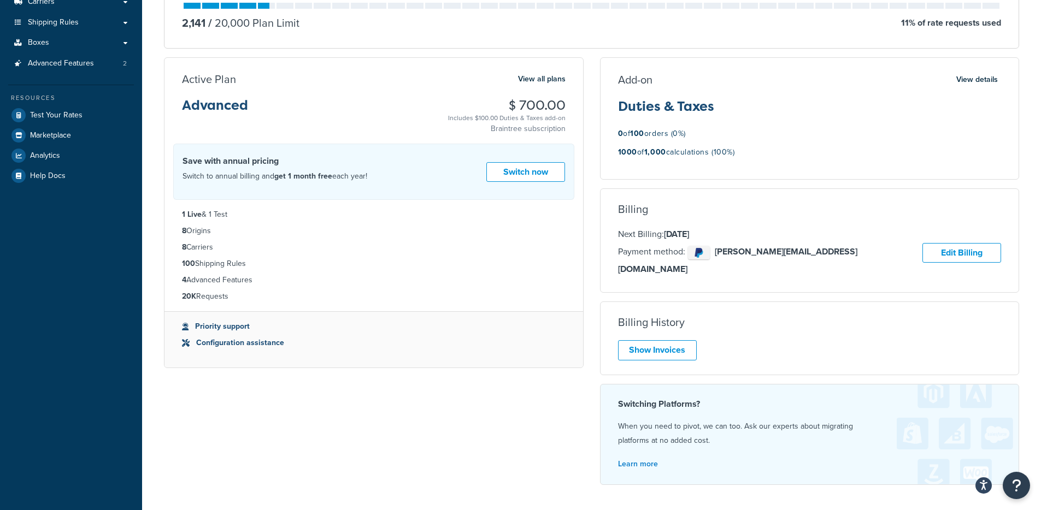
scroll to position [265, 0]
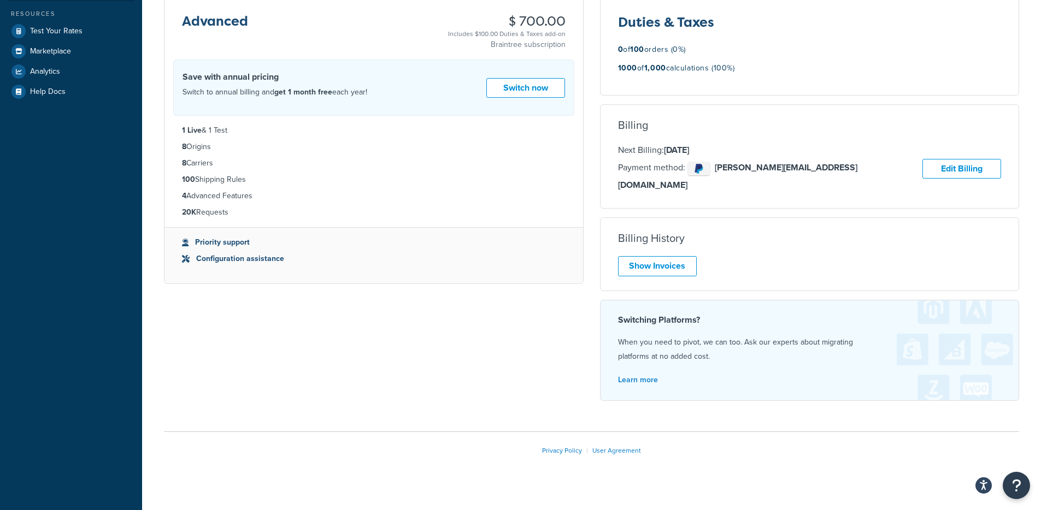
drag, startPoint x: 244, startPoint y: 217, endPoint x: 175, endPoint y: 138, distance: 105.3
click at [175, 138] on ul "1 Live & 1 Test 8 Origins 8 Carriers 100 Shipping Rules 4 Advanced Features 20K…" at bounding box center [373, 171] width 419 height 111
click at [179, 123] on ul "1 Live & 1 Test 8 Origins 8 Carriers 100 Shipping Rules 4 Advanced Features 20K…" at bounding box center [373, 171] width 419 height 111
drag, startPoint x: 234, startPoint y: 186, endPoint x: 252, endPoint y: 198, distance: 21.2
click at [243, 192] on ul "1 Live & 1 Test 8 Origins 8 Carriers 100 Shipping Rules 4 Advanced Features 20K…" at bounding box center [373, 171] width 419 height 111
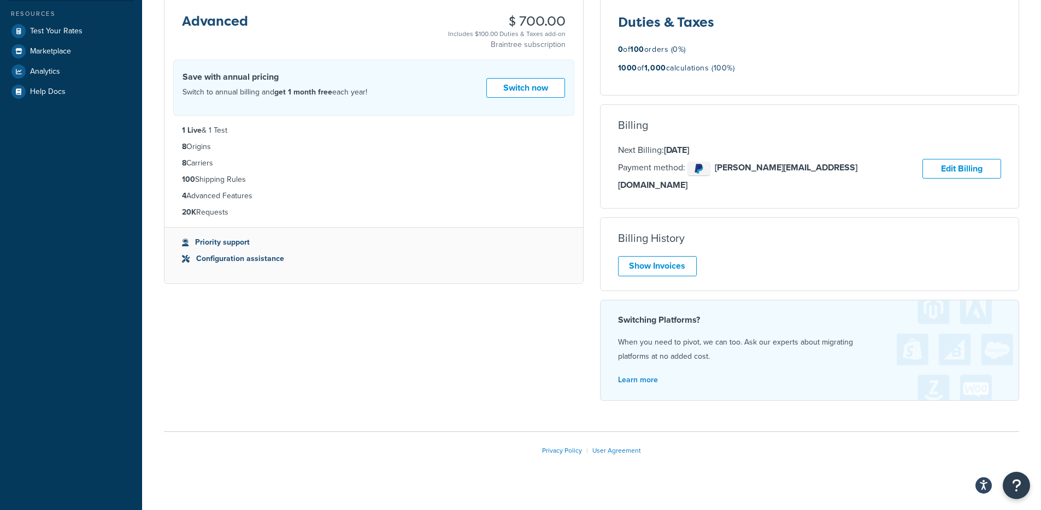
drag, startPoint x: 291, startPoint y: 363, endPoint x: 292, endPoint y: 340, distance: 23.5
click at [291, 364] on div "Monthly Rate Requests View Analytics 2,141 / 20,000 Plan Limit 11 % of rate req…" at bounding box center [592, 136] width 872 height 546
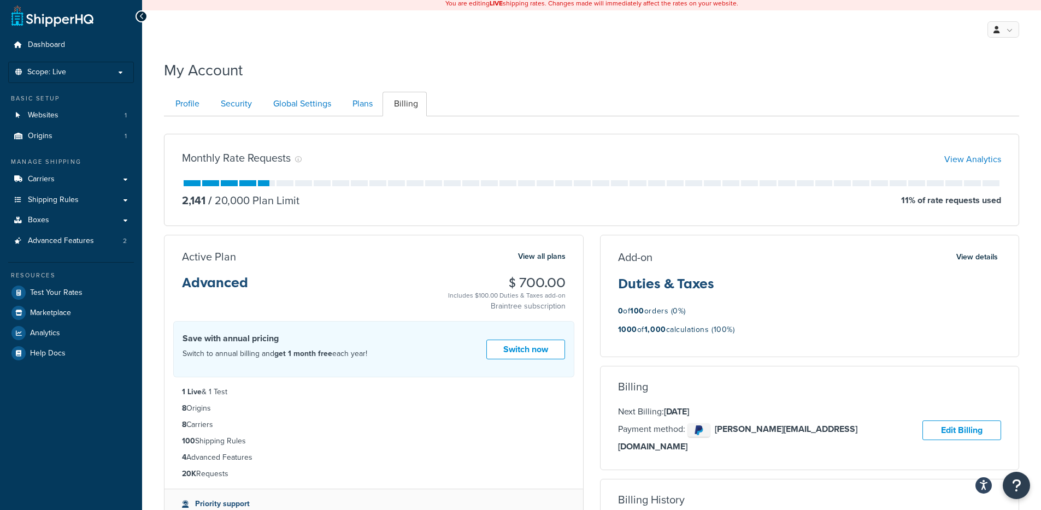
scroll to position [0, 0]
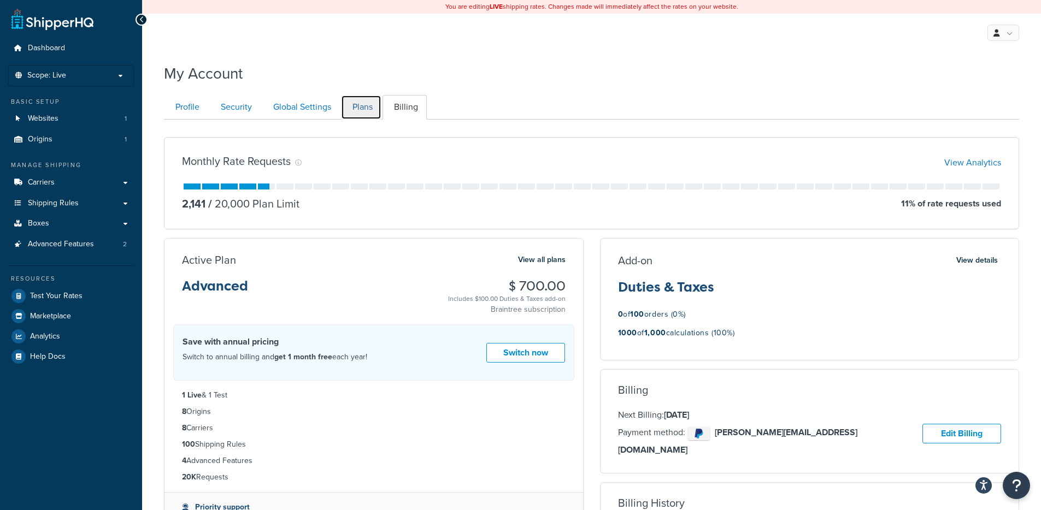
click at [377, 96] on link "Plans" at bounding box center [361, 107] width 40 height 25
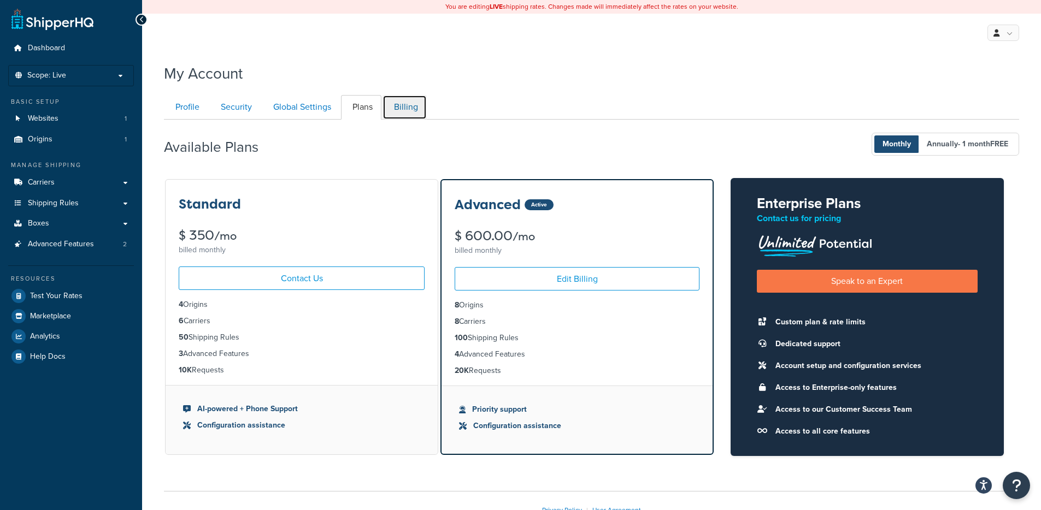
click at [401, 107] on link "Billing" at bounding box center [404, 107] width 44 height 25
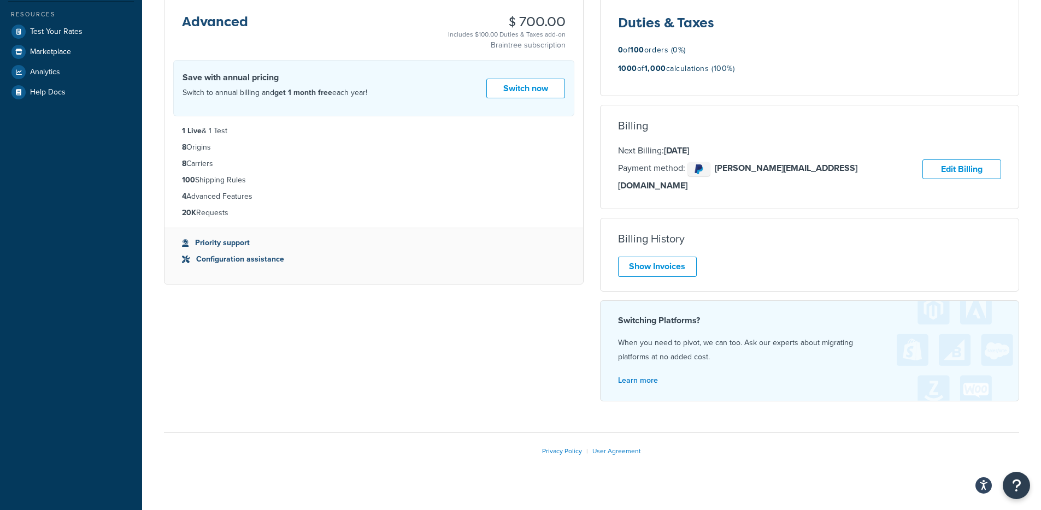
scroll to position [265, 0]
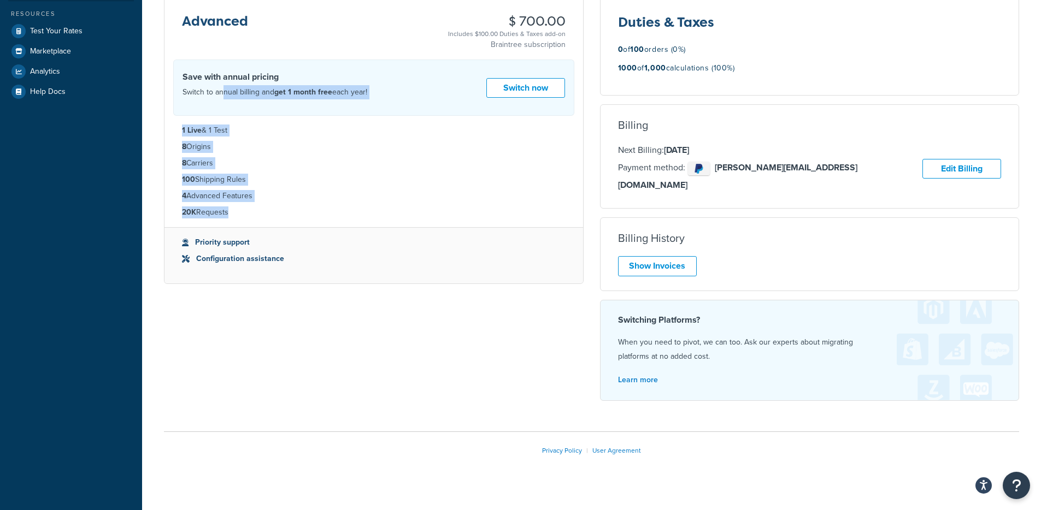
drag, startPoint x: 224, startPoint y: 86, endPoint x: 256, endPoint y: 228, distance: 145.6
click at [256, 228] on div "Active Plan View all plans Advanced $ 700.00 Includes $100.00 Duties & Taxes ad…" at bounding box center [374, 128] width 420 height 311
click at [256, 226] on ul "1 Live & 1 Test 8 Origins 8 Carriers 100 Shipping Rules 4 Advanced Features 20K…" at bounding box center [373, 171] width 419 height 111
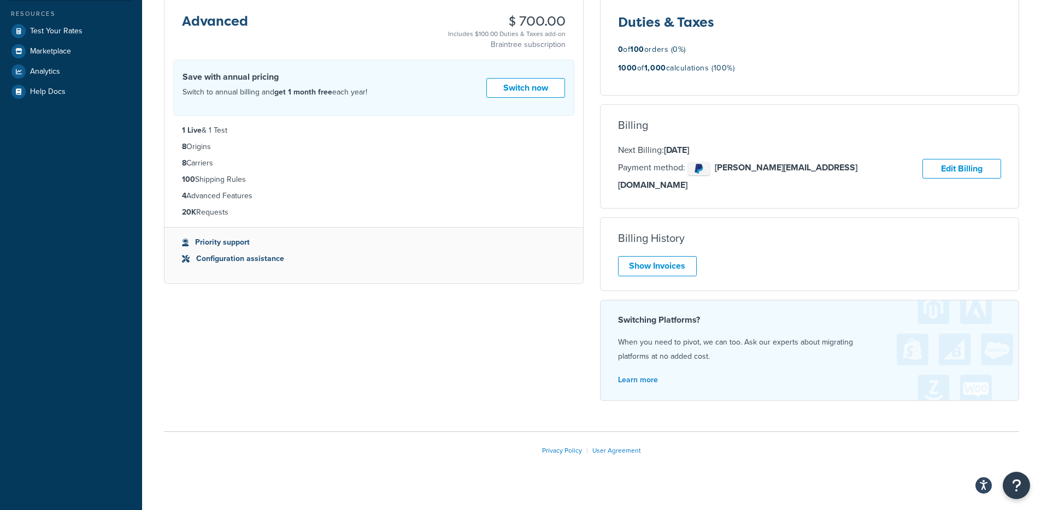
click at [233, 220] on ul "1 Live & 1 Test 8 Origins 8 Carriers 100 Shipping Rules 4 Advanced Features 20K…" at bounding box center [373, 171] width 419 height 111
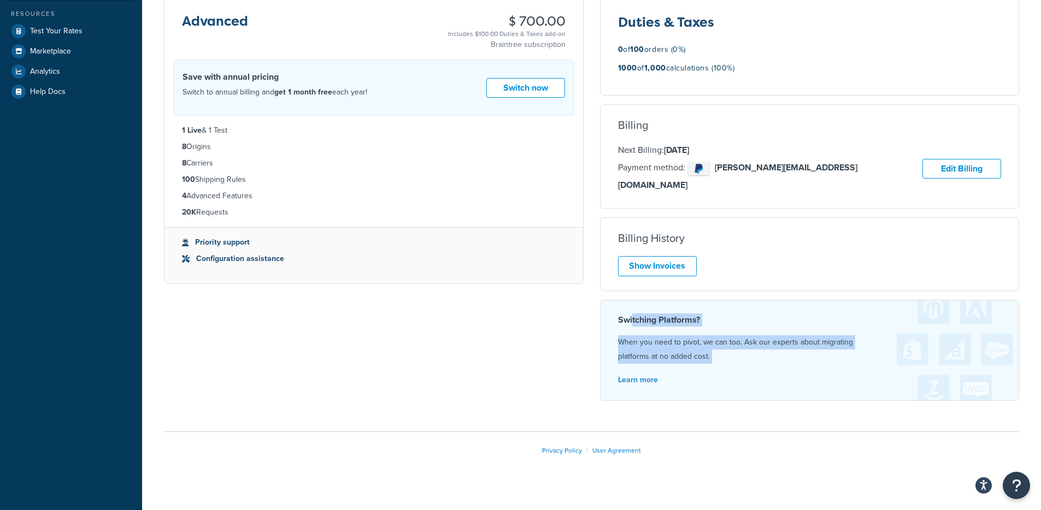
drag, startPoint x: 649, startPoint y: 309, endPoint x: 729, endPoint y: 352, distance: 91.0
click at [729, 352] on div "Switching Platforms? When you need to pivot, we can too. Ask our experts about …" at bounding box center [810, 350] width 420 height 101
click at [736, 354] on div "Switching Platforms? When you need to pivot, we can too. Ask our experts about …" at bounding box center [810, 350] width 420 height 101
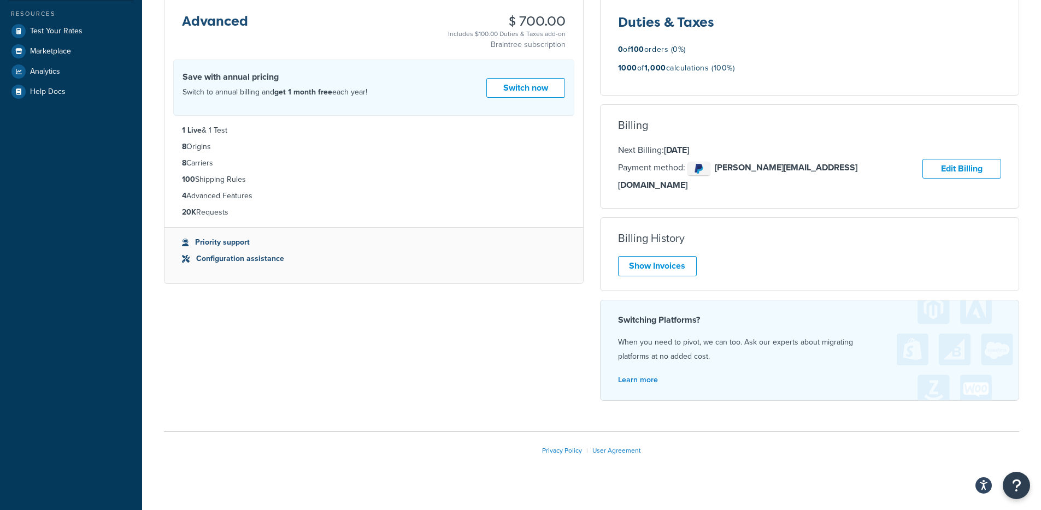
drag, startPoint x: 237, startPoint y: 366, endPoint x: 242, endPoint y: 217, distance: 148.2
click at [242, 217] on div "Monthly Rate Requests View Analytics 2,141 / 20,000 Plan Limit 11 % of rate req…" at bounding box center [592, 136] width 872 height 546
click at [296, 357] on div "Monthly Rate Requests View Analytics 2,141 / 20,000 Plan Limit 11 % of rate req…" at bounding box center [592, 136] width 872 height 546
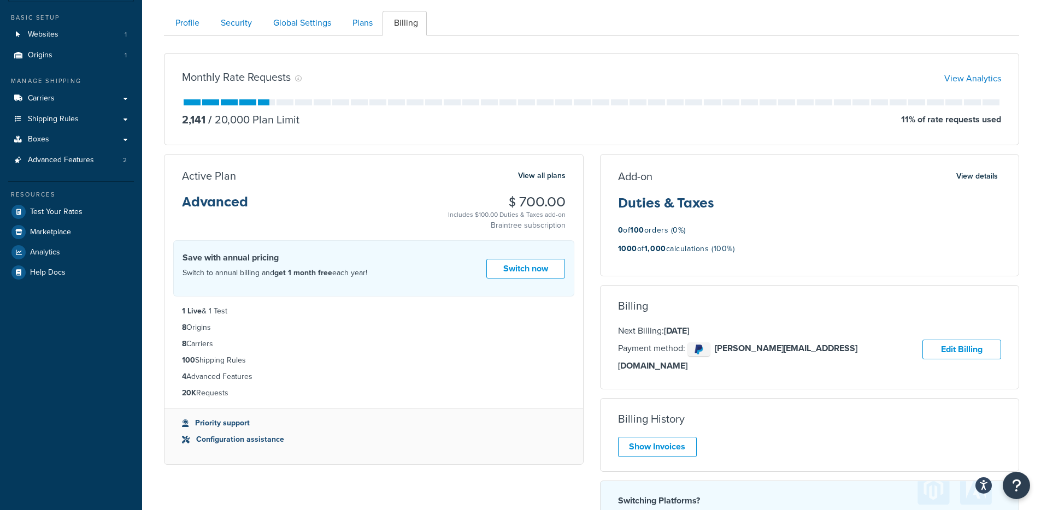
scroll to position [0, 0]
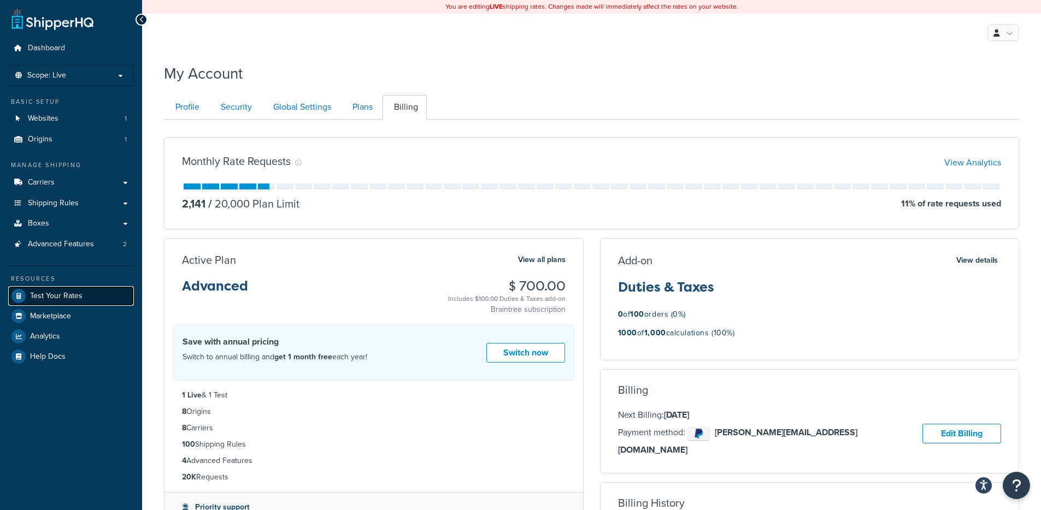
click at [79, 301] on link "Test Your Rates" at bounding box center [71, 296] width 126 height 20
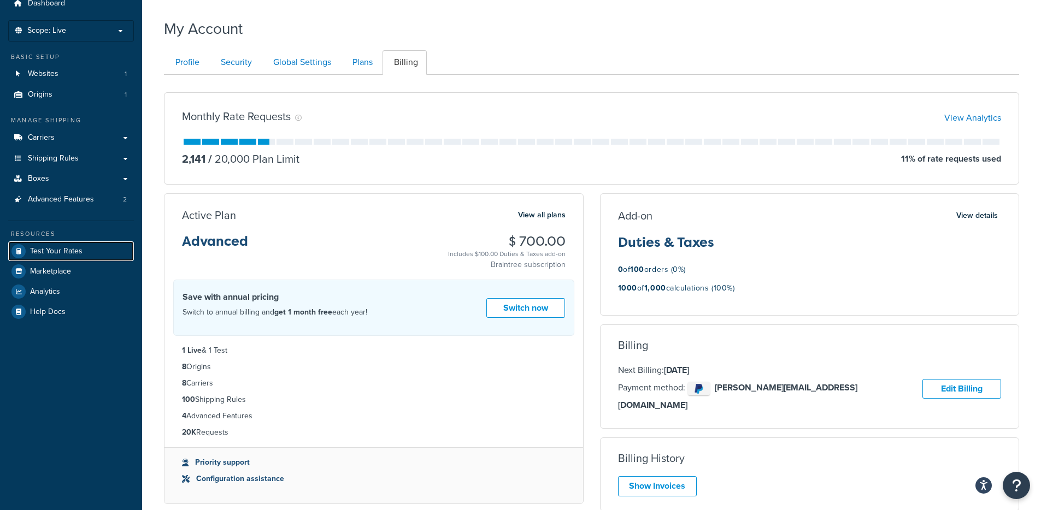
scroll to position [57, 0]
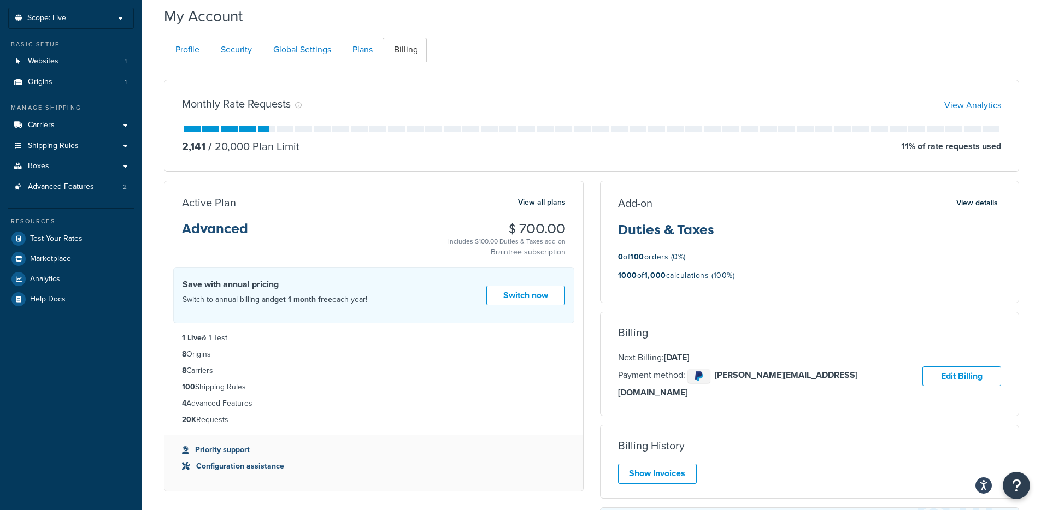
drag, startPoint x: 615, startPoint y: 275, endPoint x: 763, endPoint y: 274, distance: 147.5
click at [763, 274] on div "Add-on View details Duties & Taxes 0 of 100 orders (0%) 1000 of 1,000 calculati…" at bounding box center [810, 242] width 419 height 93
click at [763, 274] on div "1000 of 1,000 calculations (100%)" at bounding box center [810, 279] width 384 height 20
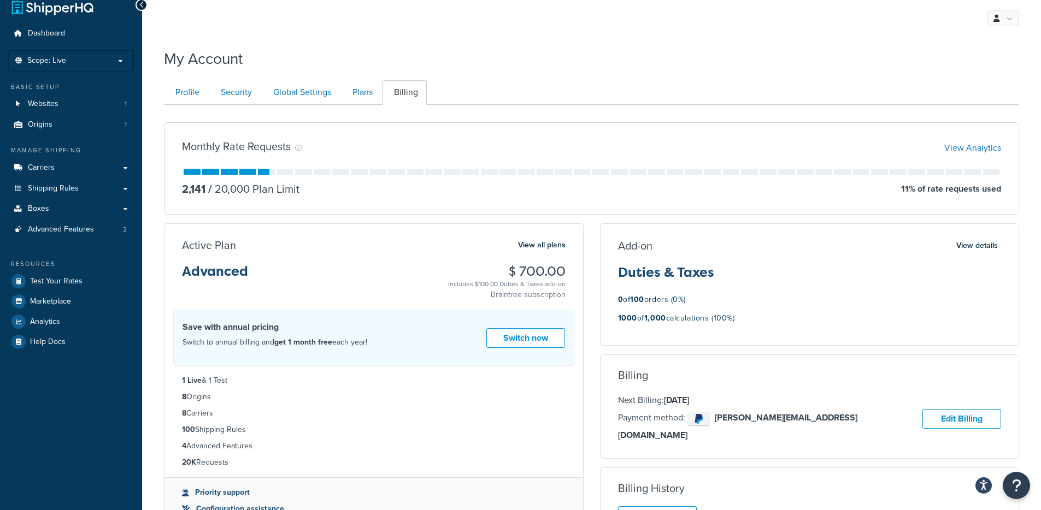
scroll to position [0, 0]
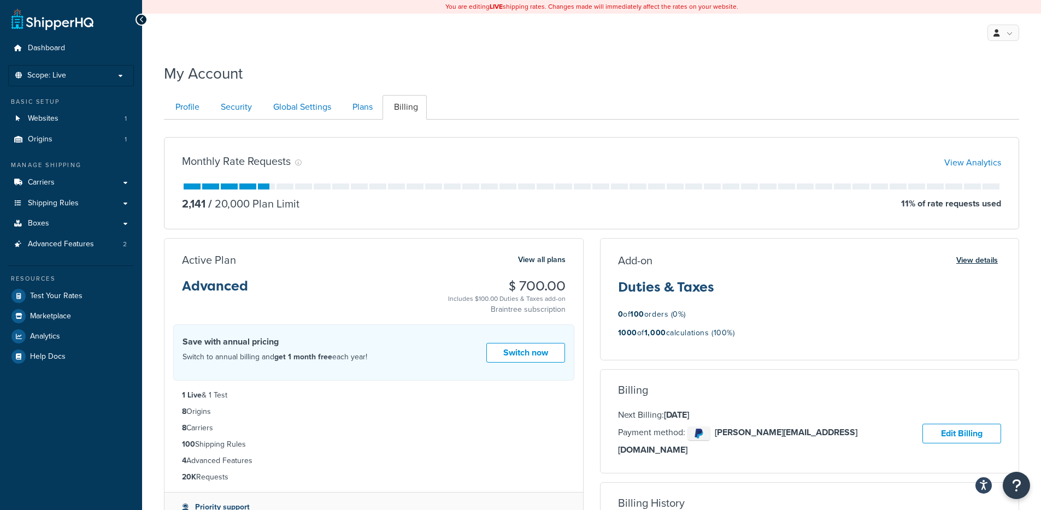
click at [969, 258] on button "View details" at bounding box center [977, 260] width 48 height 15
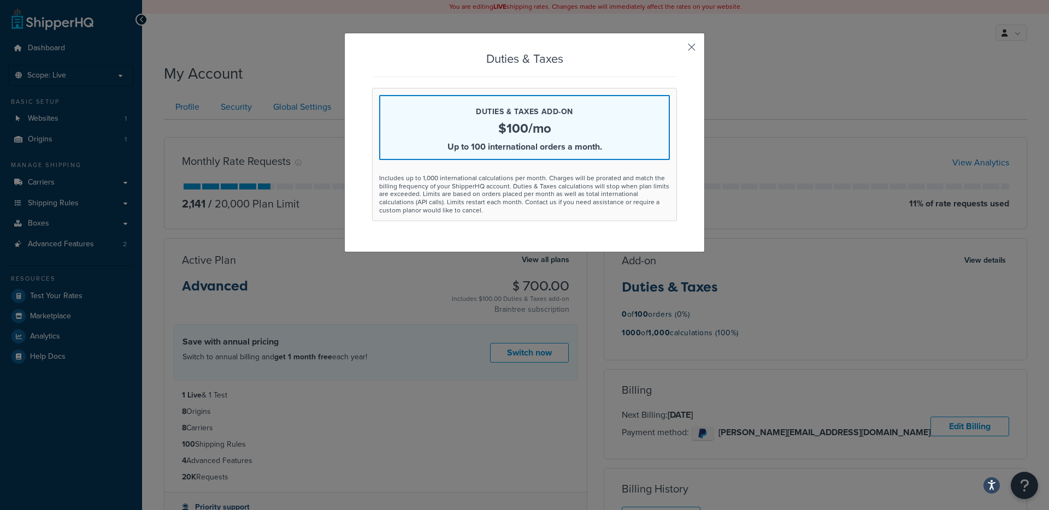
click at [677, 50] on button "button" at bounding box center [675, 51] width 3 height 3
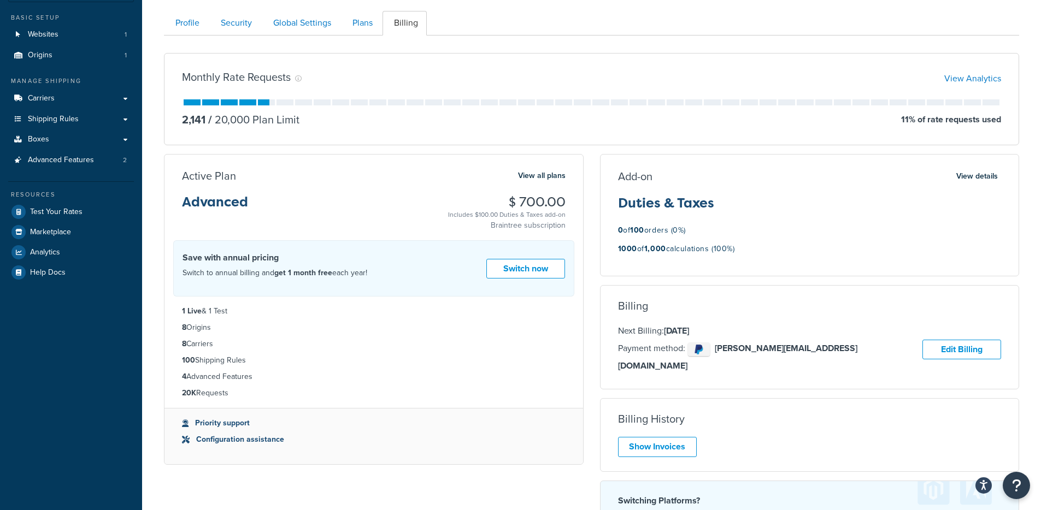
scroll to position [195, 0]
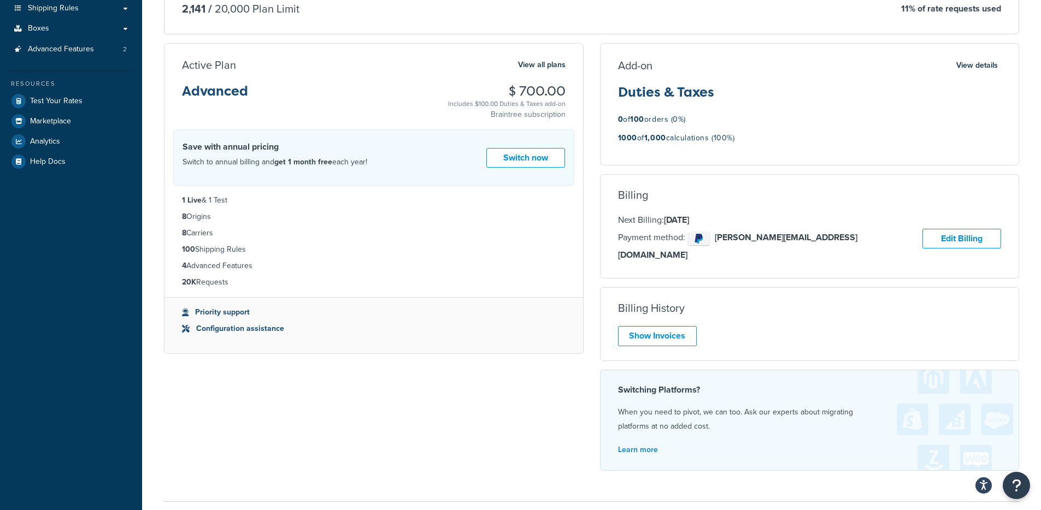
drag, startPoint x: 621, startPoint y: 64, endPoint x: 799, endPoint y: 149, distance: 197.5
click at [799, 149] on div "Add-on View details Duties & Taxes 0 of 100 orders (0%) 1000 of 1,000 calculati…" at bounding box center [810, 104] width 419 height 93
click at [824, 143] on div "1000 of 1,000 calculations (100%)" at bounding box center [810, 141] width 384 height 20
drag, startPoint x: 616, startPoint y: 120, endPoint x: 744, endPoint y: 138, distance: 129.1
click at [744, 138] on div "Add-on View details Duties & Taxes 0 of 100 orders (0%) 1000 of 1,000 calculati…" at bounding box center [810, 104] width 419 height 93
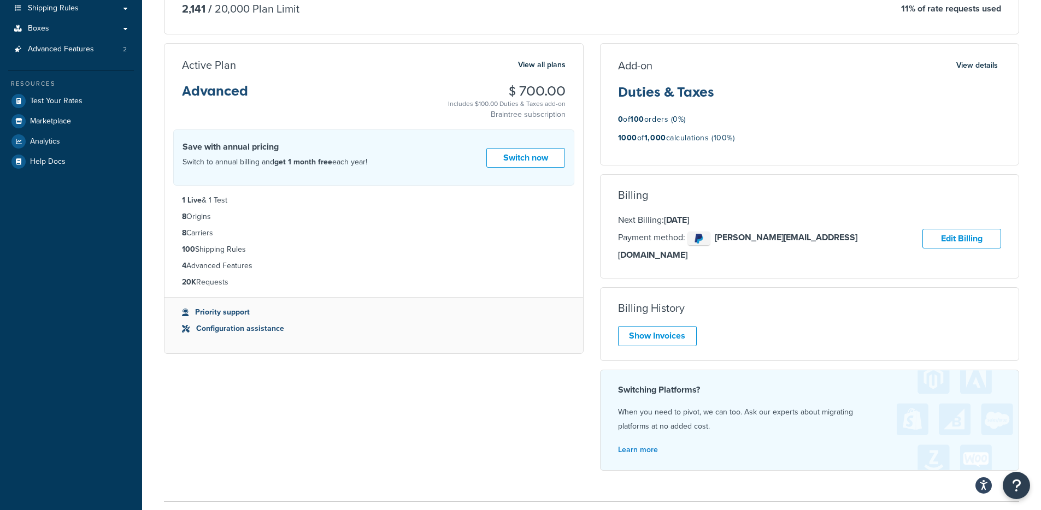
click at [745, 139] on div "1000 of 1,000 calculations (100%)" at bounding box center [810, 141] width 384 height 20
drag, startPoint x: 730, startPoint y: 136, endPoint x: 612, endPoint y: 67, distance: 136.6
click at [612, 67] on div "Add-on View details Duties & Taxes 0 of 100 orders (0%) 1000 of 1,000 calculati…" at bounding box center [810, 104] width 419 height 93
click at [649, 126] on p "0 of 100 orders (0%)" at bounding box center [652, 120] width 68 height 14
drag, startPoint x: 627, startPoint y: 141, endPoint x: 778, endPoint y: 148, distance: 151.0
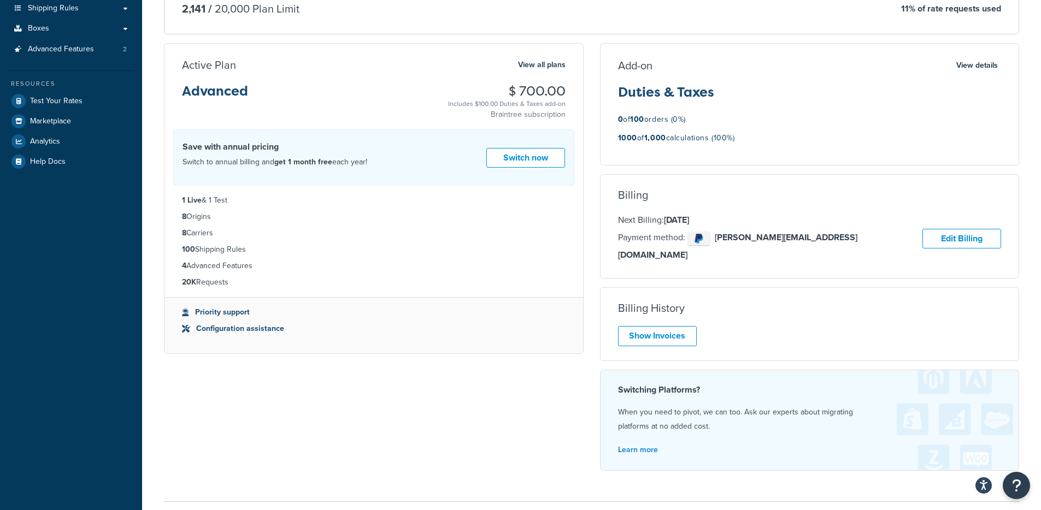
click at [749, 142] on div "1000 of 1,000 calculations (100%)" at bounding box center [810, 141] width 384 height 20
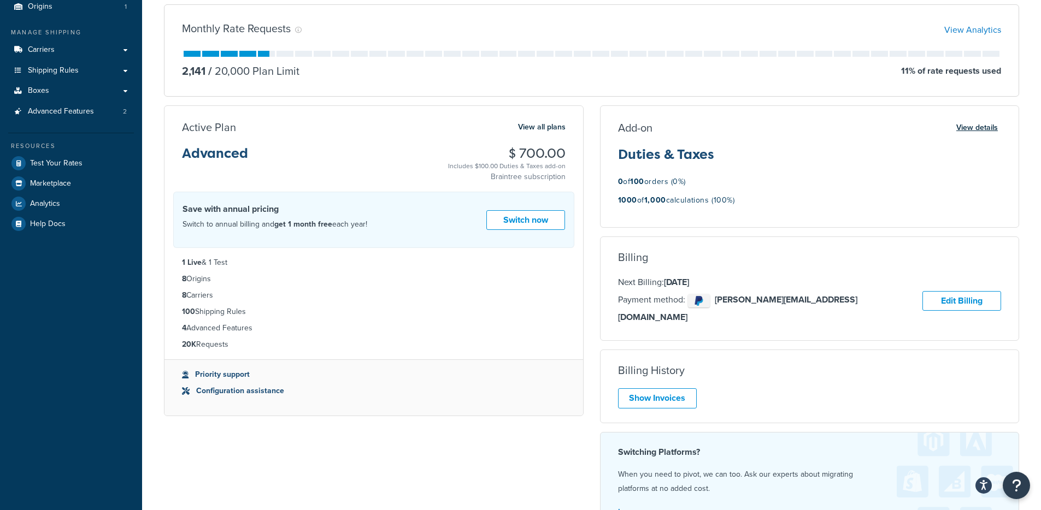
scroll to position [126, 0]
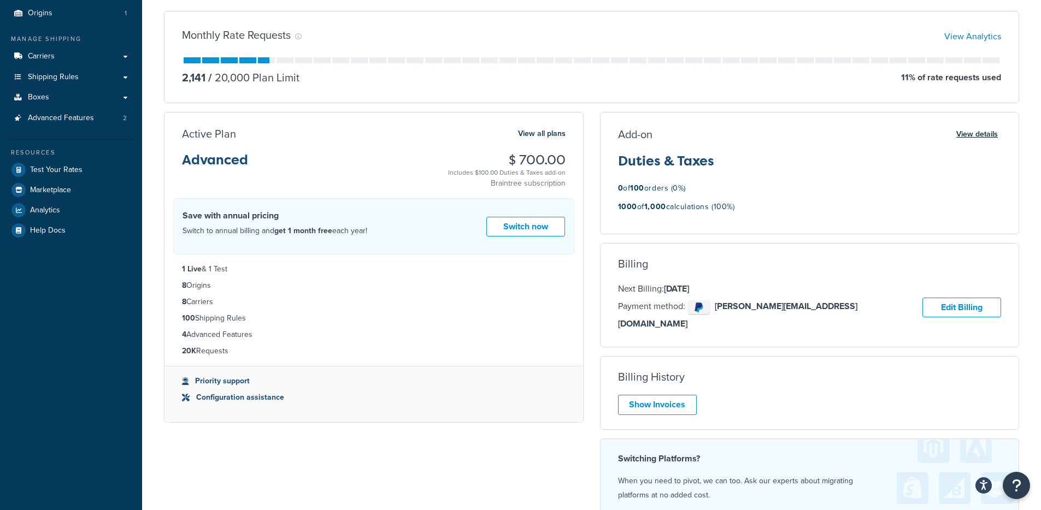
click at [979, 138] on button "View details" at bounding box center [977, 134] width 48 height 15
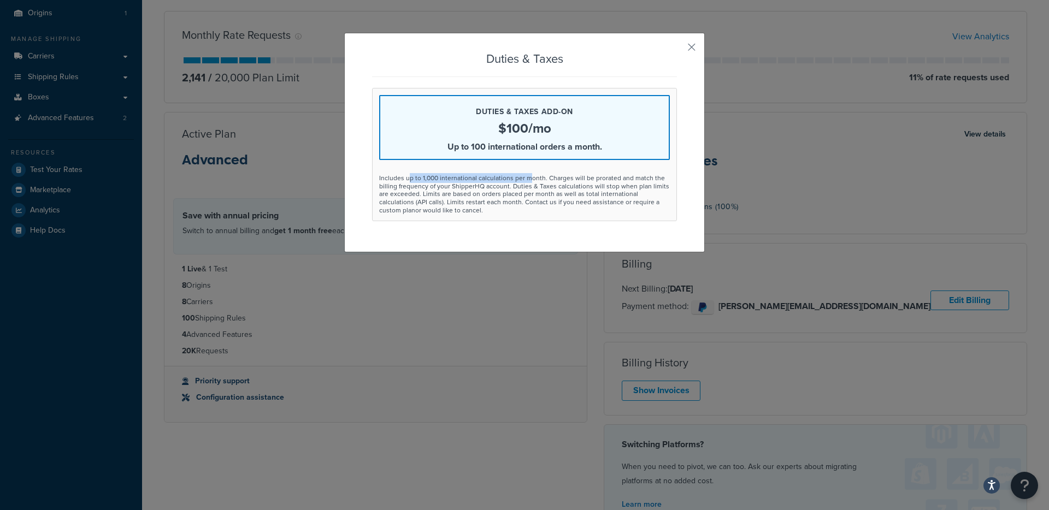
drag, startPoint x: 417, startPoint y: 179, endPoint x: 525, endPoint y: 179, distance: 108.2
click at [525, 179] on div "Includes up to 1,000 international calculations per month. Charges will be pror…" at bounding box center [524, 194] width 291 height 40
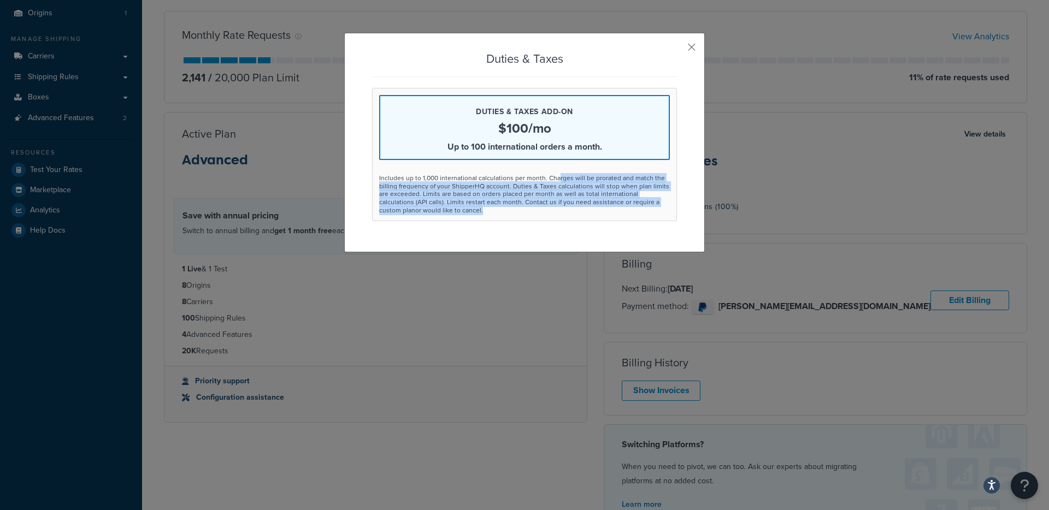
drag, startPoint x: 551, startPoint y: 179, endPoint x: 560, endPoint y: 221, distance: 42.6
click at [560, 221] on div "Duties & Taxes add-on $100/mo Up to 100 international orders a month. Includes …" at bounding box center [524, 154] width 305 height 133
click at [500, 213] on div "Includes up to 1,000 international calculations per month. Charges will be pror…" at bounding box center [524, 194] width 291 height 40
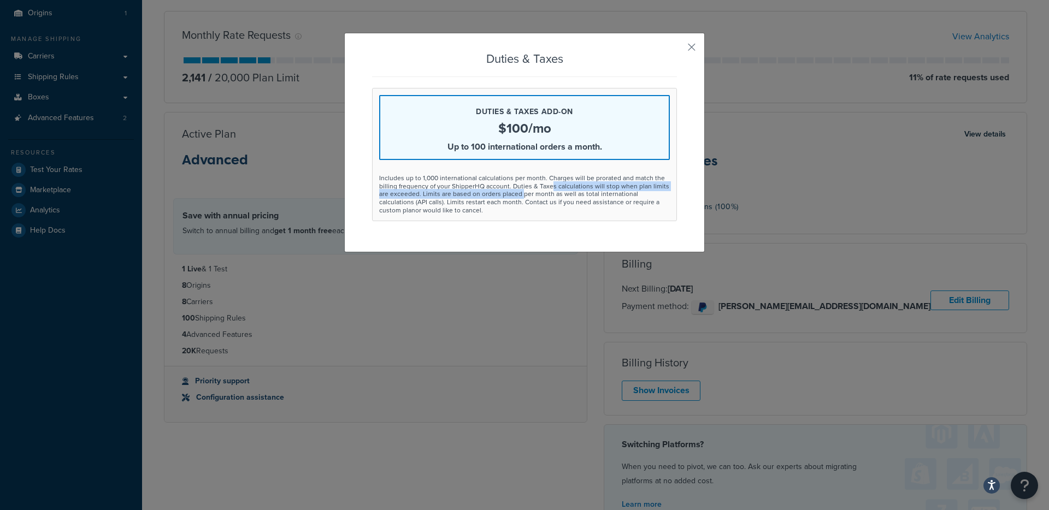
drag, startPoint x: 546, startPoint y: 190, endPoint x: 487, endPoint y: 214, distance: 64.4
click at [517, 199] on div "Includes up to 1,000 international calculations per month. Charges will be pror…" at bounding box center [524, 194] width 291 height 40
click at [487, 214] on div "Includes up to 1,000 international calculations per month. Charges will be pror…" at bounding box center [524, 194] width 291 height 40
drag, startPoint x: 456, startPoint y: 199, endPoint x: 604, endPoint y: 195, distance: 147.6
click at [604, 195] on div "Includes up to 1,000 international calculations per month. Charges will be pror…" at bounding box center [524, 194] width 291 height 40
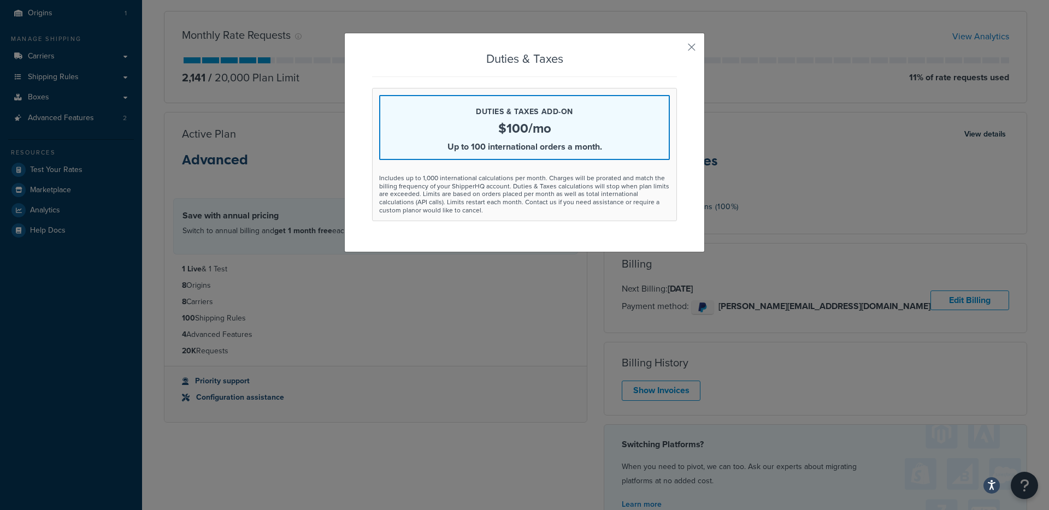
click at [591, 197] on div "Includes up to 1,000 international calculations per month. Charges will be pror…" at bounding box center [524, 194] width 291 height 40
drag, startPoint x: 427, startPoint y: 193, endPoint x: 602, endPoint y: 202, distance: 175.6
click at [659, 194] on div "Includes up to 1,000 international calculations per month. Charges will be pror…" at bounding box center [524, 194] width 291 height 40
drag, startPoint x: 408, startPoint y: 203, endPoint x: 481, endPoint y: 204, distance: 73.2
click at [472, 204] on div "Includes up to 1,000 international calculations per month. Charges will be pror…" at bounding box center [524, 194] width 291 height 40
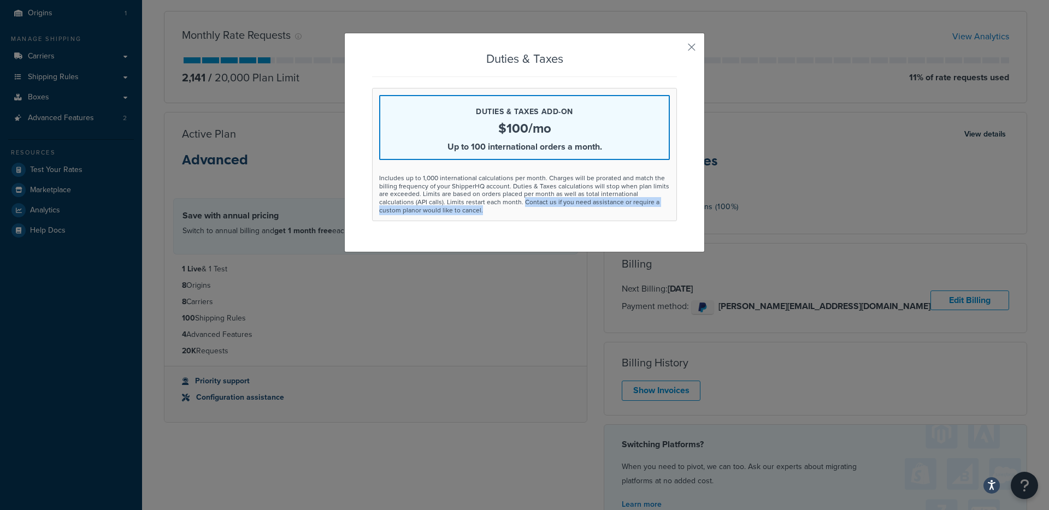
drag, startPoint x: 482, startPoint y: 203, endPoint x: 590, endPoint y: 215, distance: 108.3
click at [590, 215] on div "Duties & Taxes add-on $100/mo Up to 100 international orders a month. Includes …" at bounding box center [524, 154] width 305 height 133
click at [677, 50] on button "button" at bounding box center [675, 51] width 3 height 3
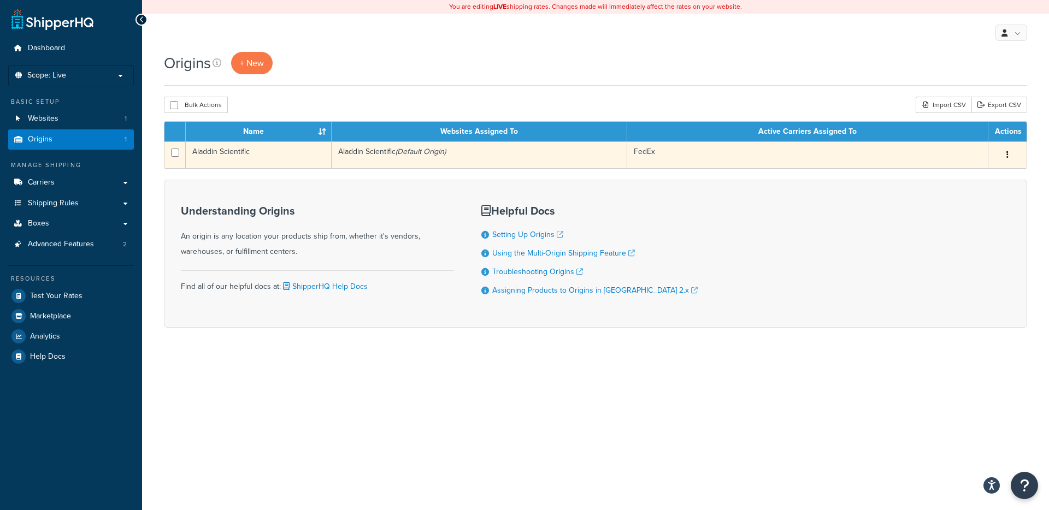
click at [439, 160] on td "Aladdin Scientific (Default Origin)" at bounding box center [480, 155] width 296 height 27
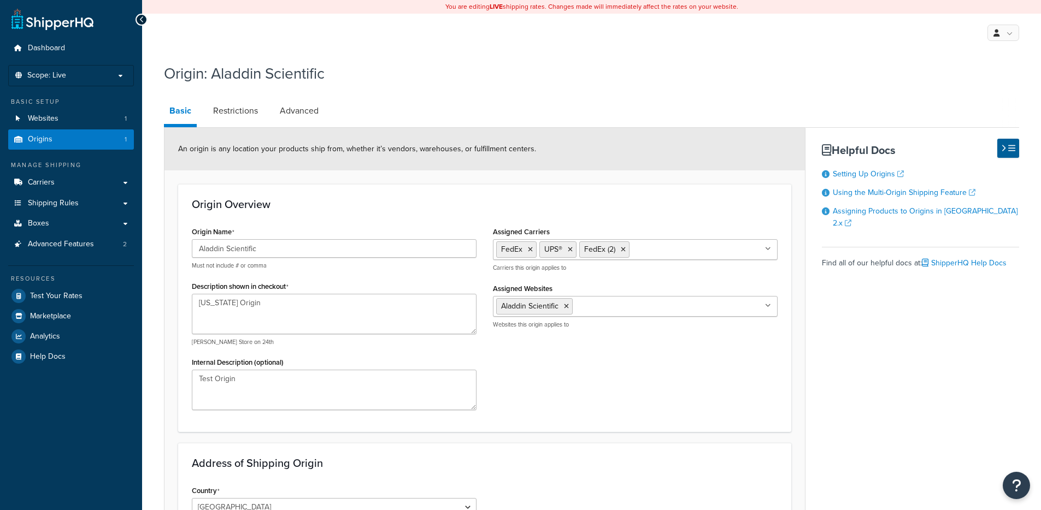
select select "5"
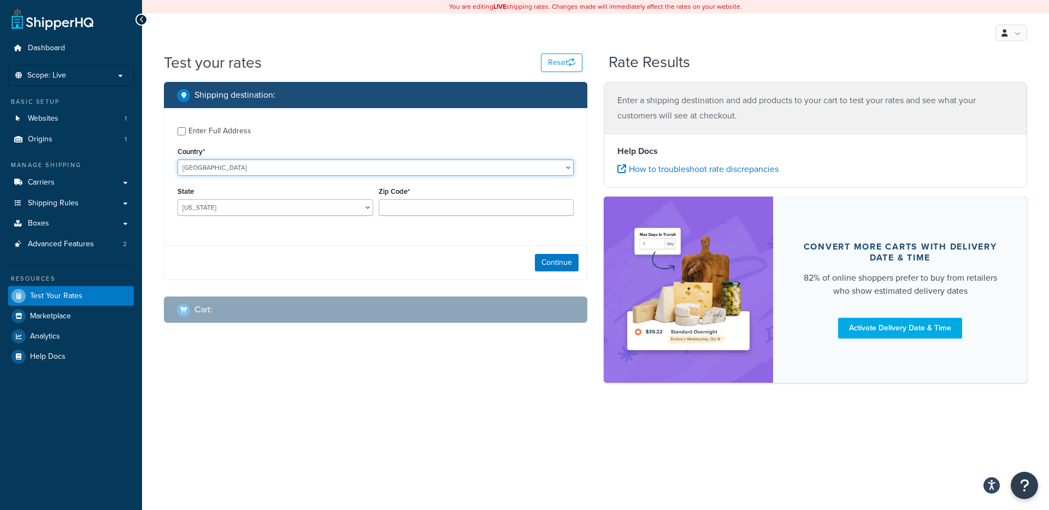
click at [309, 164] on select "[GEOGRAPHIC_DATA] [GEOGRAPHIC_DATA] [GEOGRAPHIC_DATA] [GEOGRAPHIC_DATA] [GEOGRA…" at bounding box center [376, 168] width 396 height 16
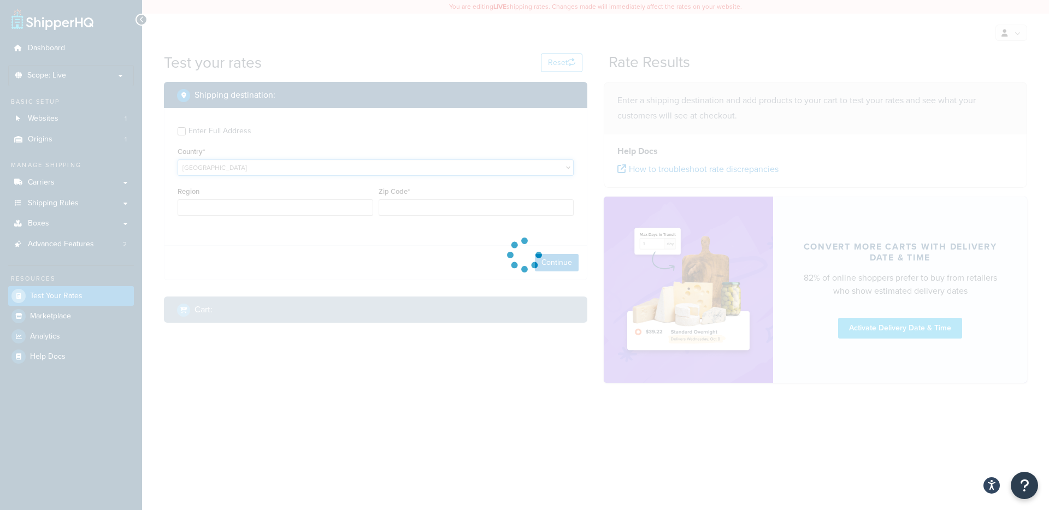
select select "FK"
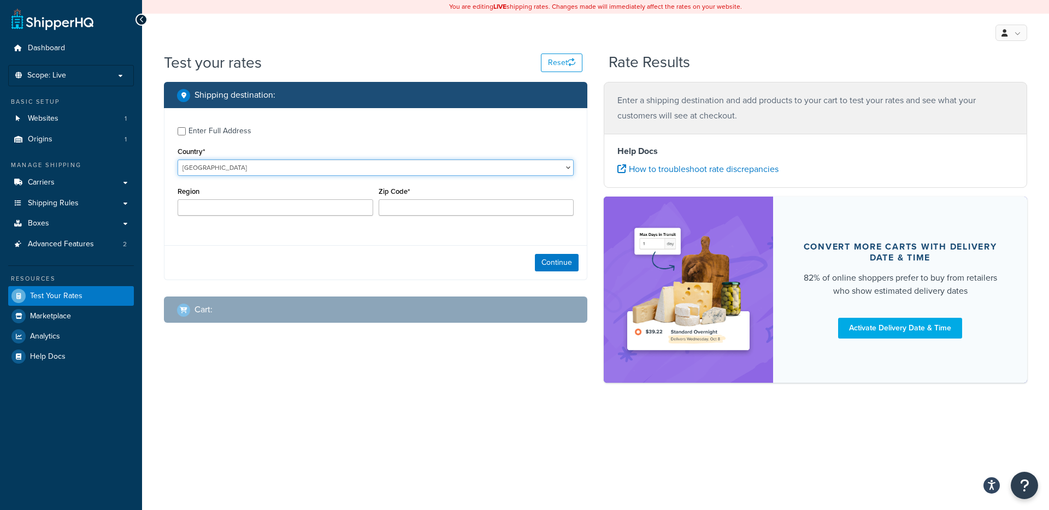
click at [346, 168] on select "[GEOGRAPHIC_DATA] [GEOGRAPHIC_DATA] [GEOGRAPHIC_DATA] [GEOGRAPHIC_DATA] [GEOGRA…" at bounding box center [376, 168] width 396 height 16
select select "FK"
type input "E"
select select "FR"
click at [450, 211] on input "Zip Code*" at bounding box center [477, 207] width 196 height 16
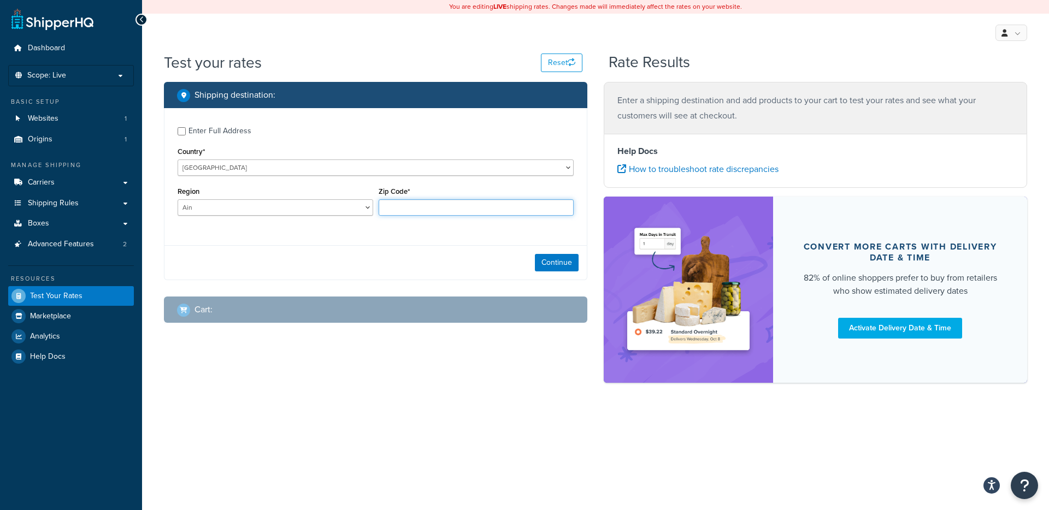
click at [472, 208] on input "Zip Code*" at bounding box center [477, 207] width 196 height 16
type input "75004"
click at [560, 263] on button "Continue" at bounding box center [557, 262] width 44 height 17
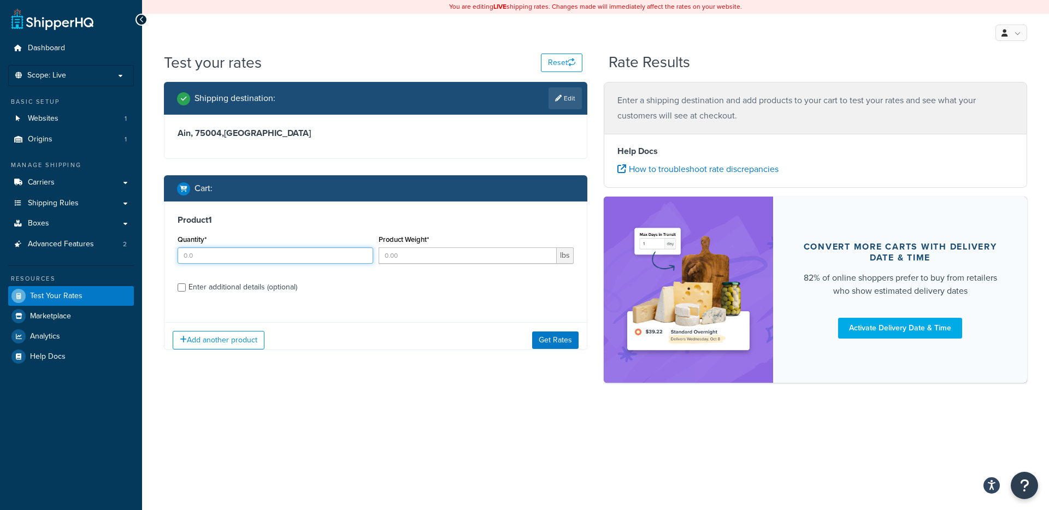
click at [248, 260] on input "Quantity*" at bounding box center [276, 256] width 196 height 16
type input "1"
click at [470, 261] on input "Product Weight*" at bounding box center [468, 256] width 179 height 16
type input "1"
click at [246, 297] on div "Product 1 Quantity* 1 Product Weight* 1 lbs Enter additional details (optional)" at bounding box center [375, 258] width 422 height 112
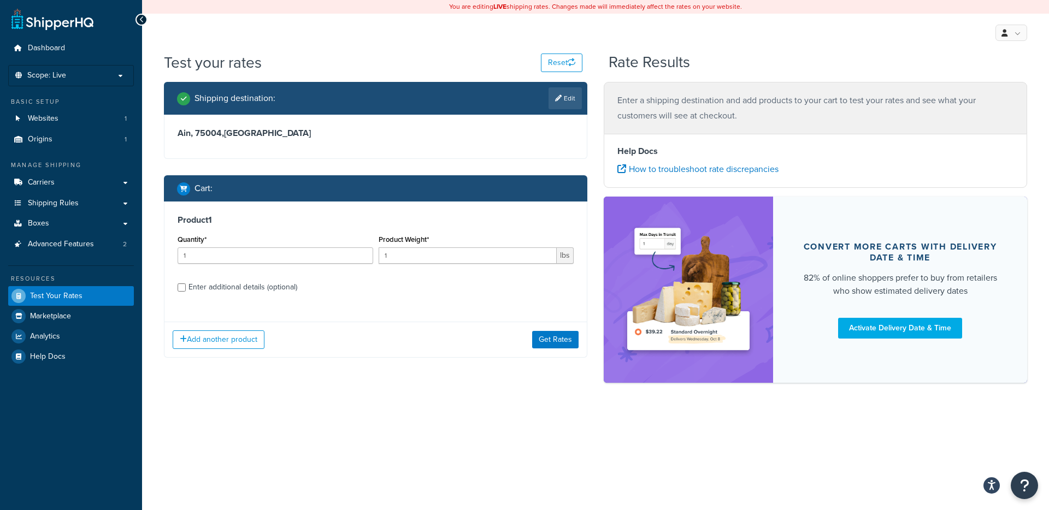
click at [270, 284] on div "Enter additional details (optional)" at bounding box center [243, 287] width 109 height 15
click at [186, 284] on input "Enter additional details (optional)" at bounding box center [182, 288] width 8 height 8
checkbox input "true"
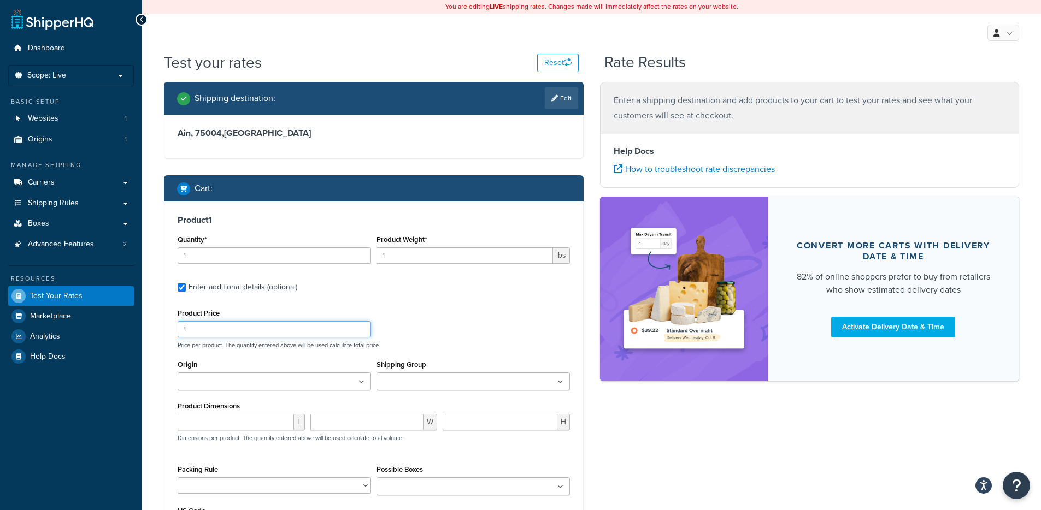
drag, startPoint x: 264, startPoint y: 329, endPoint x: 167, endPoint y: 329, distance: 97.3
click at [167, 329] on div "Product 1 Quantity* 1 Product Weight* 1 lbs Enter additional details (optional)…" at bounding box center [373, 381] width 419 height 358
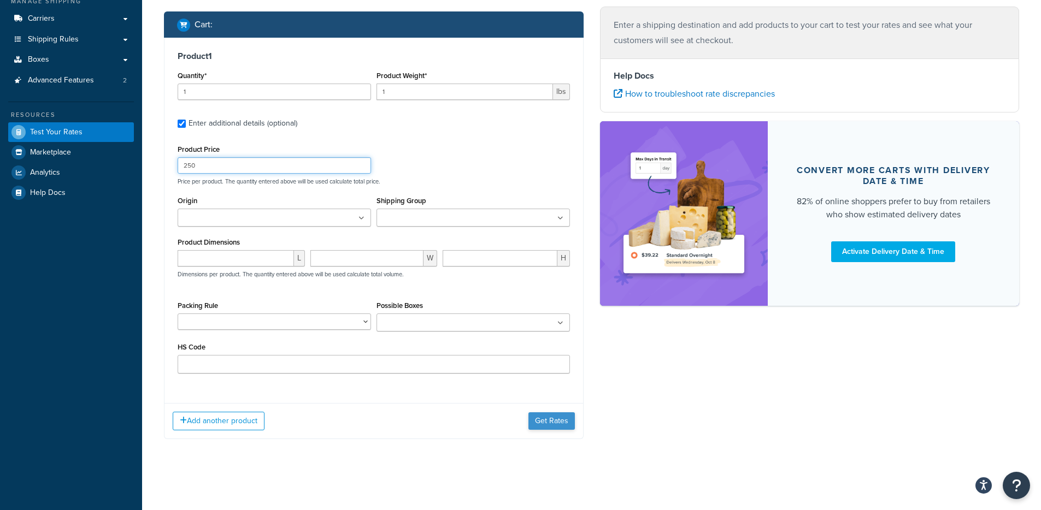
type input "250"
click at [548, 426] on button "Get Rates" at bounding box center [551, 421] width 46 height 17
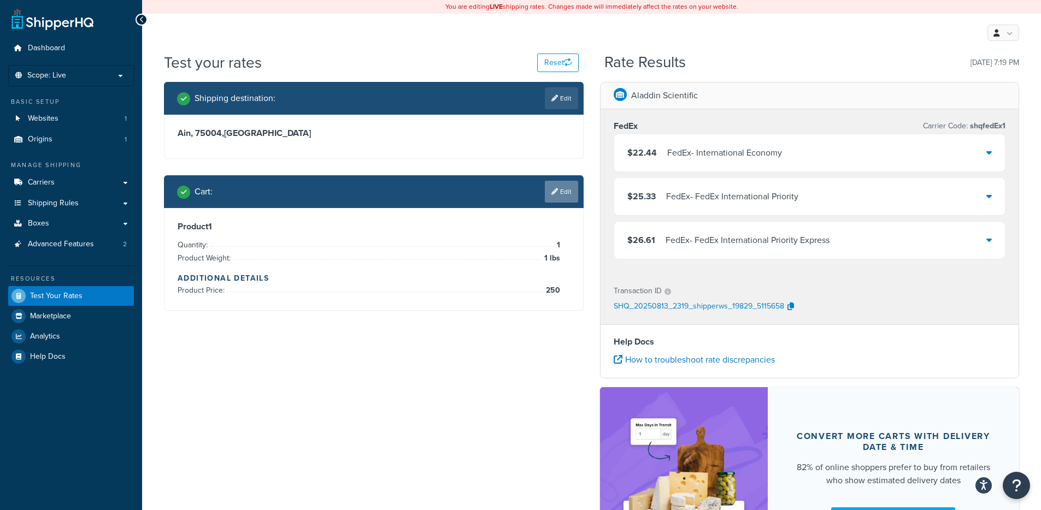
click at [561, 198] on link "Edit" at bounding box center [561, 192] width 33 height 22
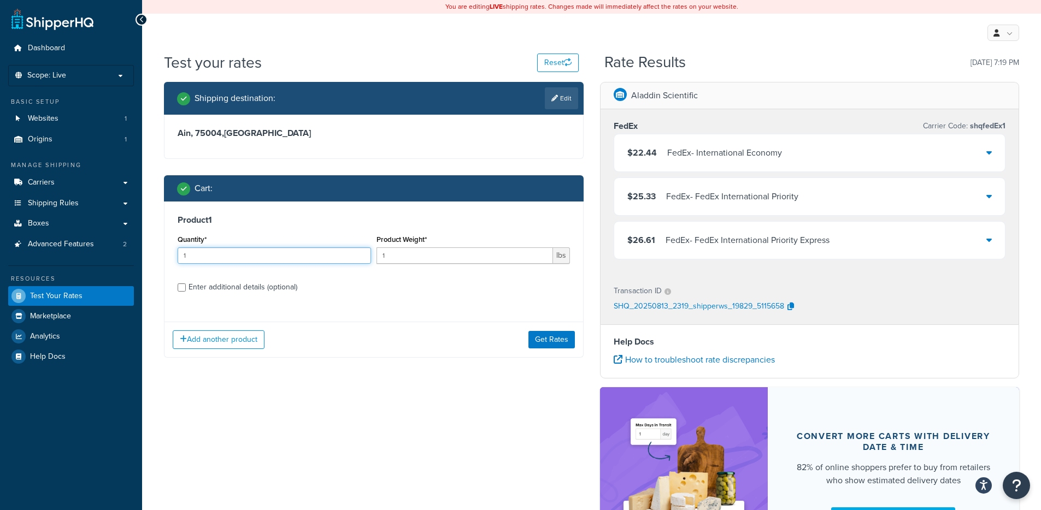
drag, startPoint x: 242, startPoint y: 255, endPoint x: 233, endPoint y: 254, distance: 8.8
click at [233, 254] on input "1" at bounding box center [274, 256] width 193 height 16
click at [221, 292] on div "Enter additional details (optional)" at bounding box center [243, 287] width 109 height 15
click at [186, 292] on input "Enter additional details (optional)" at bounding box center [182, 288] width 8 height 8
checkbox input "true"
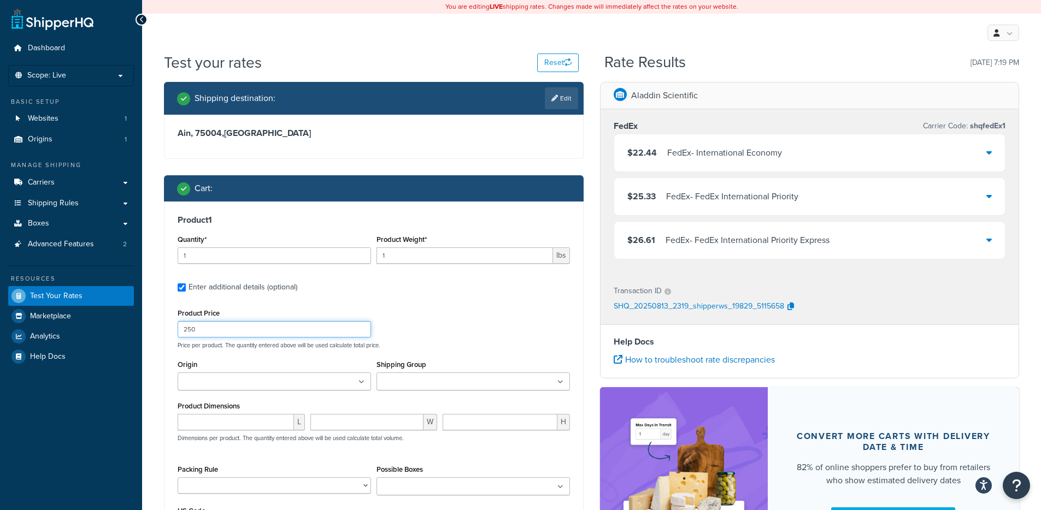
drag, startPoint x: 235, startPoint y: 335, endPoint x: 154, endPoint y: 328, distance: 81.7
click at [154, 329] on div "Test your rates Reset Rate Results 08/13/2025, 7:19 PM Shipping destination : E…" at bounding box center [591, 350] width 899 height 596
type input "650"
click at [162, 339] on div "Shipping destination : Edit Ain, 75004 , France Cart : Product 1 Quantity* 1 Pr…" at bounding box center [374, 351] width 436 height 538
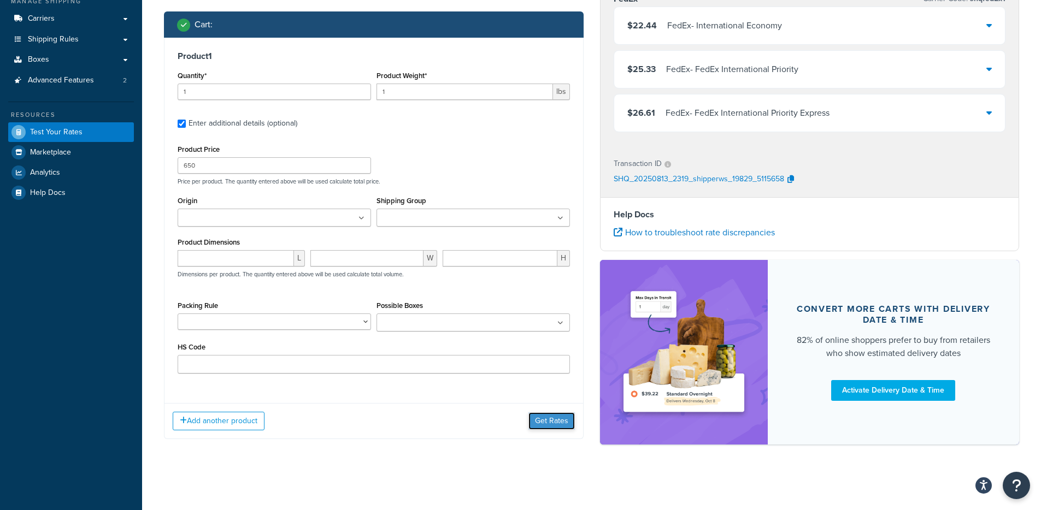
click at [542, 423] on button "Get Rates" at bounding box center [551, 421] width 46 height 17
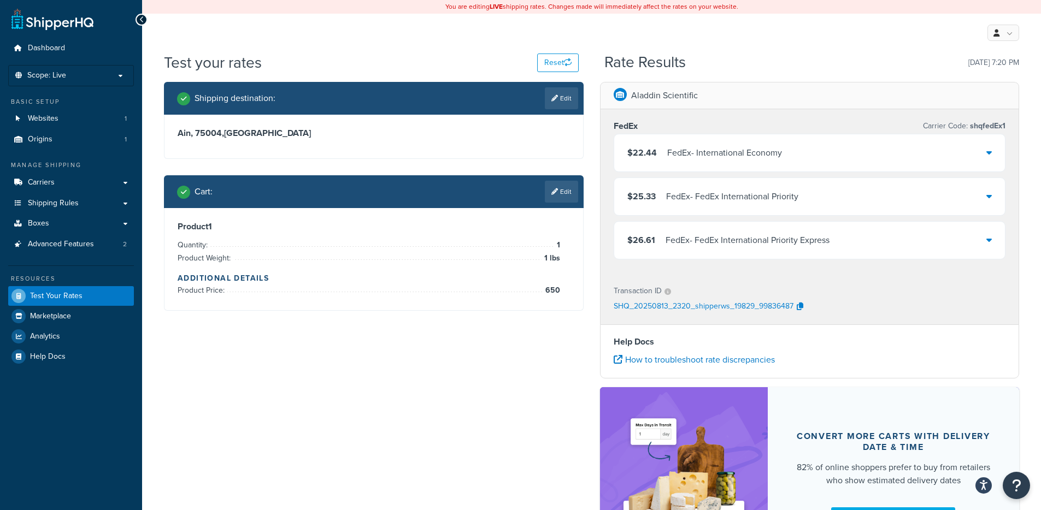
click at [705, 151] on div "FedEx - International Economy" at bounding box center [724, 152] width 115 height 15
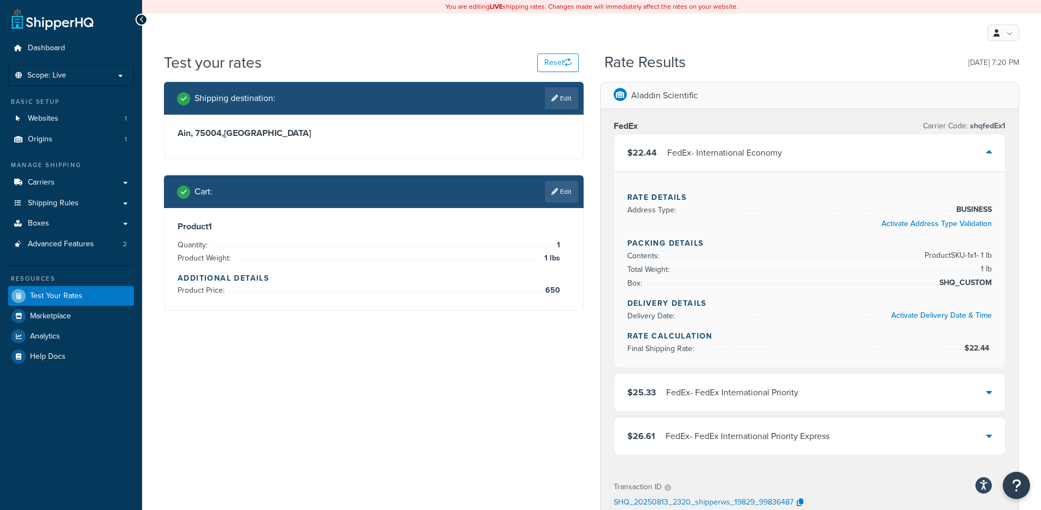
click at [704, 149] on div "FedEx - International Economy" at bounding box center [724, 152] width 115 height 15
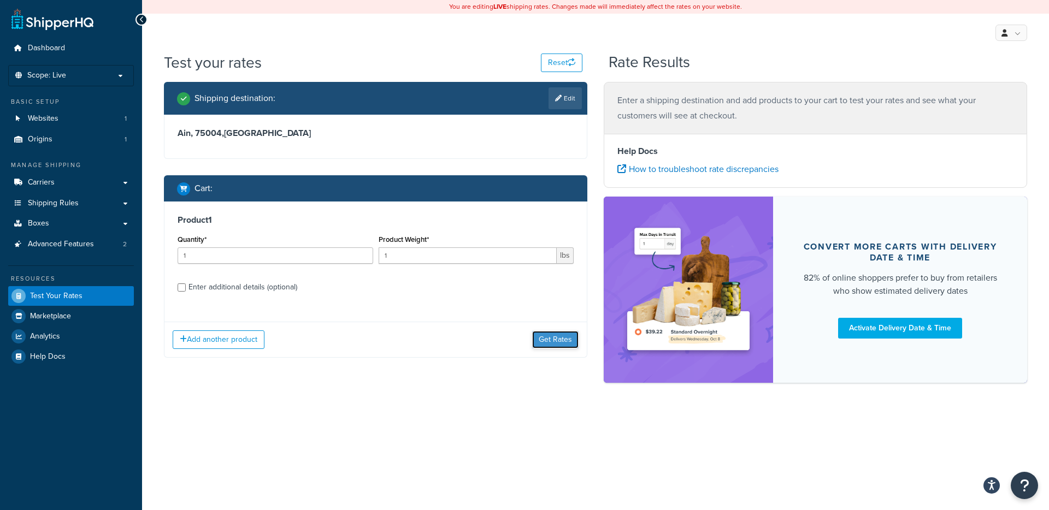
click at [548, 331] on button "Get Rates" at bounding box center [555, 339] width 46 height 17
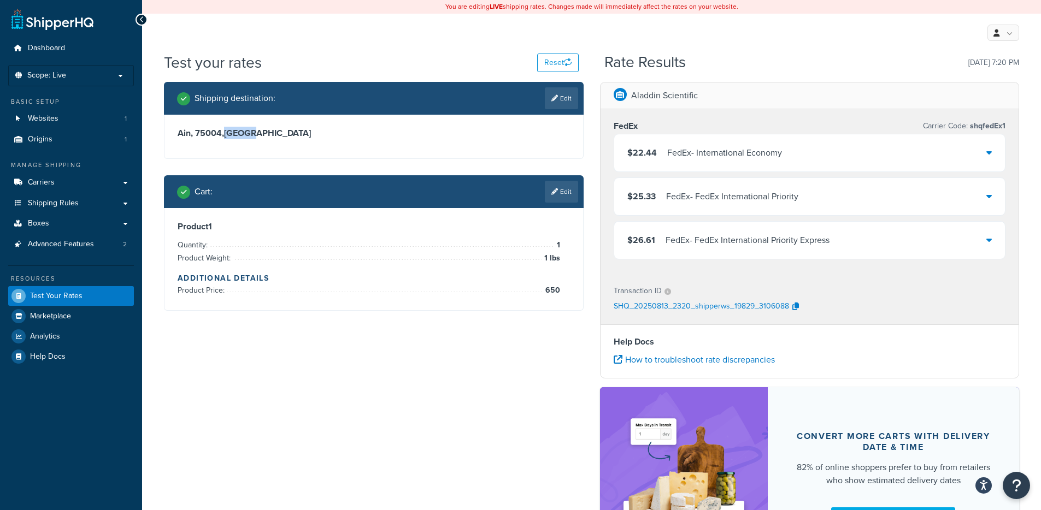
drag, startPoint x: 256, startPoint y: 134, endPoint x: 223, endPoint y: 134, distance: 32.2
click at [223, 134] on h3 "Ain, 75004 , [GEOGRAPHIC_DATA]" at bounding box center [374, 133] width 392 height 11
click at [326, 133] on h3 "Ain, 75004 , [GEOGRAPHIC_DATA]" at bounding box center [374, 133] width 392 height 11
drag, startPoint x: 558, startPoint y: 98, endPoint x: 549, endPoint y: 103, distance: 10.5
click at [558, 98] on link "Edit" at bounding box center [561, 98] width 33 height 22
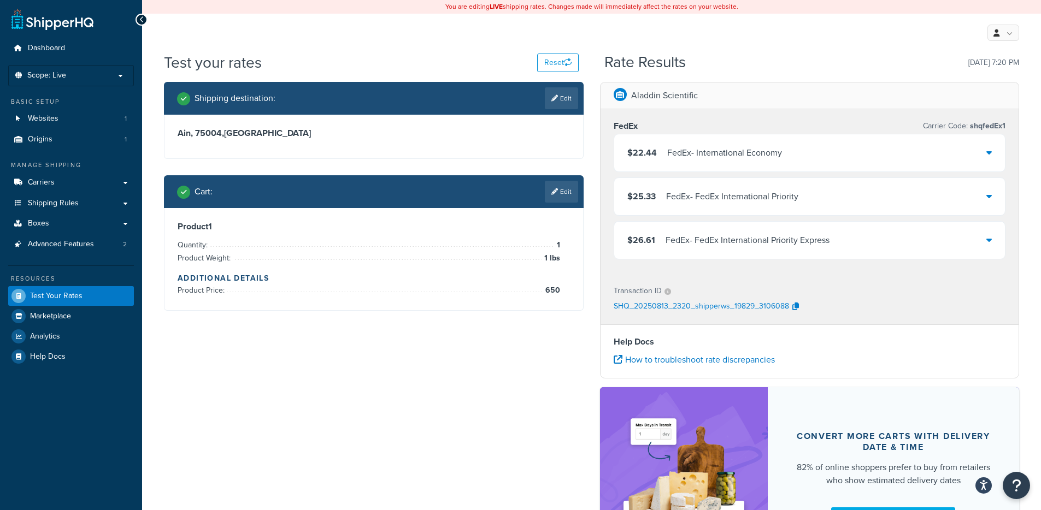
select select "FR"
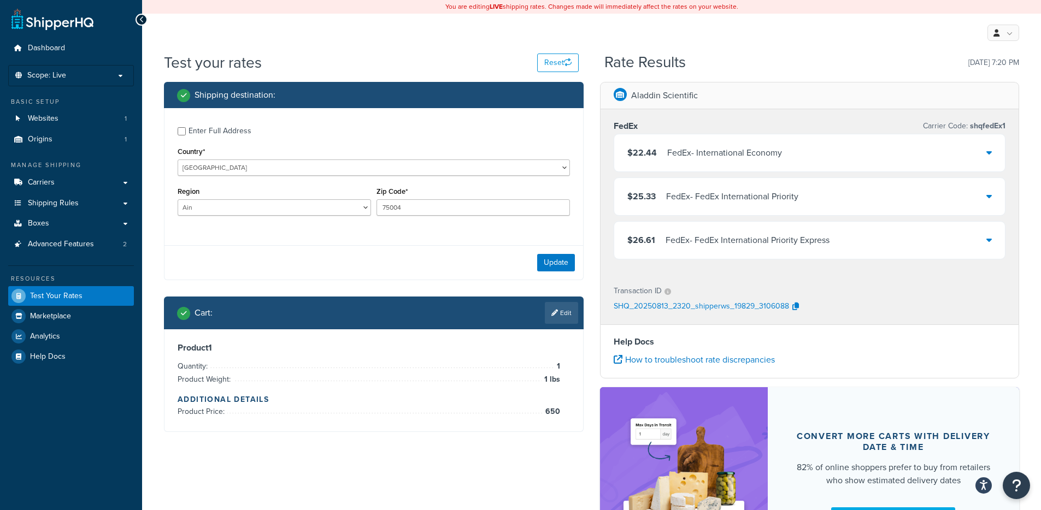
click at [252, 136] on label "Enter Full Address" at bounding box center [379, 129] width 381 height 17
click at [186, 136] on input "Enter Full Address" at bounding box center [182, 131] width 8 height 8
checkbox input "true"
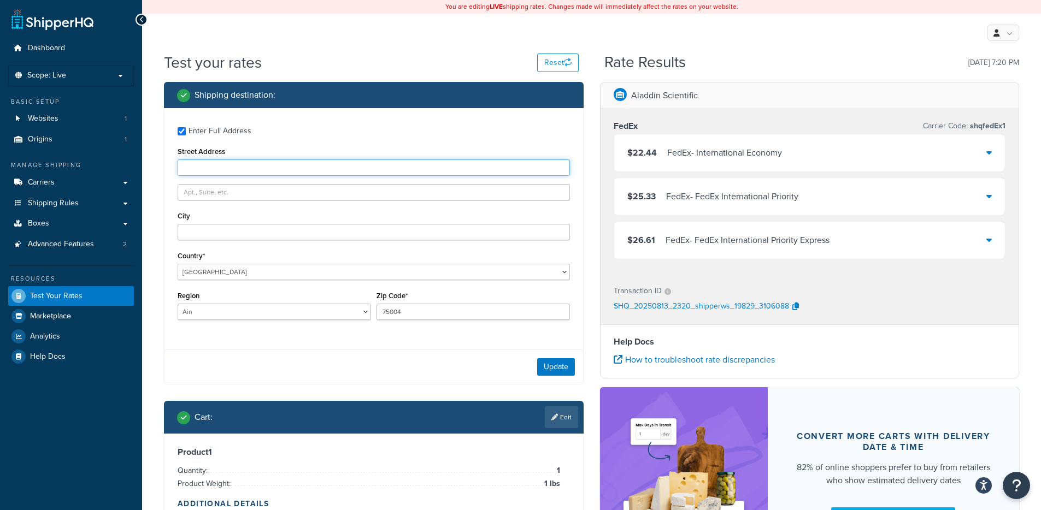
click at [257, 168] on input "Street Address" at bounding box center [374, 168] width 392 height 16
click at [172, 203] on div "Enter Full Address Street Address City Country* [GEOGRAPHIC_DATA] [GEOGRAPHIC_D…" at bounding box center [373, 224] width 419 height 233
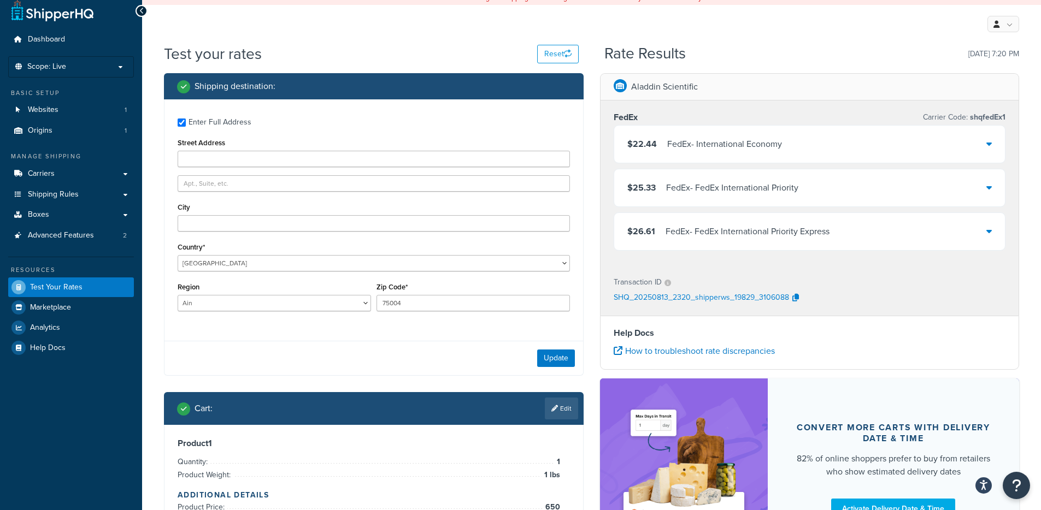
scroll to position [52, 0]
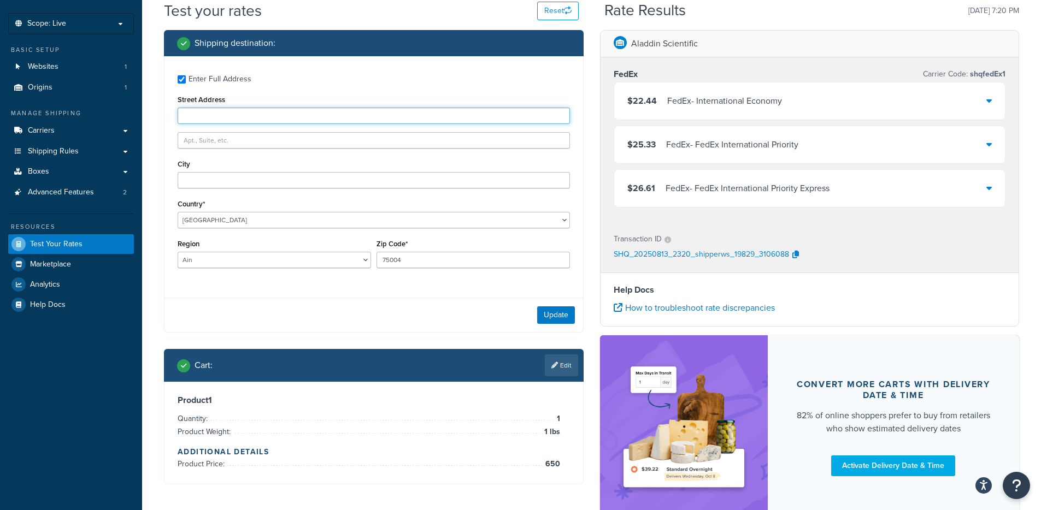
click at [333, 121] on input "Street Address" at bounding box center [374, 116] width 392 height 16
paste input "[STREET_ADDRESS][PERSON_NAME]"
type input "[STREET_ADDRESS][PERSON_NAME]"
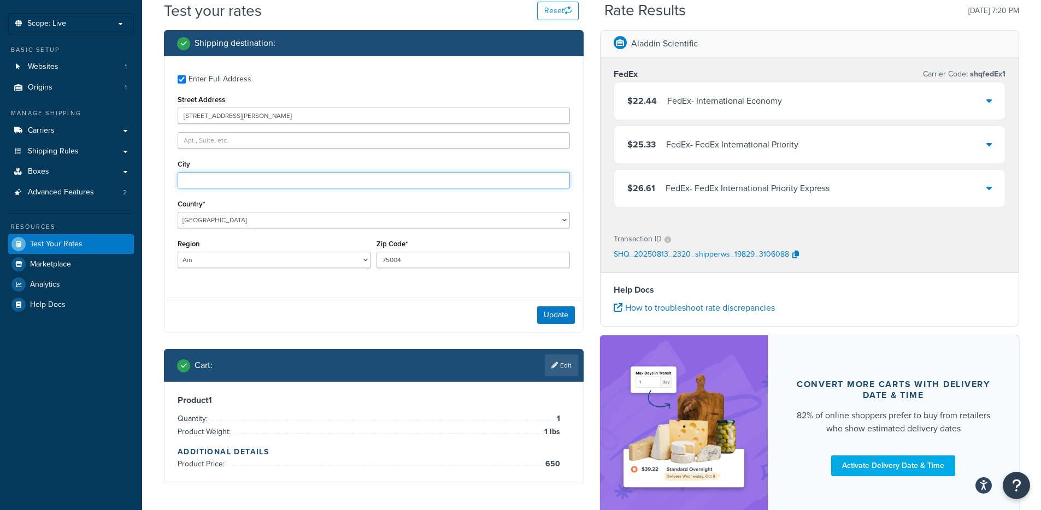
click at [298, 182] on input "City" at bounding box center [374, 180] width 392 height 16
paste input "[GEOGRAPHIC_DATA]"
type input "[GEOGRAPHIC_DATA]"
click at [290, 263] on select "[GEOGRAPHIC_DATA] [GEOGRAPHIC_DATA] [GEOGRAPHIC_DATA] [GEOGRAPHIC_DATA] [GEOGRA…" at bounding box center [274, 260] width 193 height 16
drag, startPoint x: 313, startPoint y: 270, endPoint x: 319, endPoint y: 254, distance: 18.2
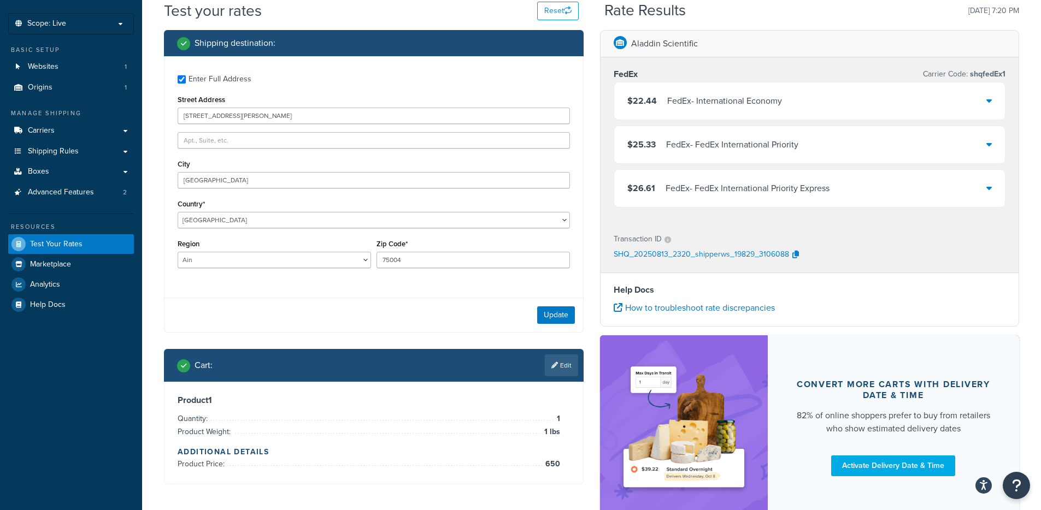
click at [313, 270] on div "Region [GEOGRAPHIC_DATA] [GEOGRAPHIC_DATA] [GEOGRAPHIC_DATA] [GEOGRAPHIC_DATA] …" at bounding box center [274, 257] width 199 height 40
click at [319, 254] on select "Ain Aisne Allier Alpes-de-Haute-Provence Alpes-Maritimes Ardèche Ardennes Arièg…" at bounding box center [274, 260] width 193 height 16
click at [326, 259] on select "Ain Aisne Allier Alpes-de-Haute-Provence Alpes-Maritimes Ardèche Ardennes Arièg…" at bounding box center [274, 260] width 193 height 16
select select "64"
click at [429, 254] on input "75004" at bounding box center [472, 260] width 193 height 16
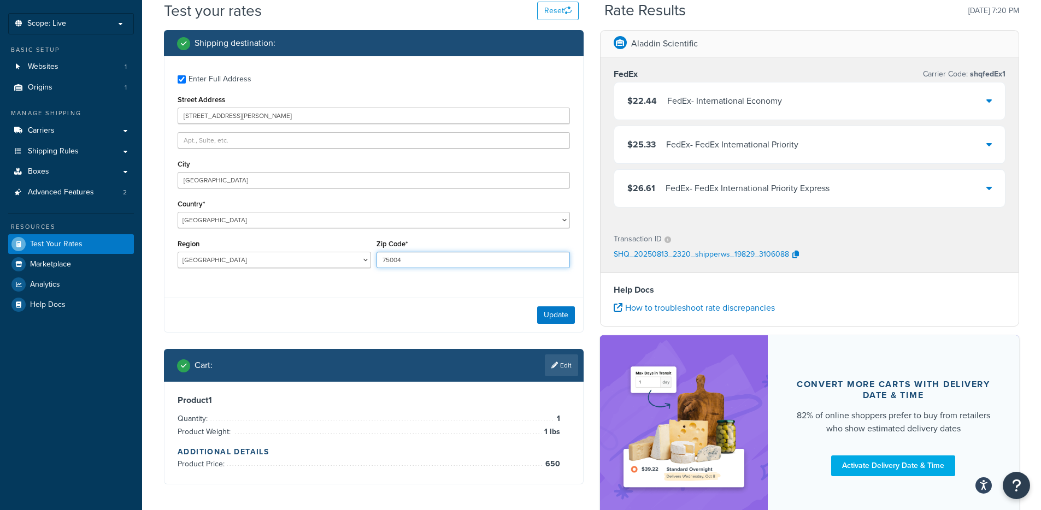
click at [429, 254] on input "75004" at bounding box center [472, 260] width 193 height 16
paste input "31300"
type input "31300"
click at [535, 320] on div "Update" at bounding box center [373, 315] width 419 height 34
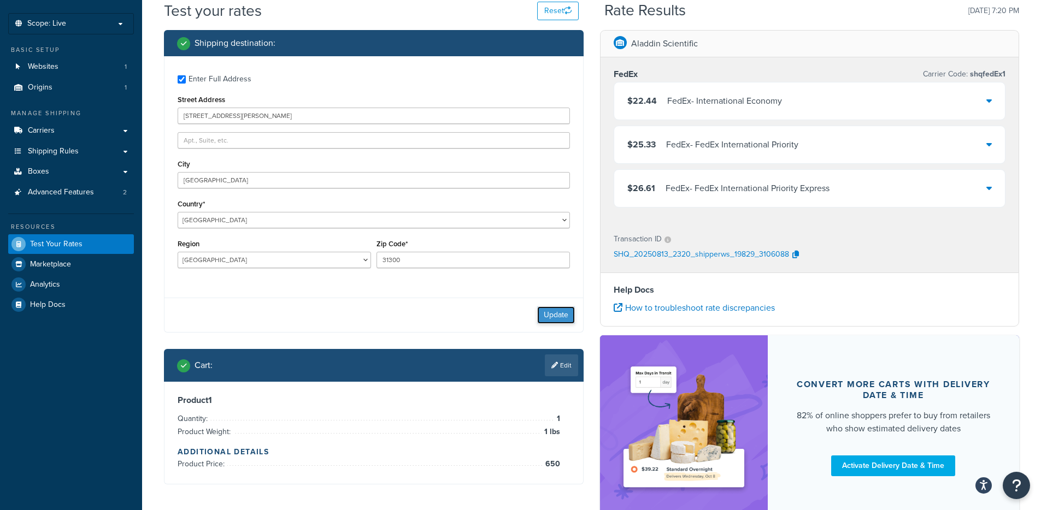
click at [541, 315] on button "Update" at bounding box center [556, 315] width 38 height 17
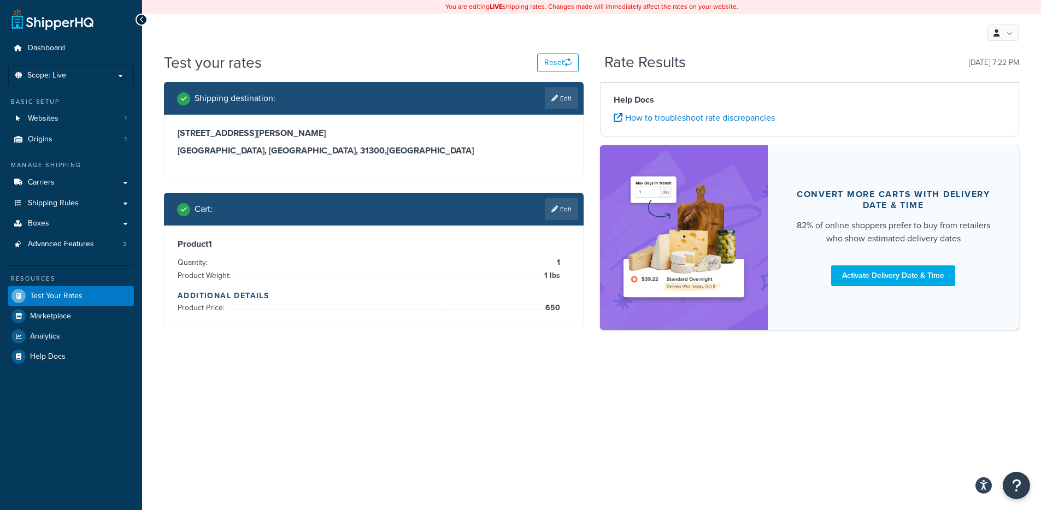
scroll to position [0, 0]
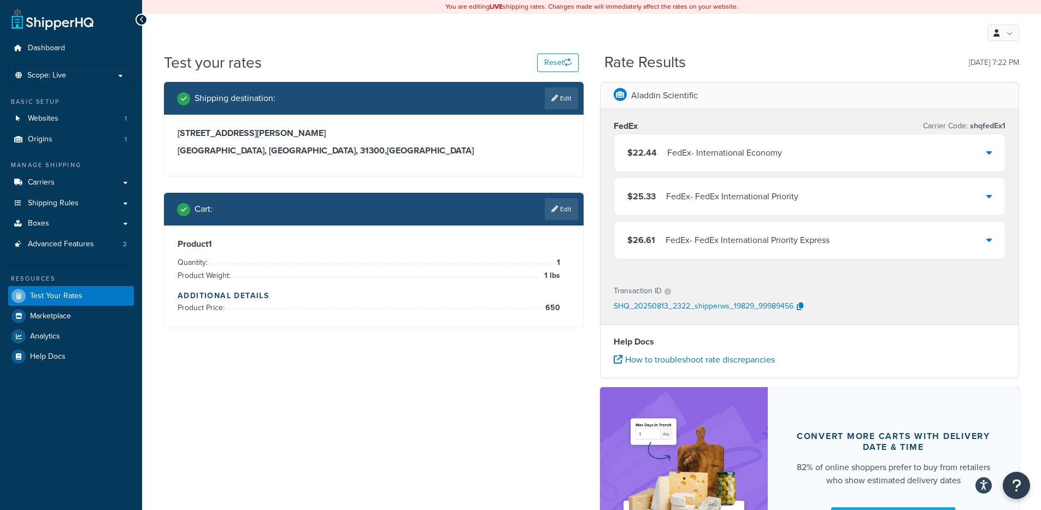
click at [782, 149] on div "$22.44 FedEx - International Economy" at bounding box center [809, 152] width 391 height 37
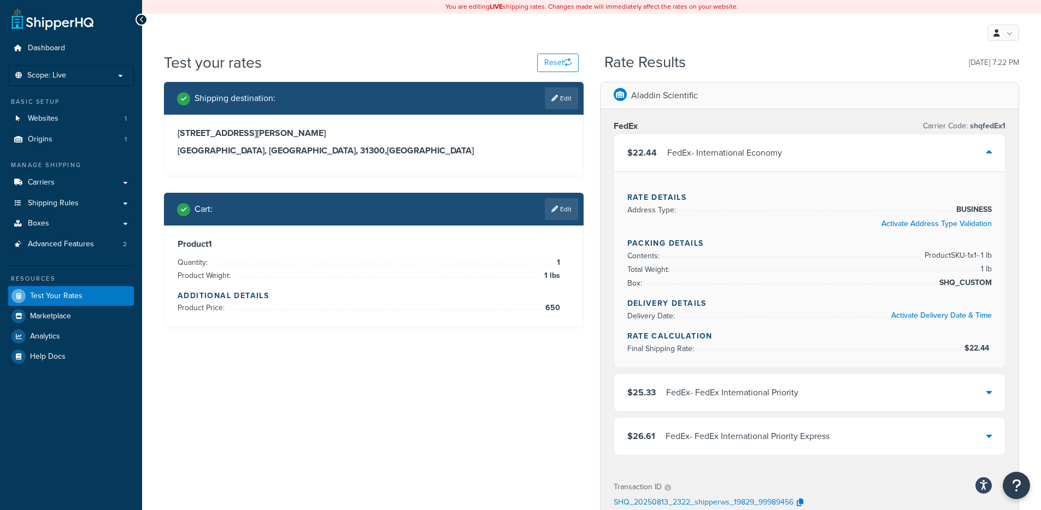
click at [779, 156] on div "FedEx - International Economy" at bounding box center [724, 152] width 115 height 15
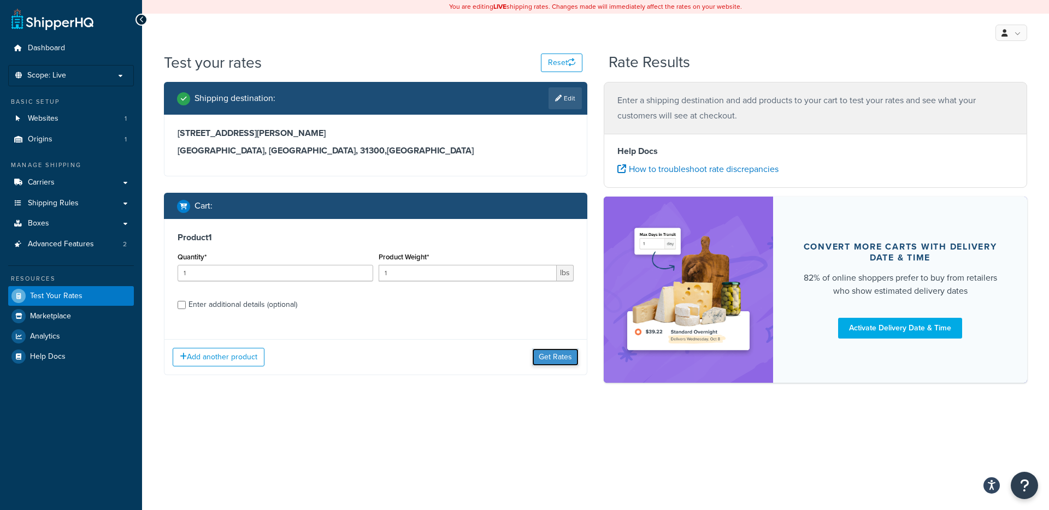
drag, startPoint x: 562, startPoint y: 324, endPoint x: 545, endPoint y: 291, distance: 37.4
click at [545, 349] on button "Get Rates" at bounding box center [555, 357] width 46 height 17
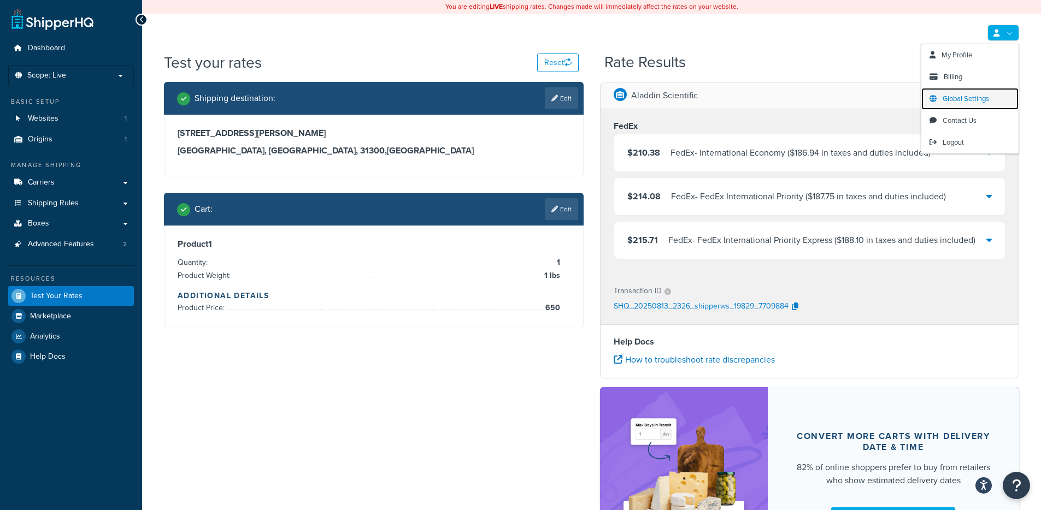
click at [963, 100] on span "Global Settings" at bounding box center [966, 98] width 46 height 10
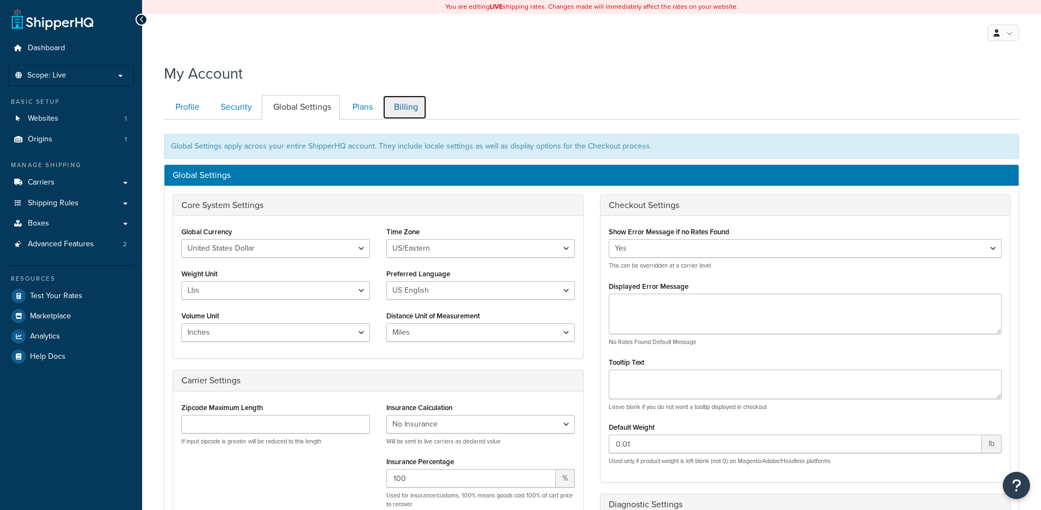
click at [402, 116] on link "Billing" at bounding box center [404, 107] width 44 height 25
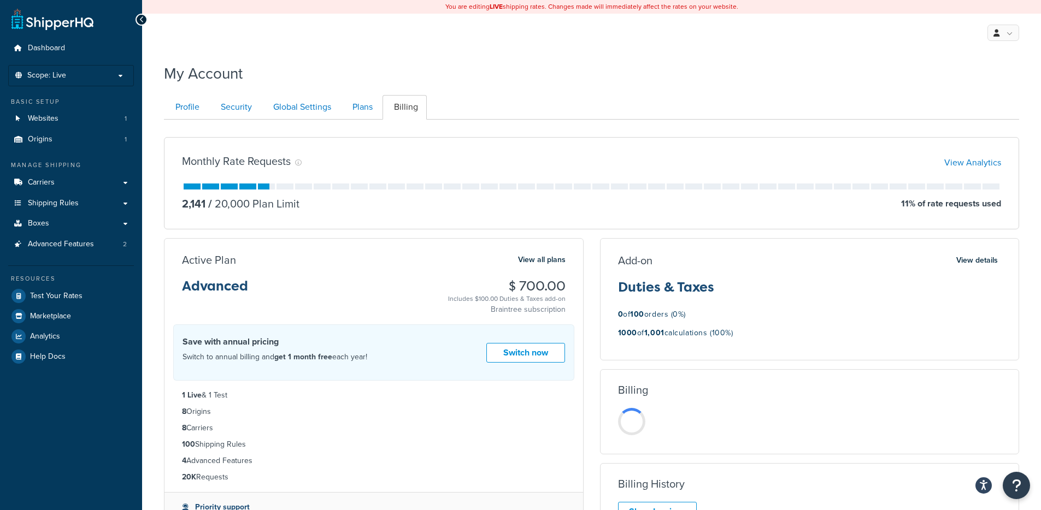
scroll to position [120, 0]
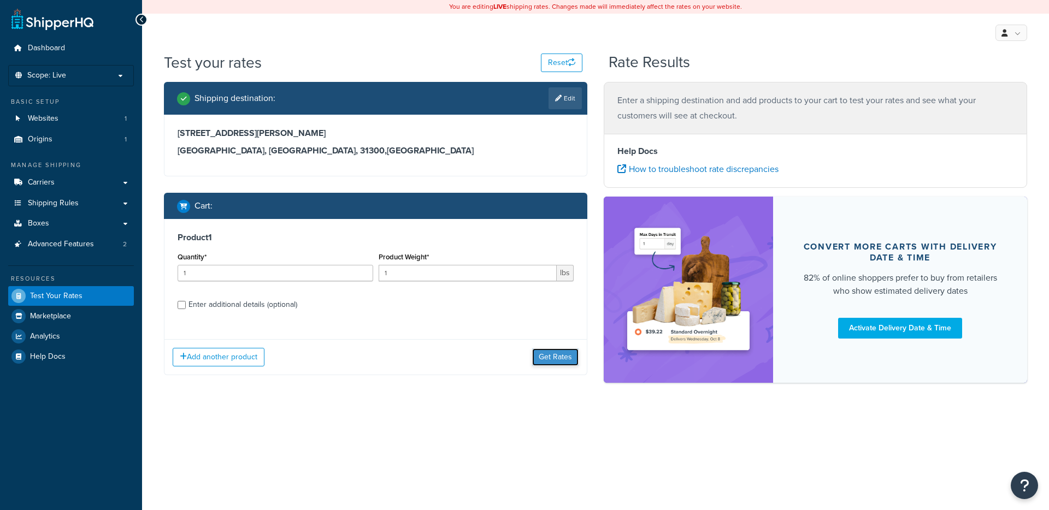
click at [544, 349] on button "Get Rates" at bounding box center [555, 357] width 46 height 17
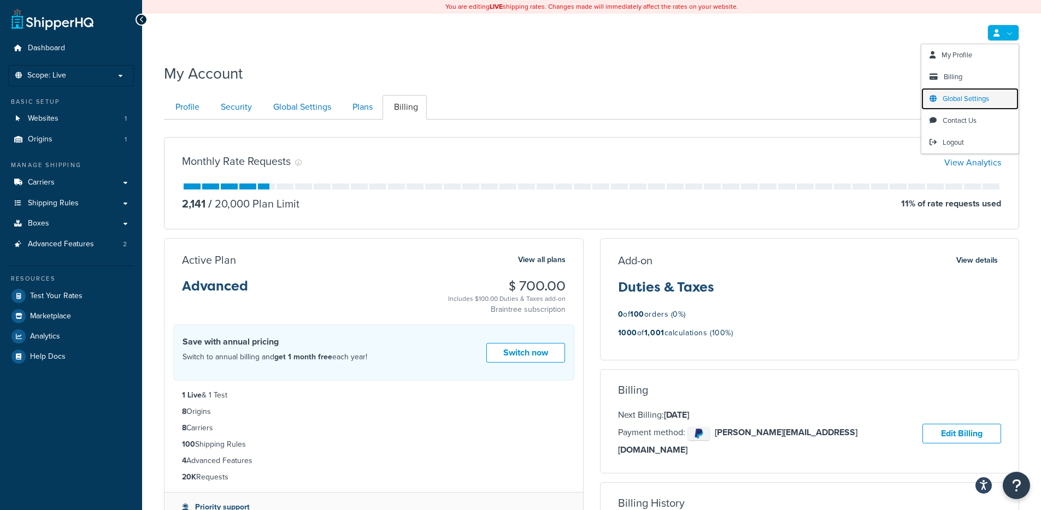
click at [981, 99] on span "Global Settings" at bounding box center [966, 98] width 46 height 10
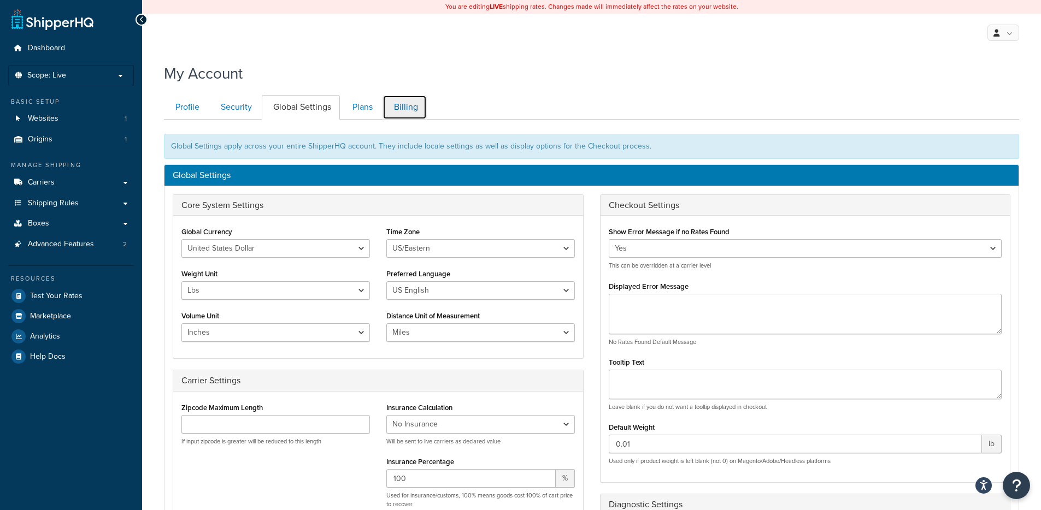
click at [402, 104] on link "Billing" at bounding box center [404, 107] width 44 height 25
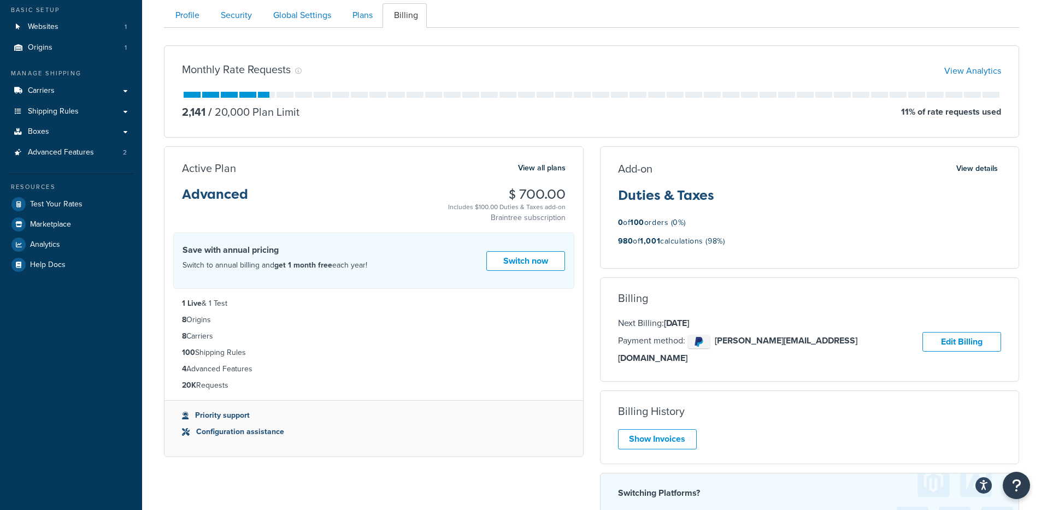
scroll to position [90, 0]
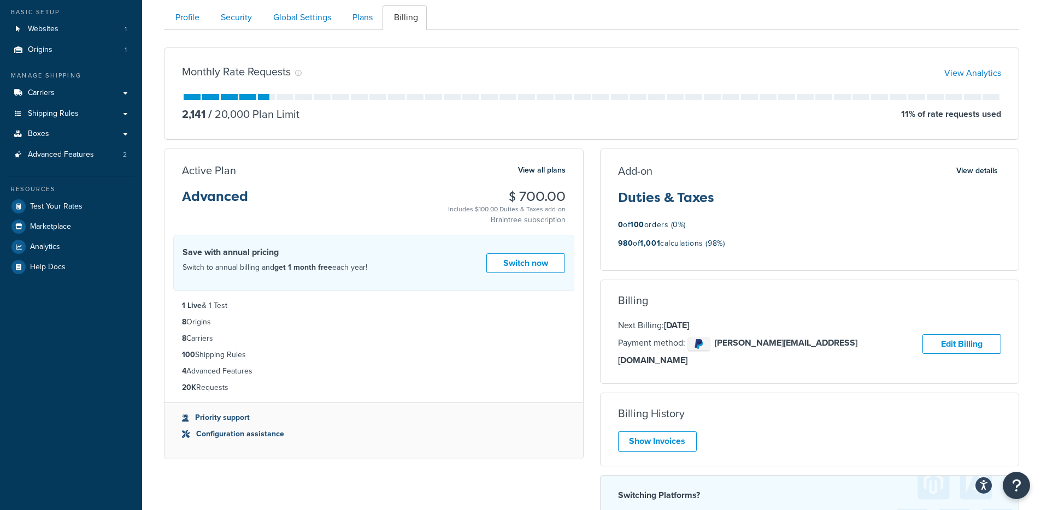
drag, startPoint x: 606, startPoint y: 244, endPoint x: 773, endPoint y: 244, distance: 167.2
click at [773, 244] on div "Add-on View details Duties & Taxes 0 of 100 orders (0%) 980 of 1,001 calculatio…" at bounding box center [810, 209] width 419 height 93
click at [773, 244] on div "980 of 1,001 calculations (98%)" at bounding box center [810, 247] width 384 height 20
drag, startPoint x: 722, startPoint y: 242, endPoint x: 609, endPoint y: 239, distance: 113.1
click at [609, 239] on div "Add-on View details Duties & Taxes 0 of 100 orders (0%) 980 of 1,001 calculatio…" at bounding box center [810, 209] width 419 height 93
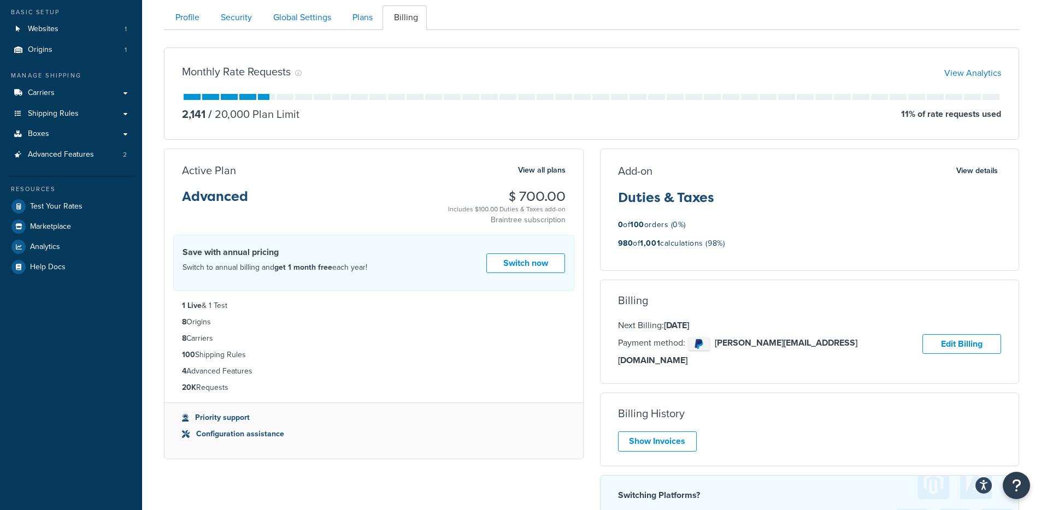
click at [597, 197] on div "Add-on View details Duties & Taxes 0 of 100 orders (0%) 980 of 1,001 calculatio…" at bounding box center [810, 367] width 436 height 437
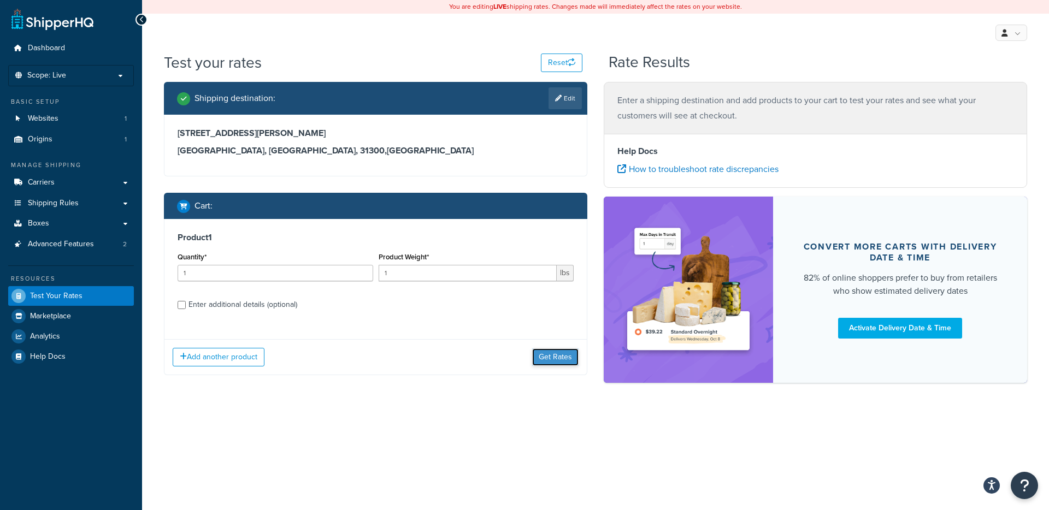
click at [551, 361] on button "Get Rates" at bounding box center [555, 357] width 46 height 17
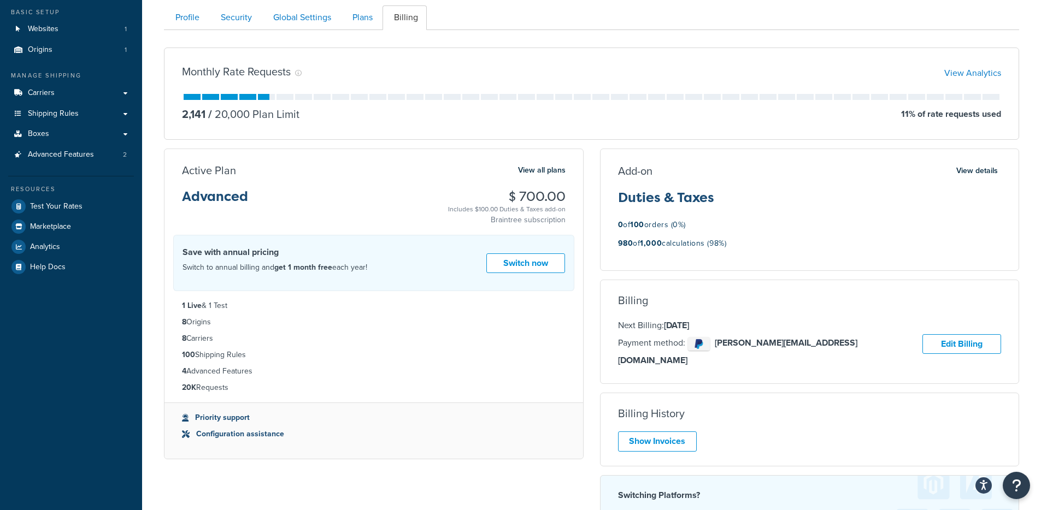
drag, startPoint x: 664, startPoint y: 216, endPoint x: 698, endPoint y: 241, distance: 42.3
click at [664, 217] on div "Add-on View details Duties & Taxes 0 of 100 orders (0%) 980 of 1,000 calculatio…" at bounding box center [810, 209] width 419 height 93
click at [751, 250] on div "980 of 1,000 calculations (98%)" at bounding box center [810, 247] width 384 height 20
drag, startPoint x: 759, startPoint y: 250, endPoint x: 670, endPoint y: 216, distance: 95.0
click at [663, 214] on div "Add-on View details Duties & Taxes 0 of 100 orders (0%) 980 of 1,000 calculatio…" at bounding box center [810, 209] width 419 height 93
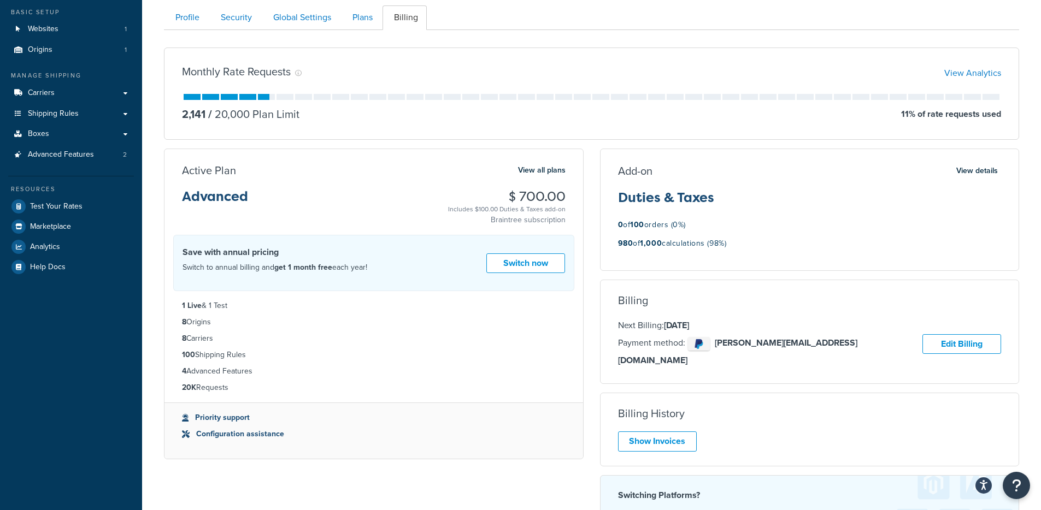
click at [694, 222] on div "0 of 100 orders (0%)" at bounding box center [810, 225] width 384 height 14
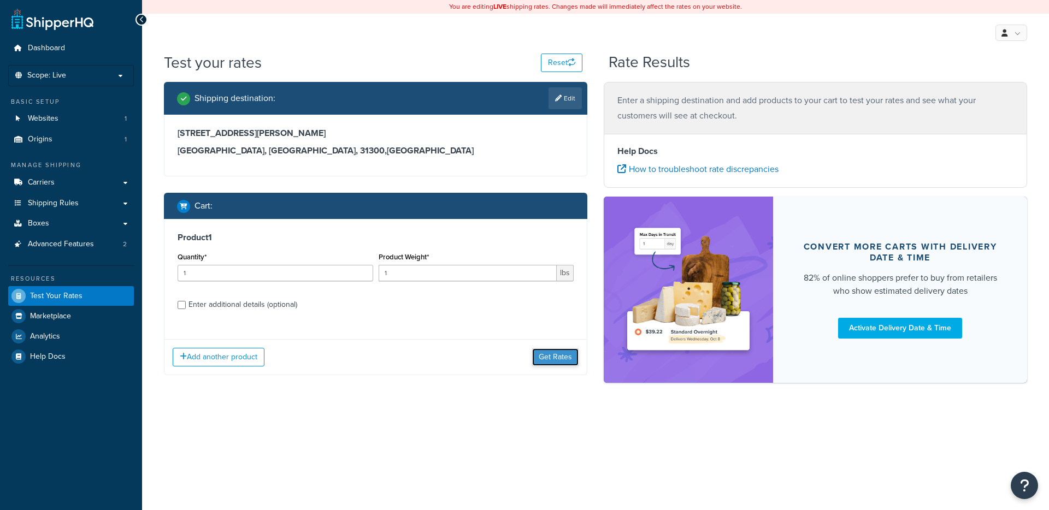
click at [558, 349] on button "Get Rates" at bounding box center [555, 357] width 46 height 17
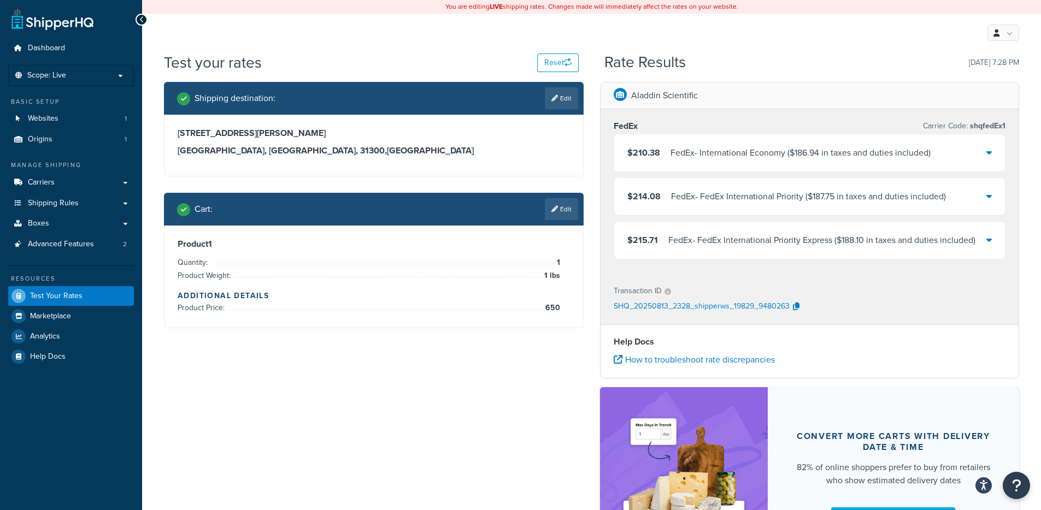
click at [847, 157] on span "( $186.94 in taxes and duties included )" at bounding box center [857, 152] width 145 height 13
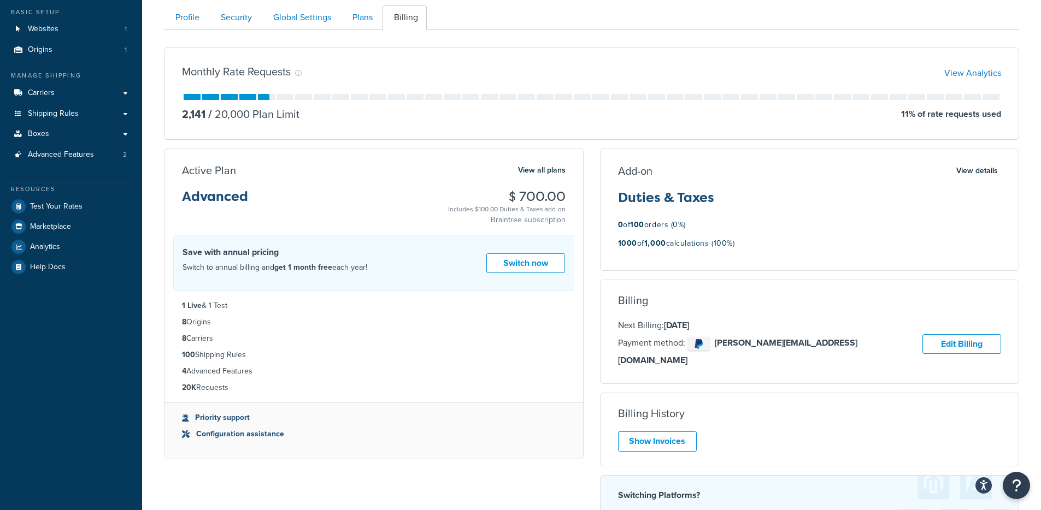
click at [618, 247] on strong "1000" at bounding box center [627, 243] width 19 height 11
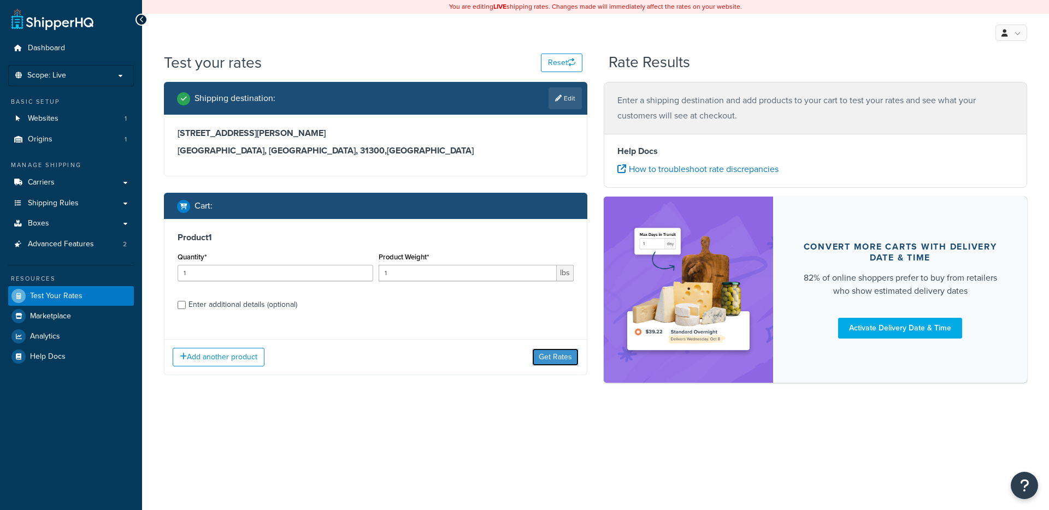
click at [559, 349] on button "Get Rates" at bounding box center [555, 357] width 46 height 17
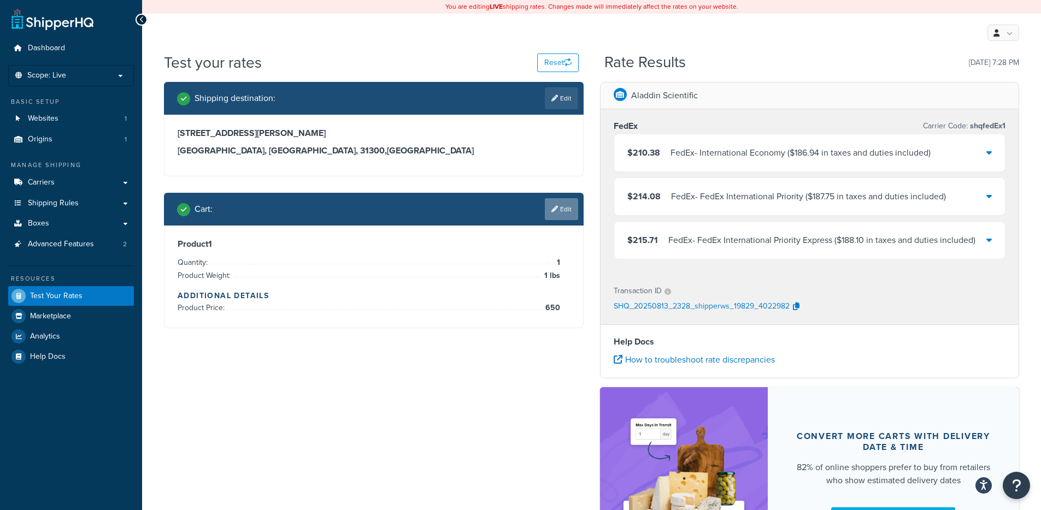
click at [556, 202] on link "Edit" at bounding box center [561, 209] width 33 height 22
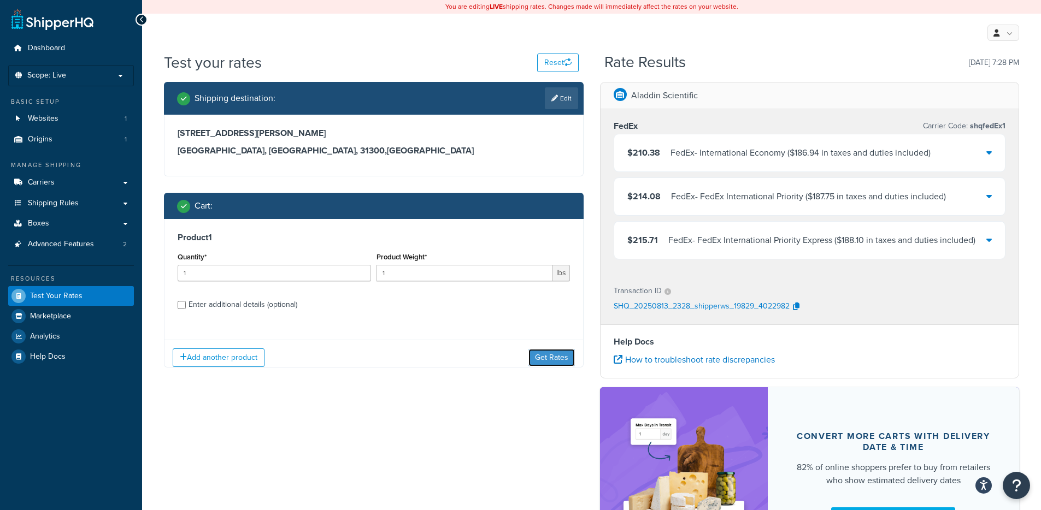
click at [538, 359] on button "Get Rates" at bounding box center [551, 357] width 46 height 17
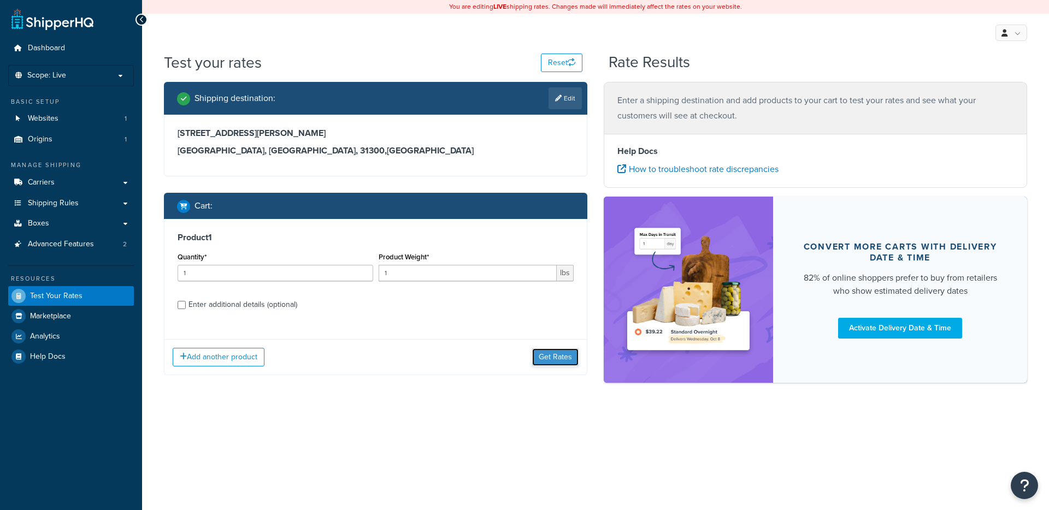
drag, startPoint x: 566, startPoint y: 322, endPoint x: 565, endPoint y: 340, distance: 18.0
click at [565, 339] on div "Add another product Get Rates" at bounding box center [375, 357] width 422 height 36
click at [563, 354] on button "Get Rates" at bounding box center [555, 357] width 46 height 17
drag, startPoint x: 548, startPoint y: 311, endPoint x: 549, endPoint y: 317, distance: 6.0
click at [549, 311] on div "Product 1 Quantity* 1 Product Weight* 1 lbs Enter additional details (optional)…" at bounding box center [375, 297] width 423 height 156
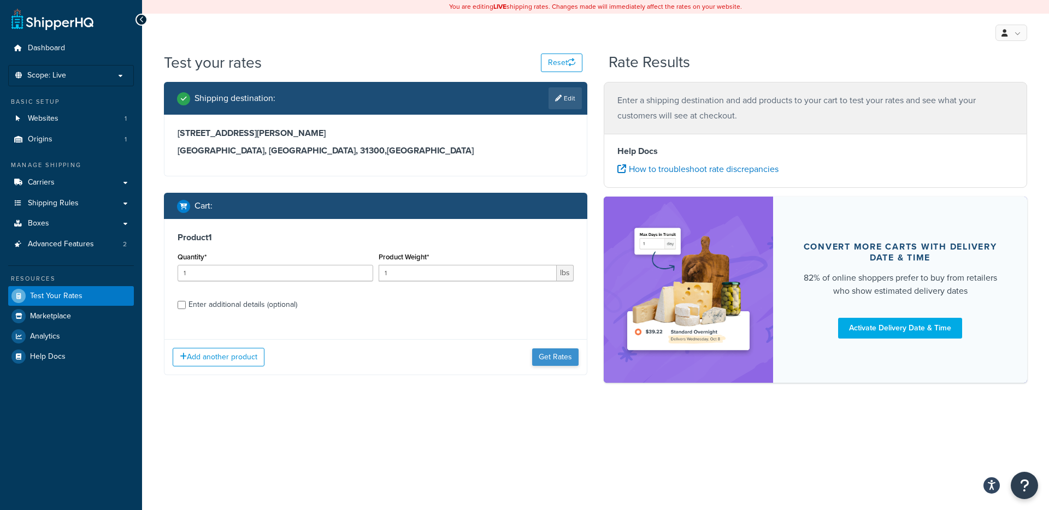
click at [548, 348] on div "Add another product Get Rates" at bounding box center [375, 357] width 422 height 36
click at [548, 363] on button "Get Rates" at bounding box center [555, 357] width 46 height 17
click at [564, 364] on button "Get Rates" at bounding box center [555, 357] width 46 height 17
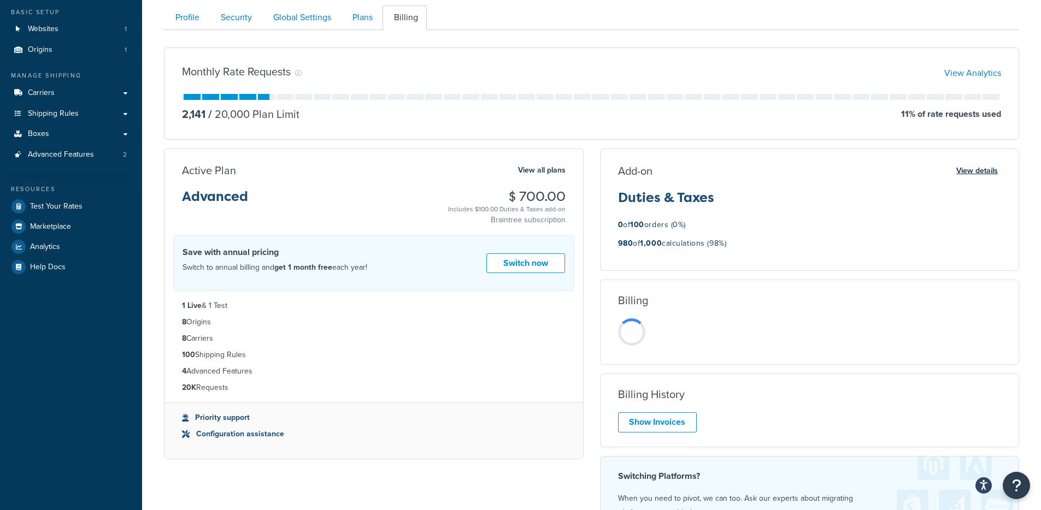
click at [971, 176] on button "View details" at bounding box center [977, 170] width 48 height 15
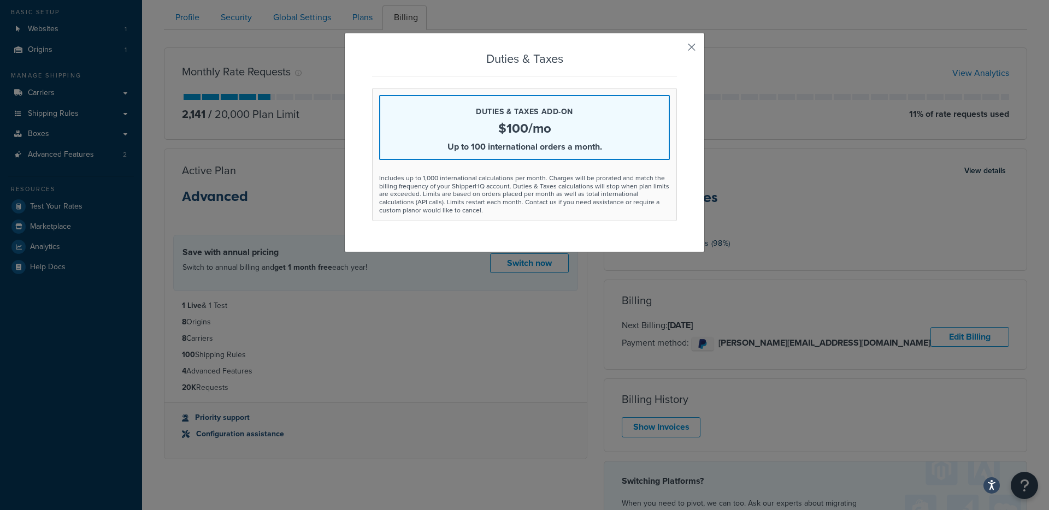
click at [677, 50] on button "button" at bounding box center [675, 51] width 3 height 3
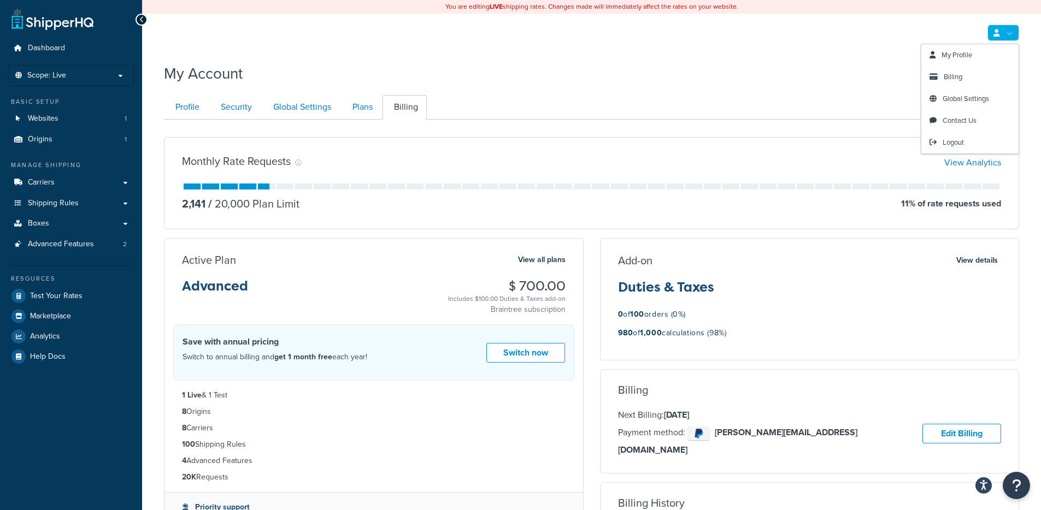
click at [998, 34] on icon at bounding box center [996, 33] width 6 height 7
click at [969, 97] on span "Global Settings" at bounding box center [966, 98] width 46 height 10
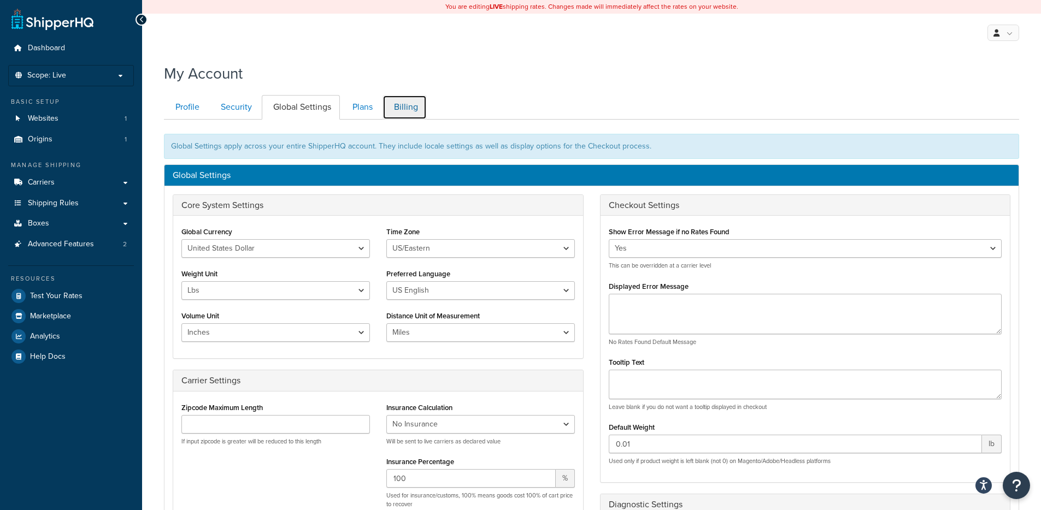
click at [399, 109] on link "Billing" at bounding box center [404, 107] width 44 height 25
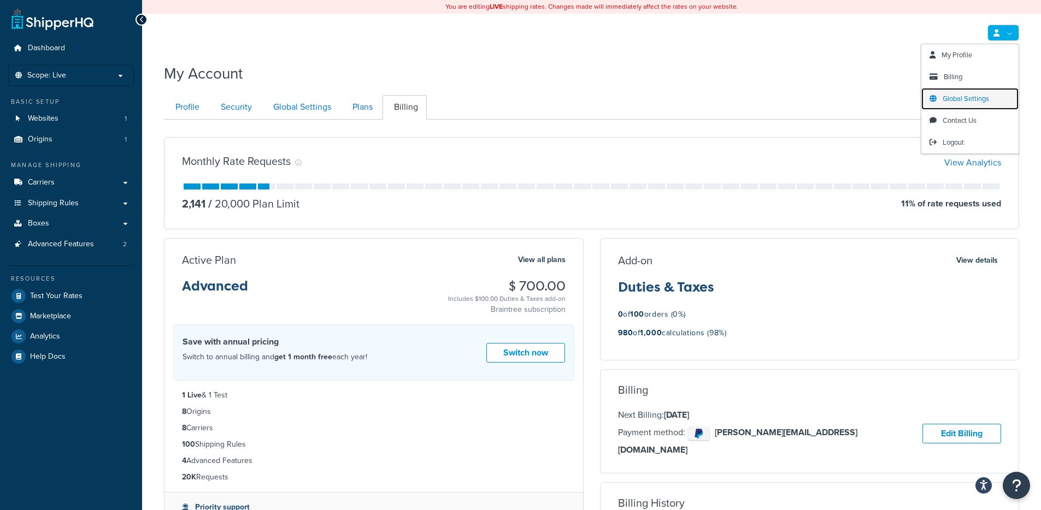
click at [962, 100] on span "Global Settings" at bounding box center [966, 98] width 46 height 10
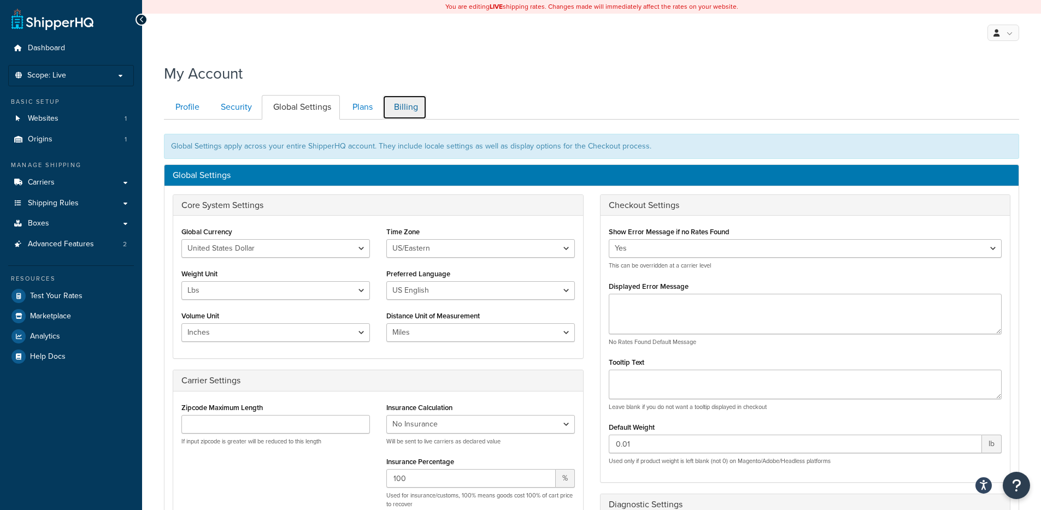
click at [414, 113] on link "Billing" at bounding box center [404, 107] width 44 height 25
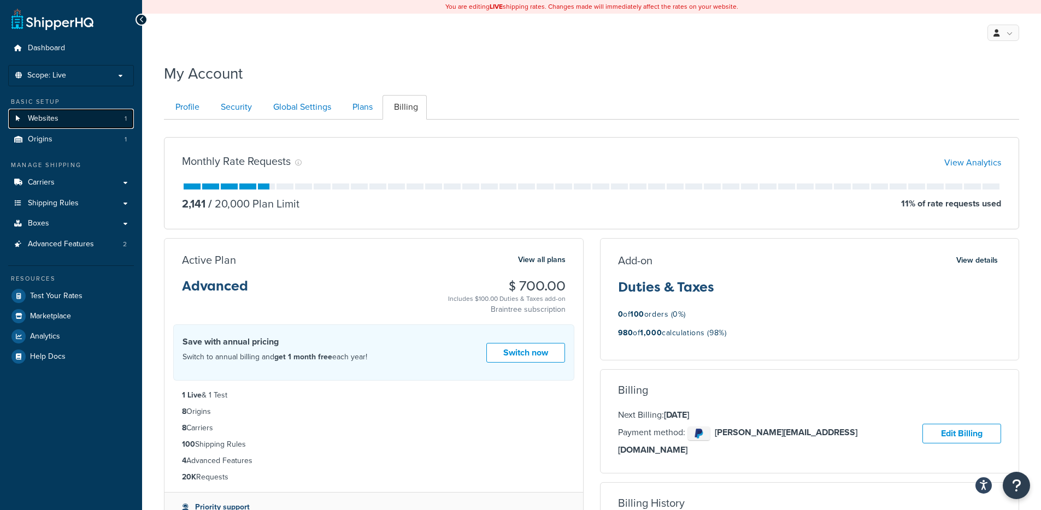
click at [74, 123] on link "Websites 1" at bounding box center [71, 119] width 126 height 20
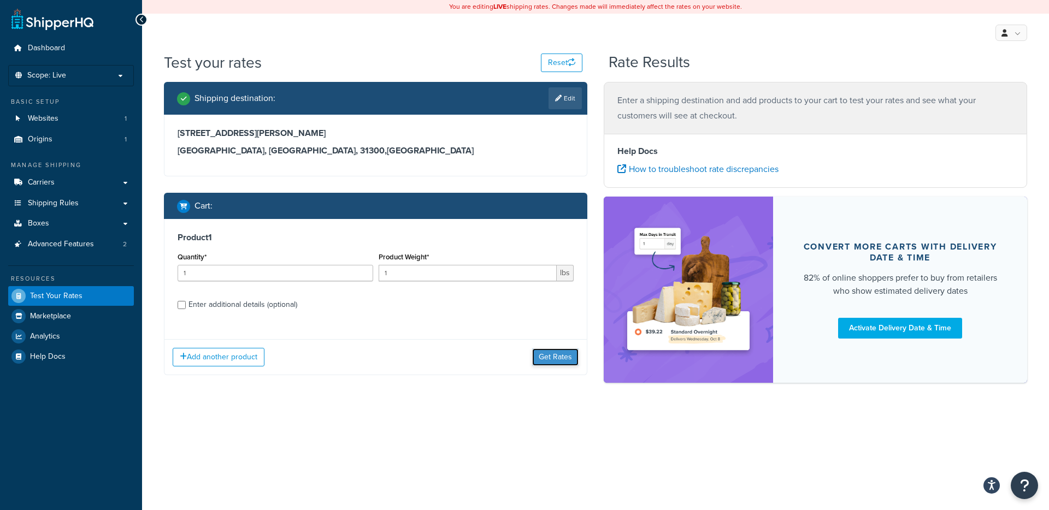
click at [544, 356] on button "Get Rates" at bounding box center [555, 357] width 46 height 17
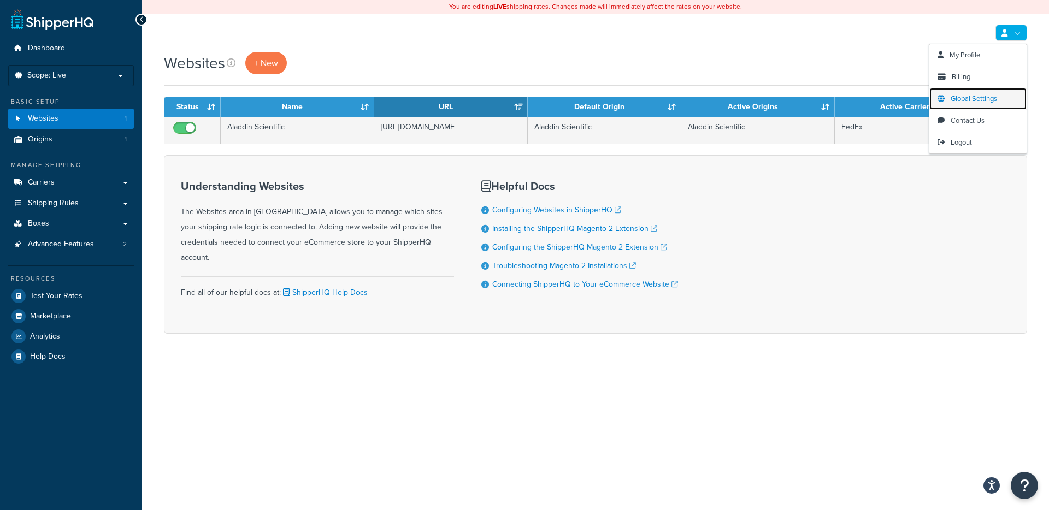
click at [980, 103] on span "Global Settings" at bounding box center [974, 98] width 46 height 10
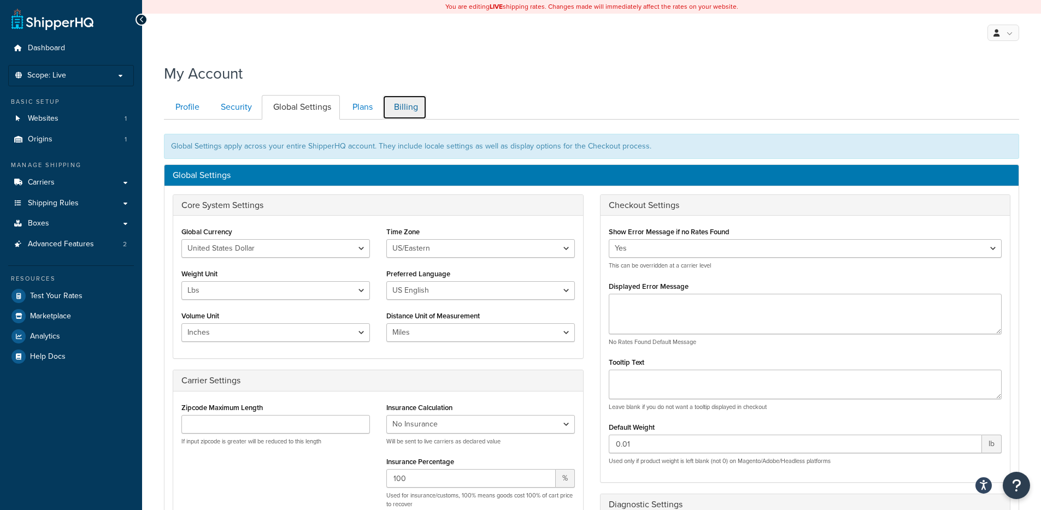
click at [423, 109] on link "Billing" at bounding box center [404, 107] width 44 height 25
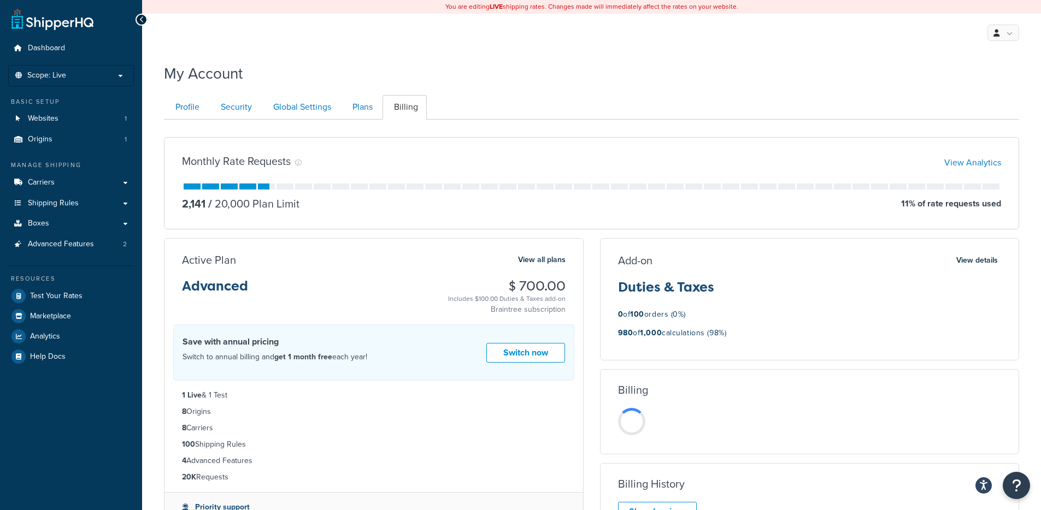
scroll to position [120, 0]
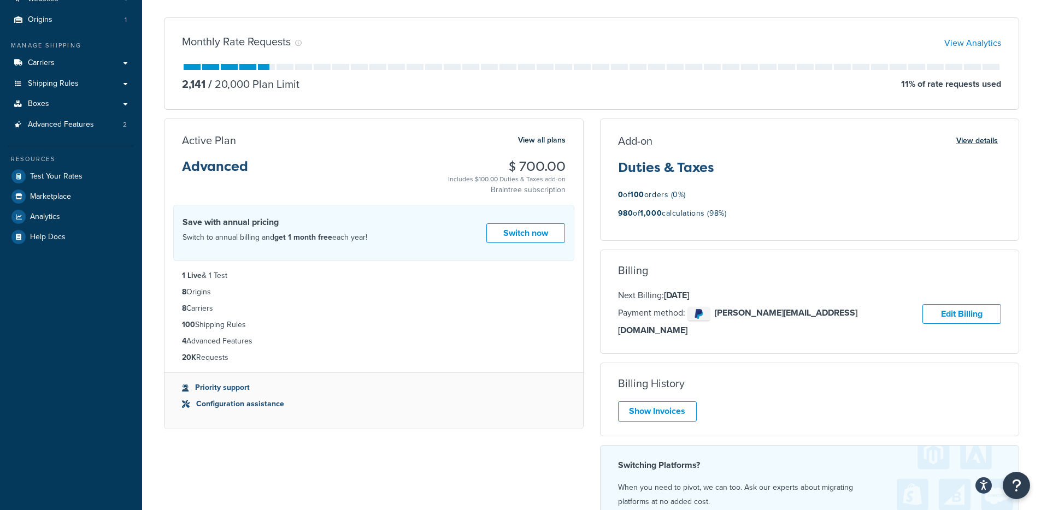
click at [967, 142] on button "View details" at bounding box center [977, 140] width 48 height 15
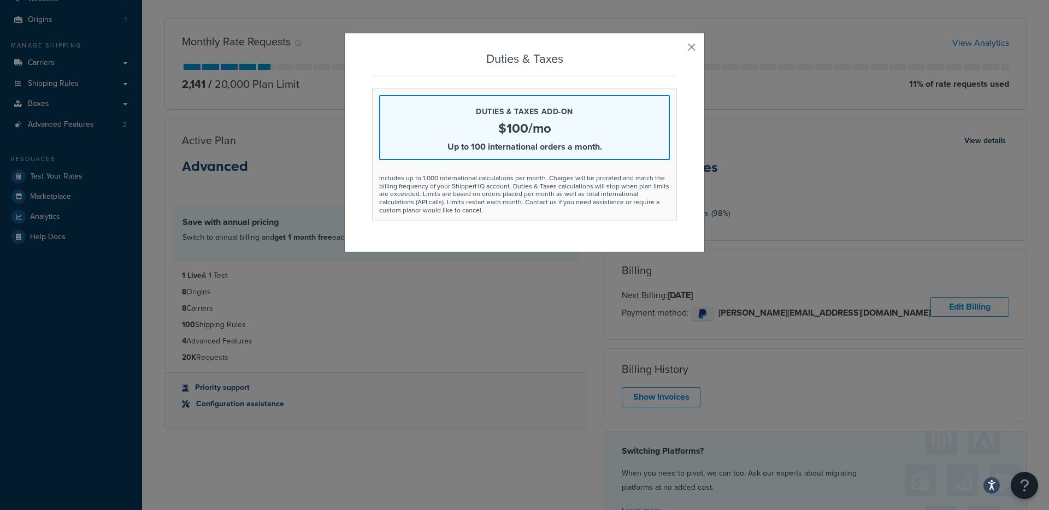
click at [677, 50] on button "button" at bounding box center [675, 51] width 3 height 3
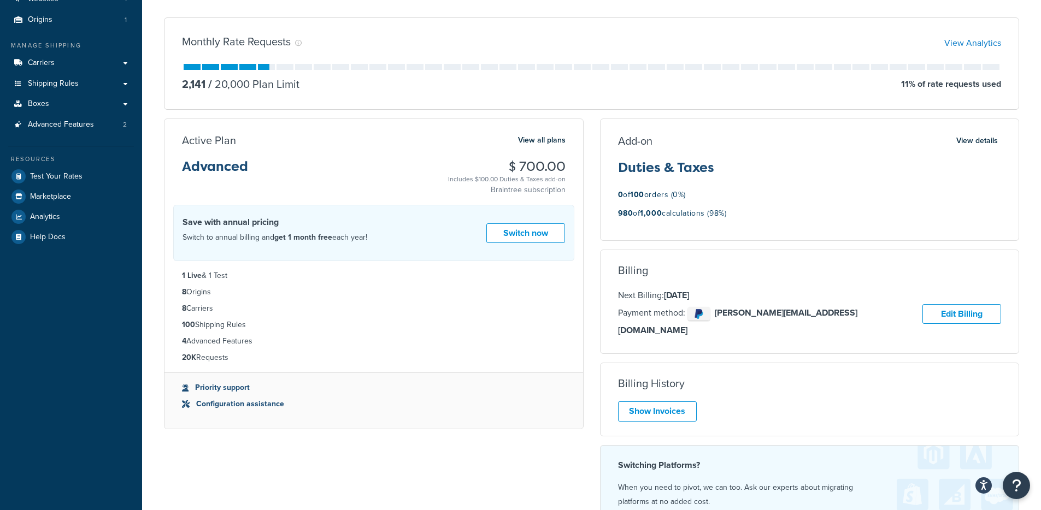
drag, startPoint x: 660, startPoint y: 211, endPoint x: 759, endPoint y: 226, distance: 100.5
click at [759, 226] on div "980 of 1,000 calculations (98%)" at bounding box center [810, 217] width 384 height 20
click at [759, 225] on div "980 of 1,000 calculations (98%)" at bounding box center [810, 217] width 384 height 20
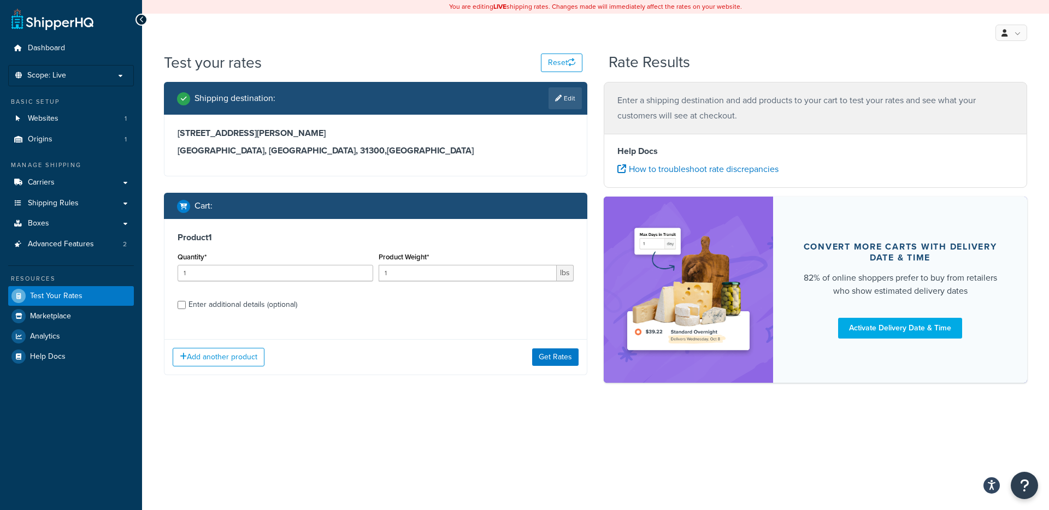
drag, startPoint x: 531, startPoint y: 320, endPoint x: 532, endPoint y: 327, distance: 7.8
click at [531, 339] on div "Add another product Get Rates" at bounding box center [375, 357] width 422 height 36
click at [541, 358] on button "Get Rates" at bounding box center [555, 357] width 46 height 17
drag, startPoint x: 549, startPoint y: 321, endPoint x: 545, endPoint y: 341, distance: 19.9
click at [548, 349] on button "Get Rates" at bounding box center [555, 357] width 46 height 17
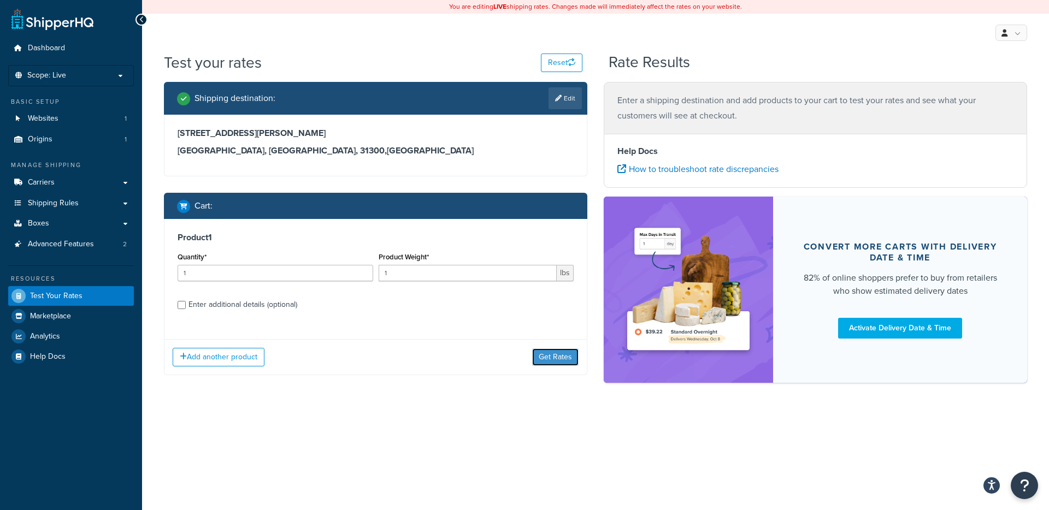
click at [554, 349] on button "Get Rates" at bounding box center [555, 357] width 46 height 17
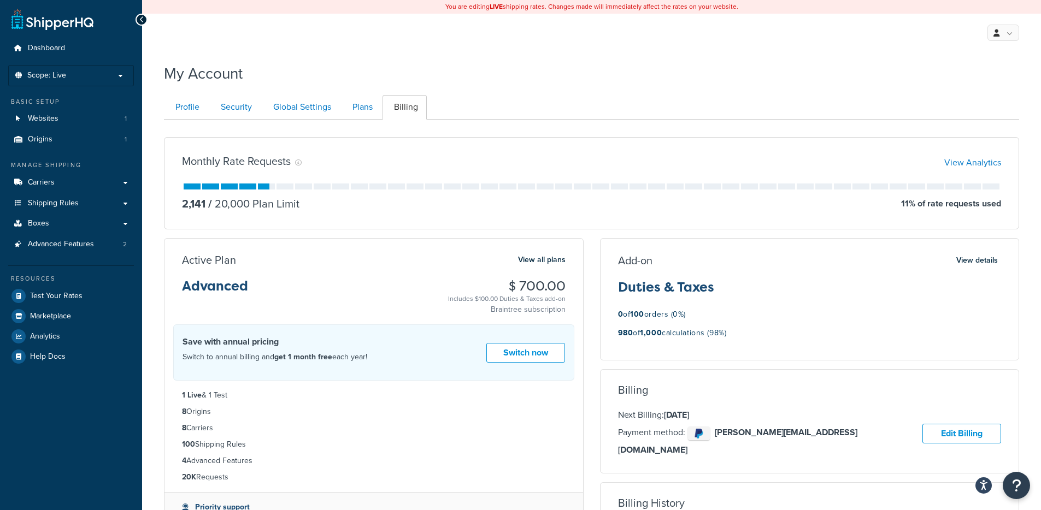
scroll to position [120, 0]
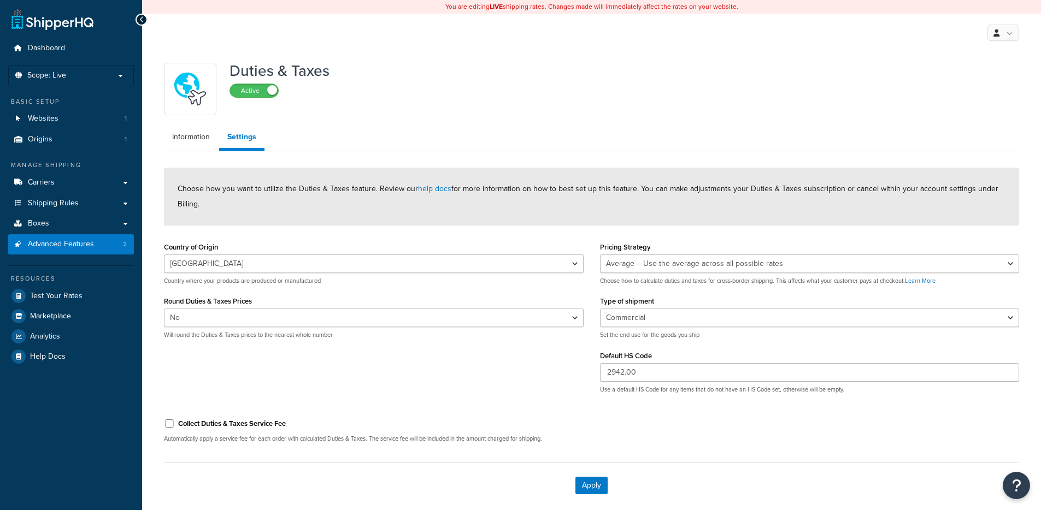
select select "US"
select select "false"
select select "AVERAGE"
select select "BUSINESS"
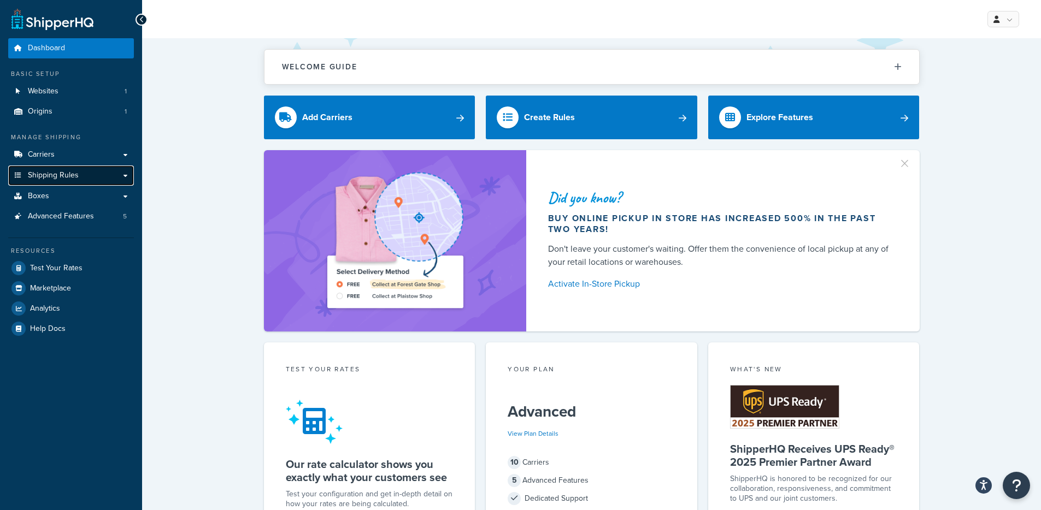
click at [86, 175] on link "Shipping Rules" at bounding box center [71, 176] width 126 height 20
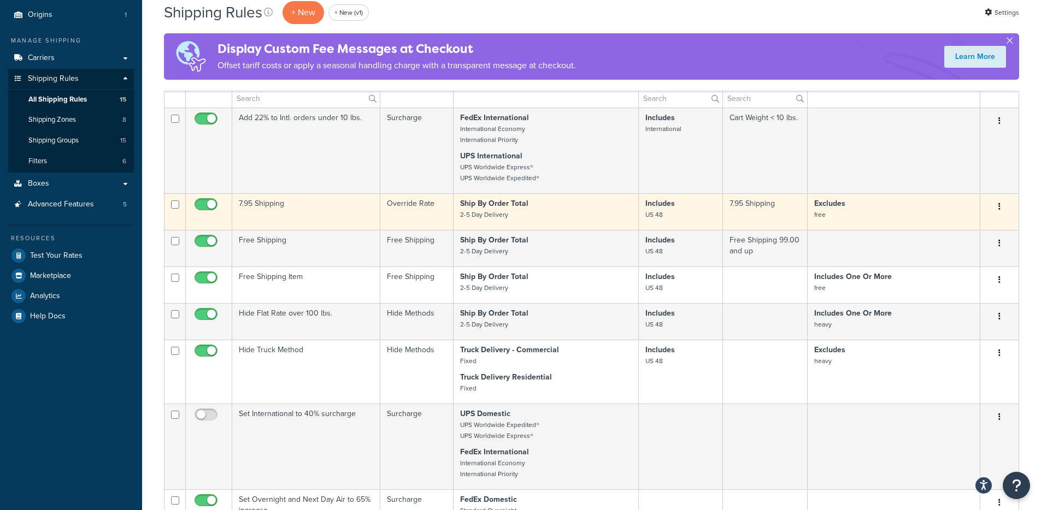
scroll to position [450, 0]
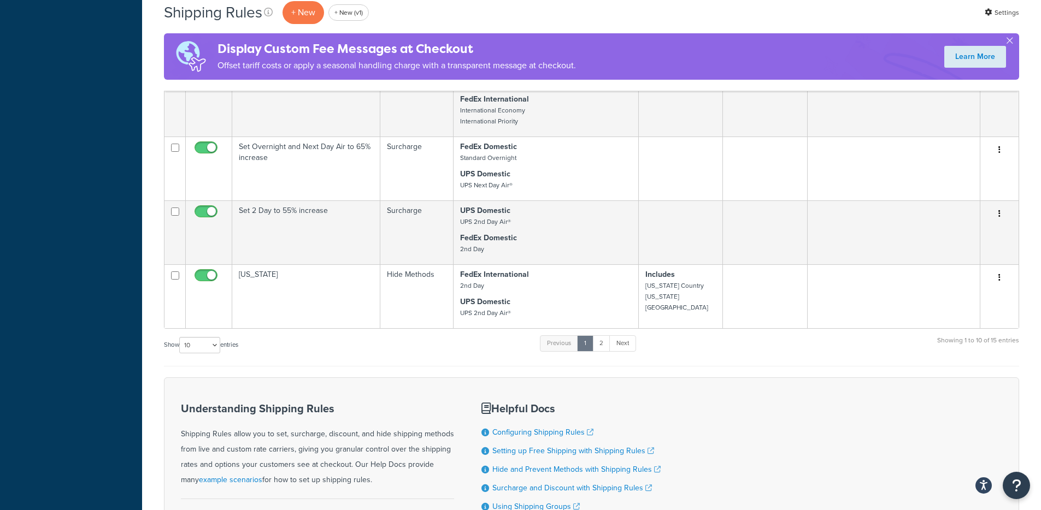
click at [195, 355] on div "Show 10 15 25 50 100 1000 entries" at bounding box center [201, 345] width 74 height 23
click at [199, 343] on select "10 15 25 50 100 1000" at bounding box center [199, 345] width 41 height 16
select select "1000"
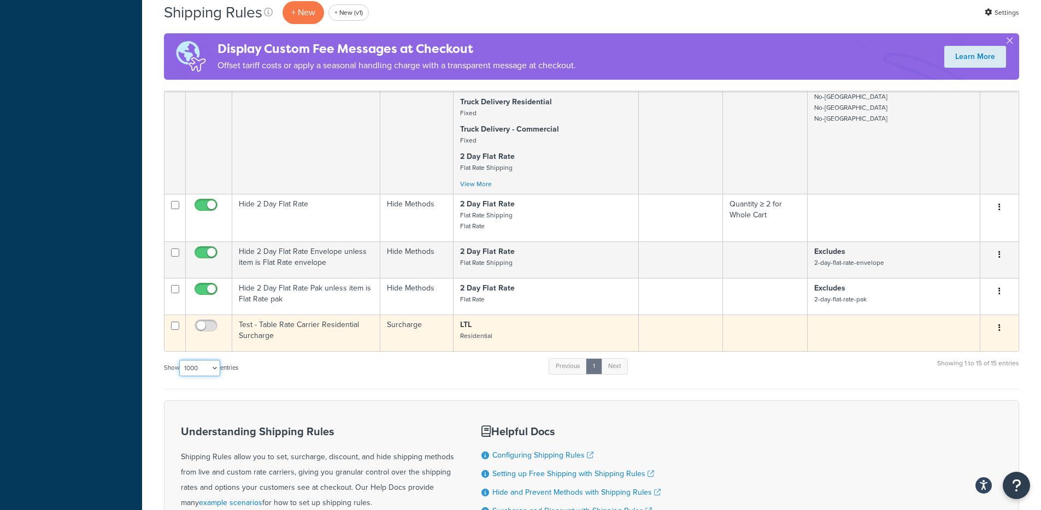
scroll to position [705, 0]
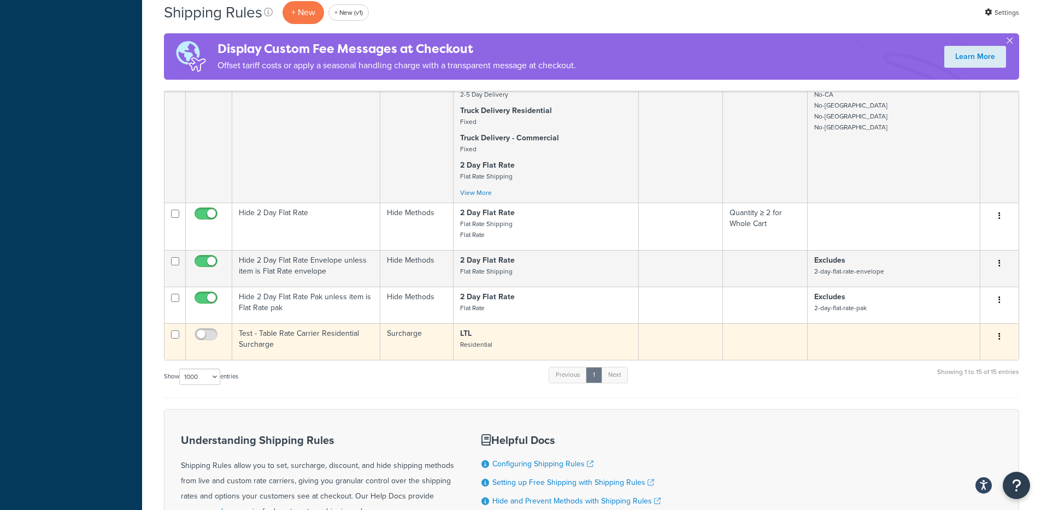
click at [416, 352] on td "Surcharge" at bounding box center [416, 341] width 73 height 37
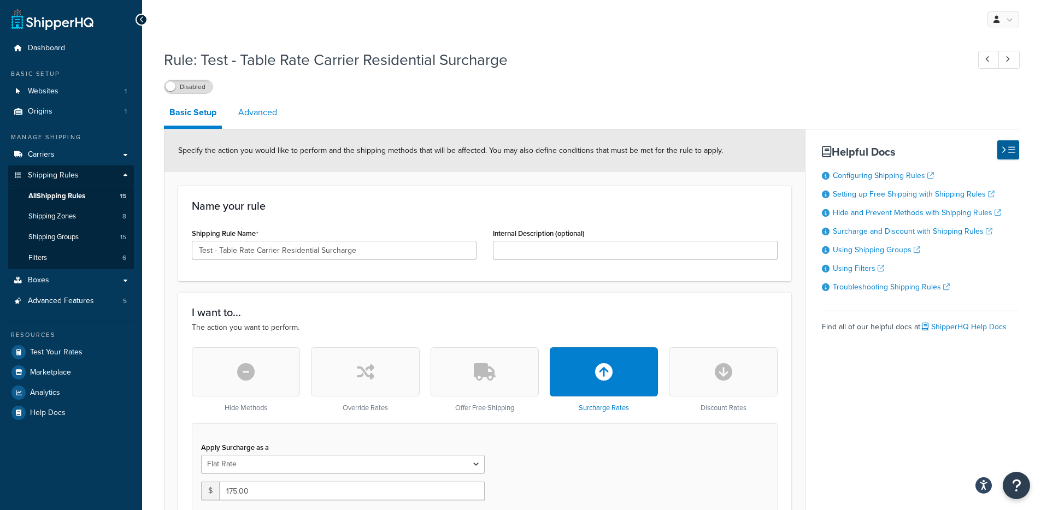
click at [251, 111] on link "Advanced" at bounding box center [258, 112] width 50 height 26
select select "residential"
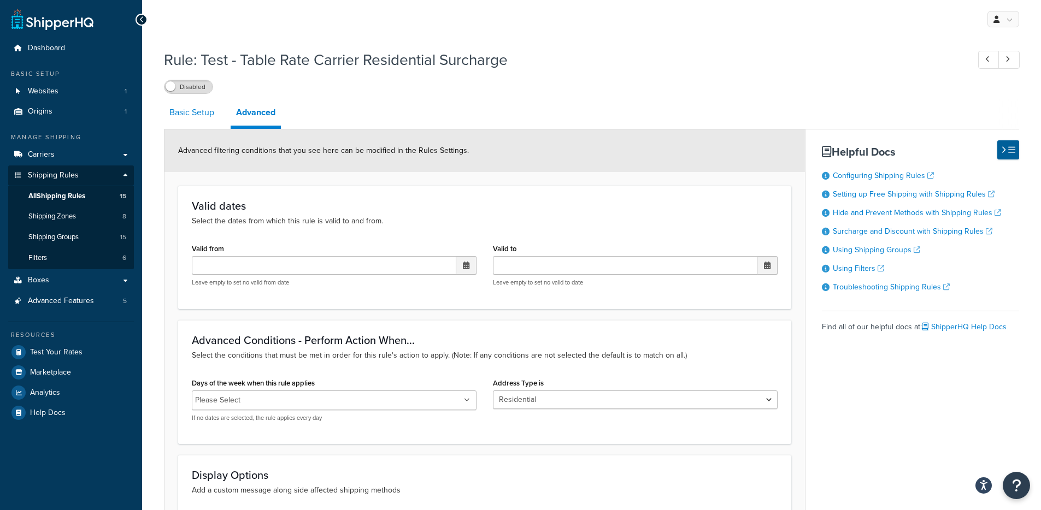
click at [190, 121] on link "Basic Setup" at bounding box center [192, 112] width 56 height 26
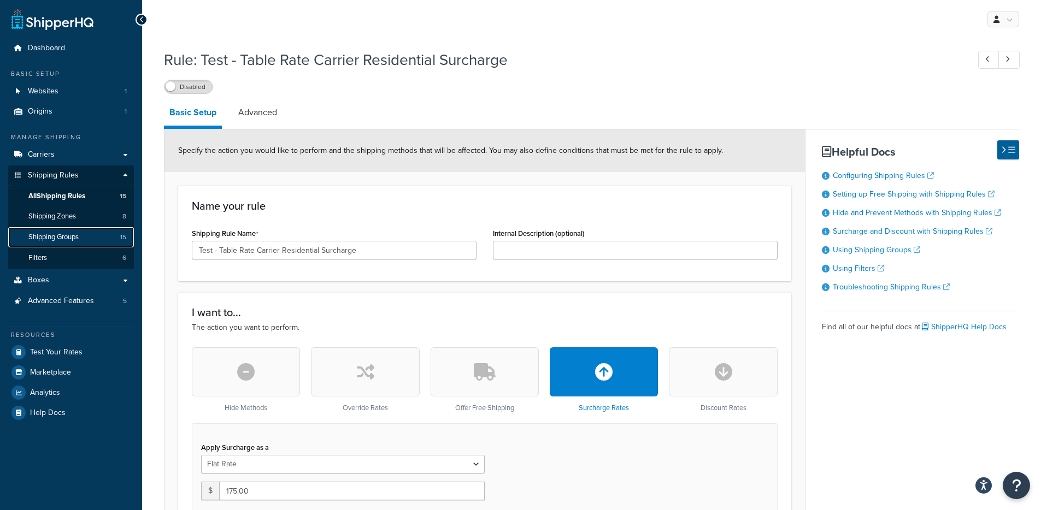
click at [64, 243] on link "Shipping Groups 15" at bounding box center [71, 237] width 126 height 20
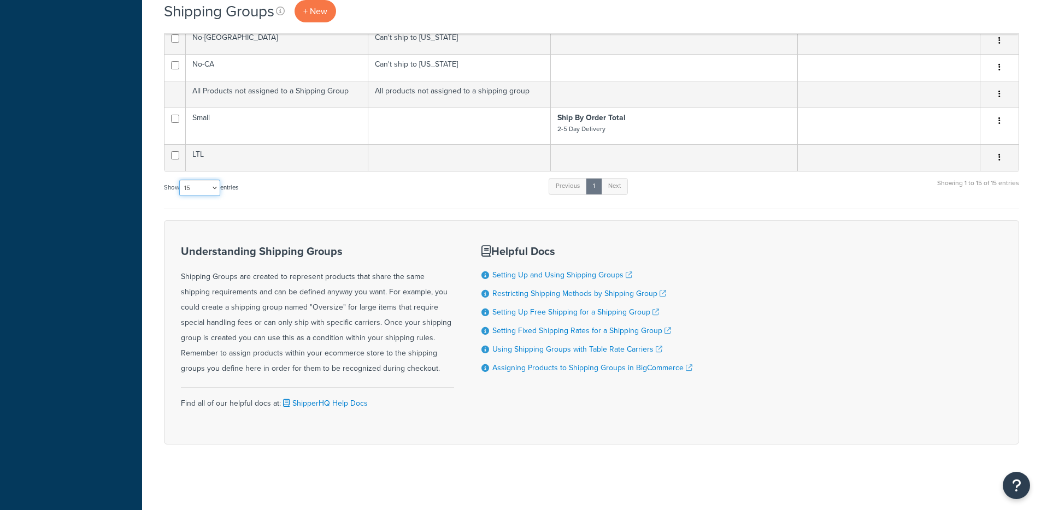
click at [207, 184] on select "10 15 25 50 100" at bounding box center [199, 188] width 41 height 16
select select "50"
